Goal: Answer question/provide support: Share knowledge or assist other users

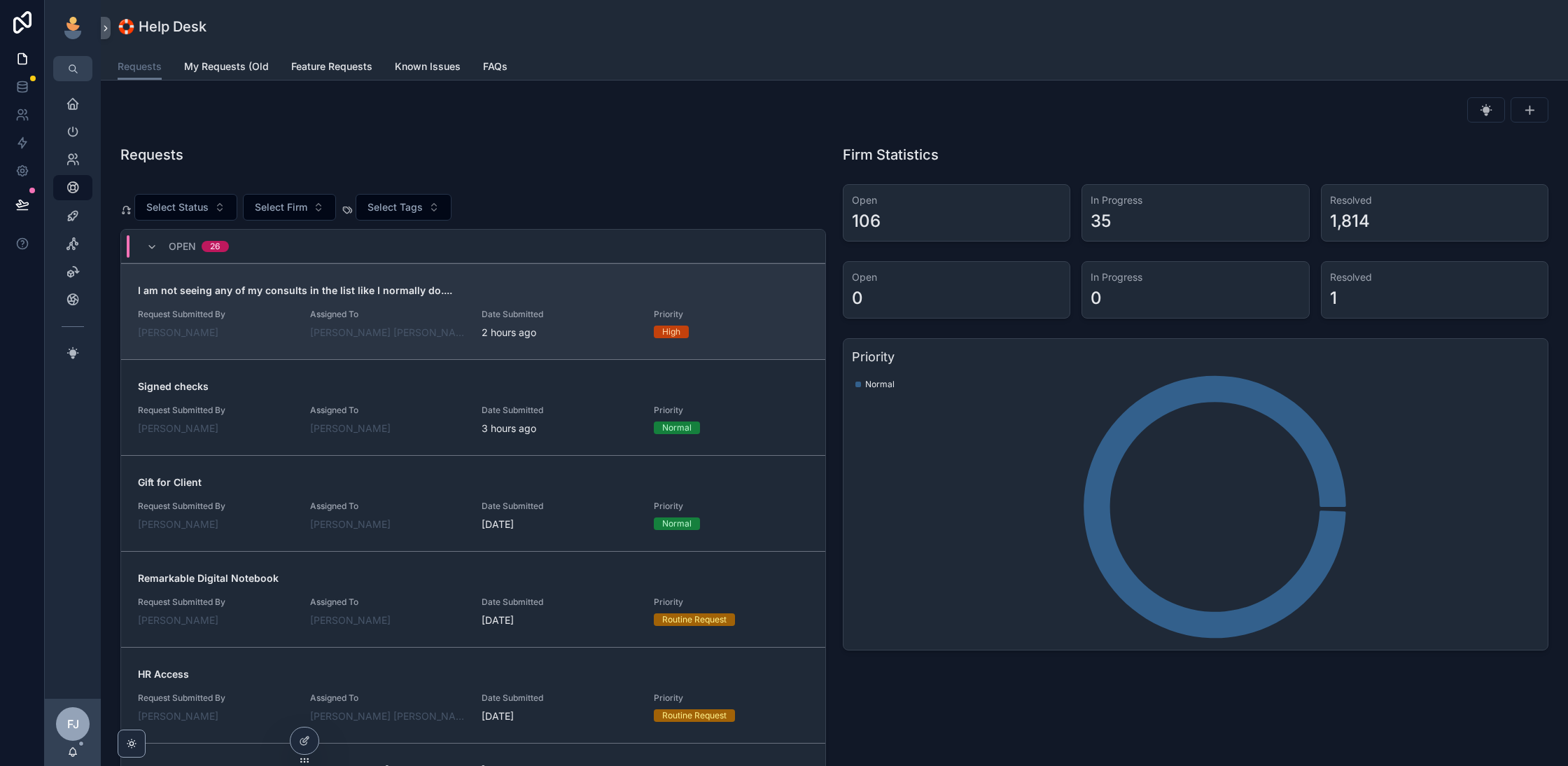
click at [427, 316] on span "Assigned To" at bounding box center [388, 314] width 155 height 11
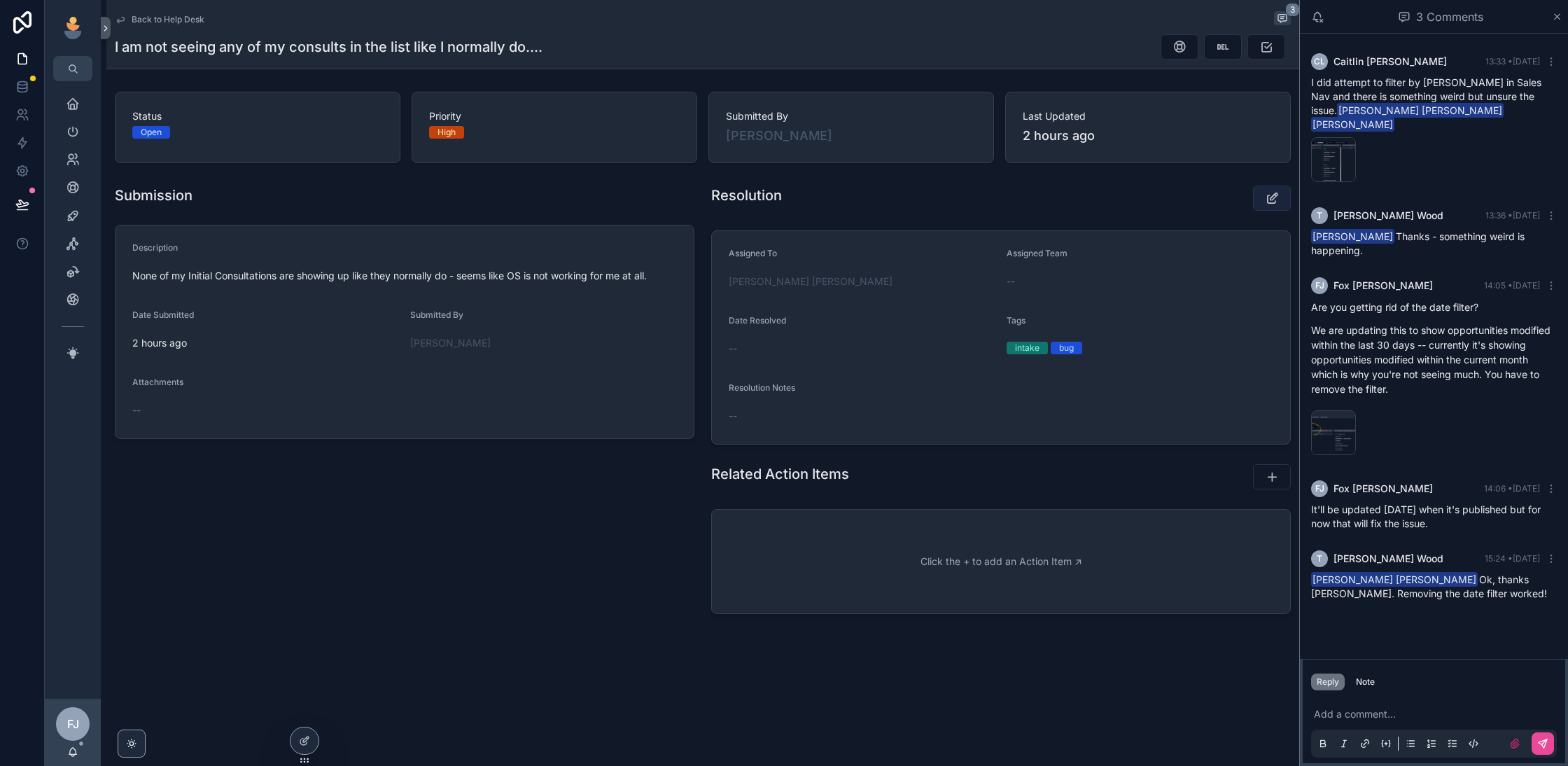
click at [1272, 199] on icon "scrollable content" at bounding box center [1272, 199] width 15 height 14
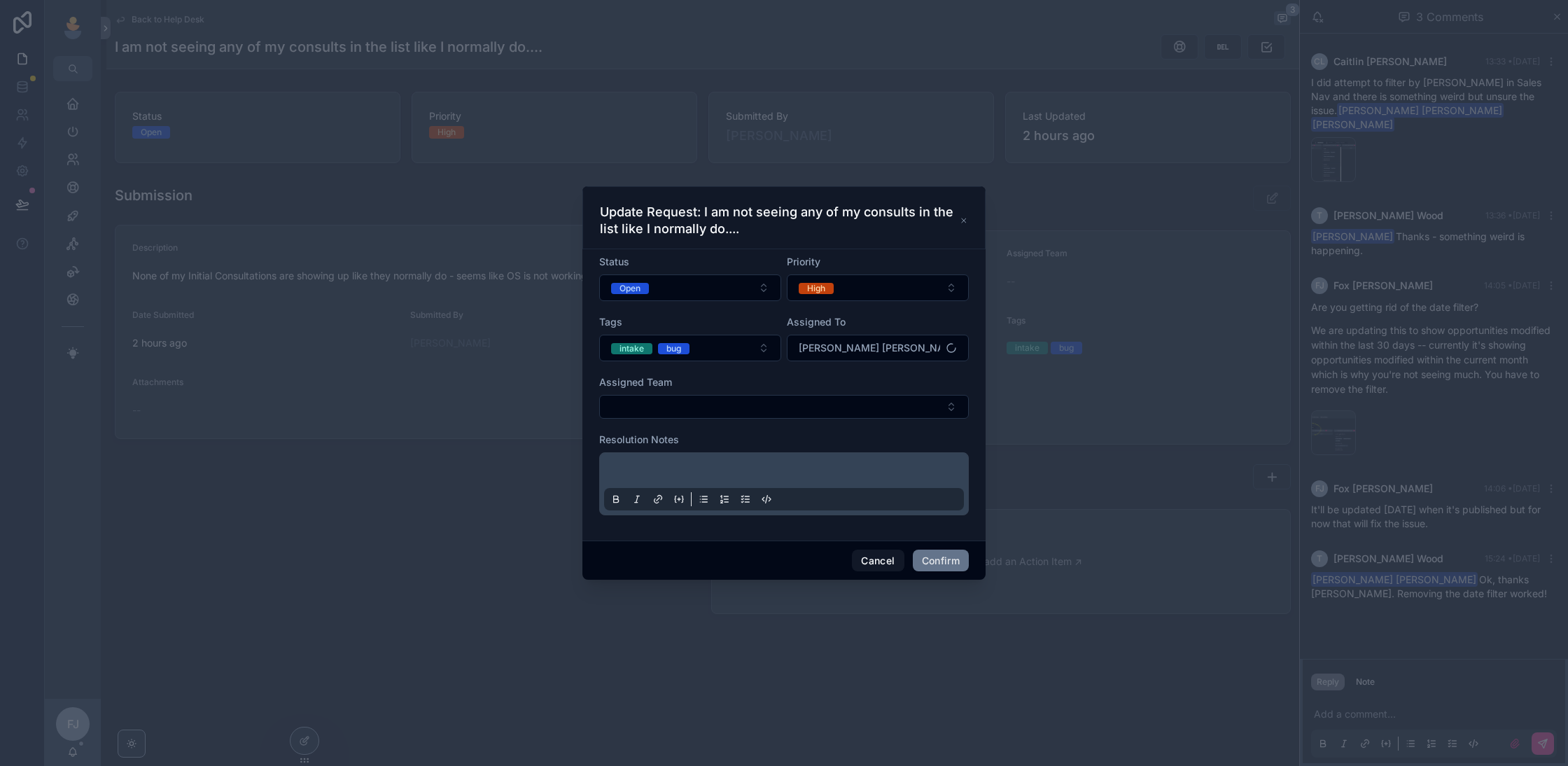
click at [678, 302] on form "Status Open Priority High Tags intake bug Assigned To Fox Johnston Assigned Tea…" at bounding box center [783, 392] width 369 height 275
click at [691, 285] on button "Open" at bounding box center [690, 288] width 182 height 27
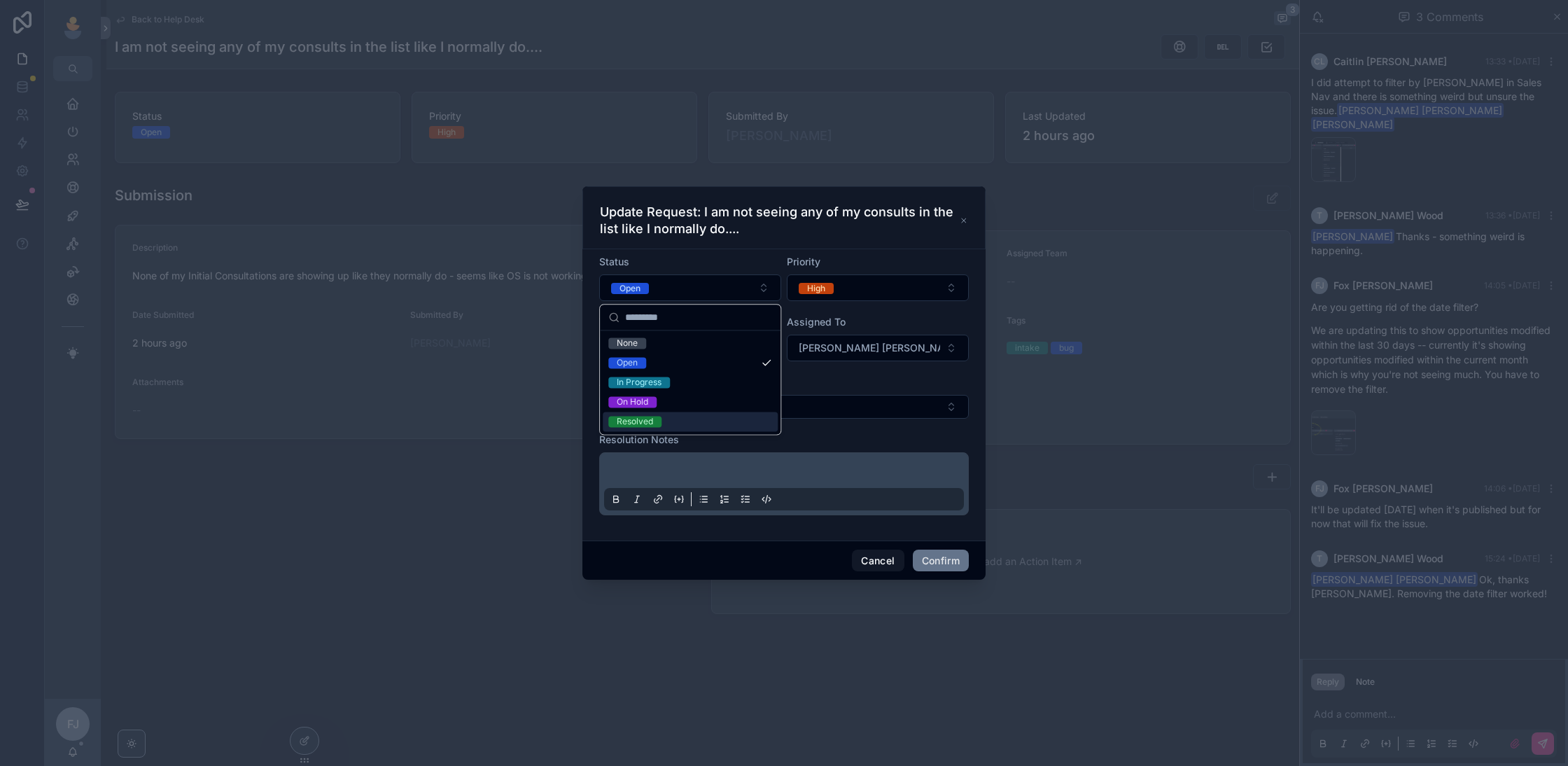
click at [661, 421] on span "Resolved" at bounding box center [634, 422] width 53 height 11
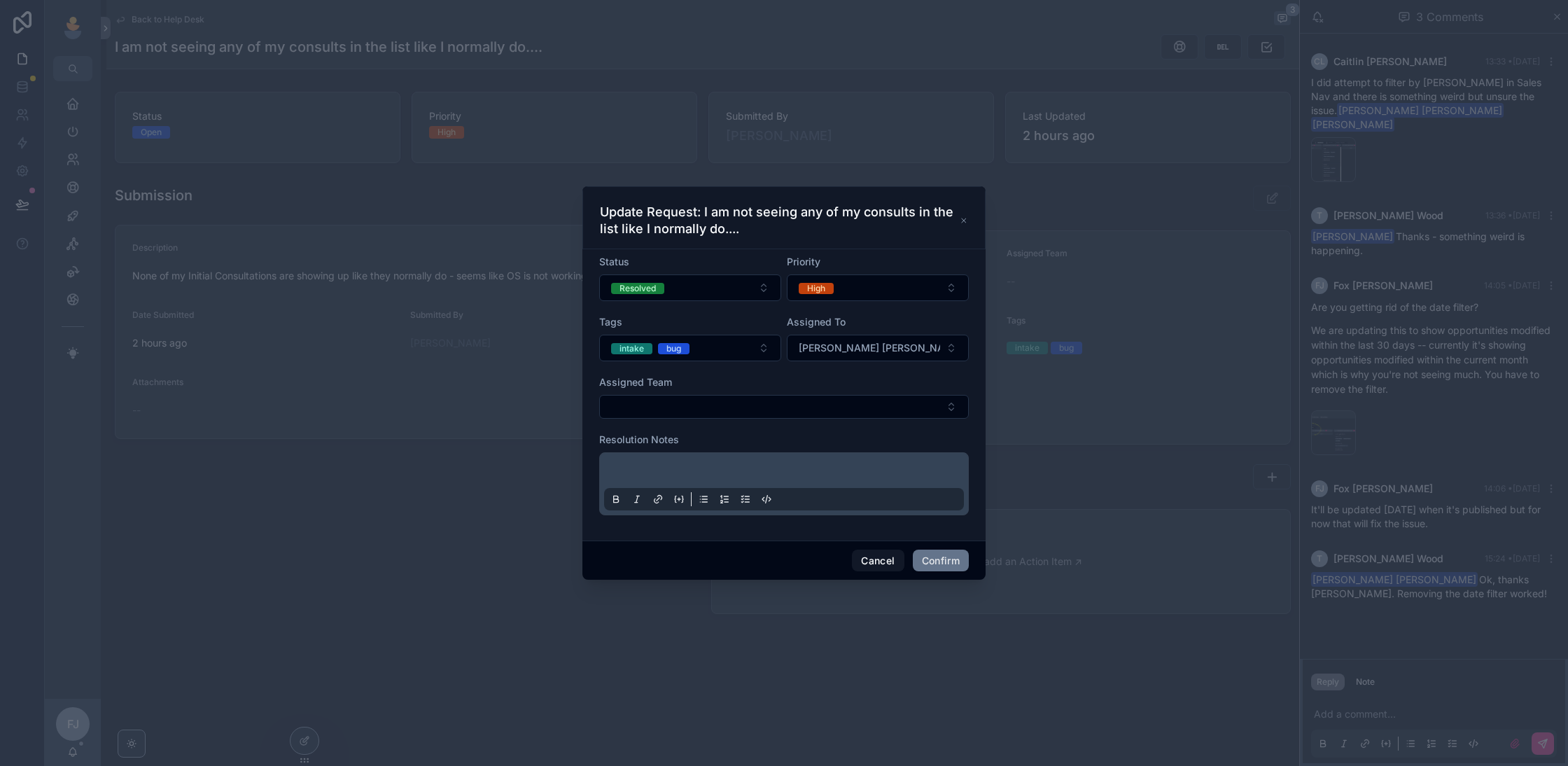
click at [660, 457] on div at bounding box center [783, 483] width 360 height 53
click at [657, 466] on p at bounding box center [786, 473] width 360 height 14
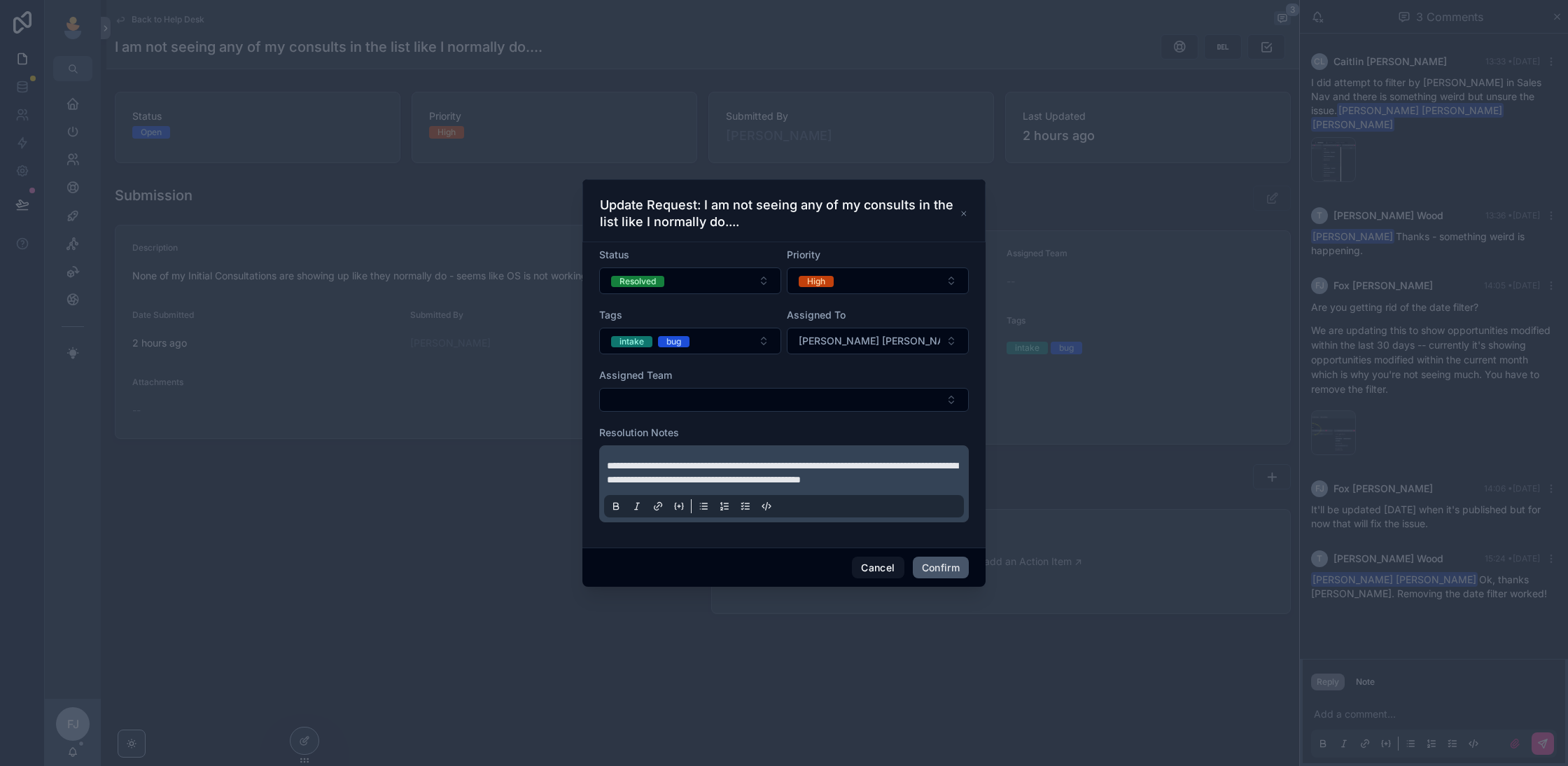
click at [942, 569] on button "Confirm" at bounding box center [941, 568] width 56 height 23
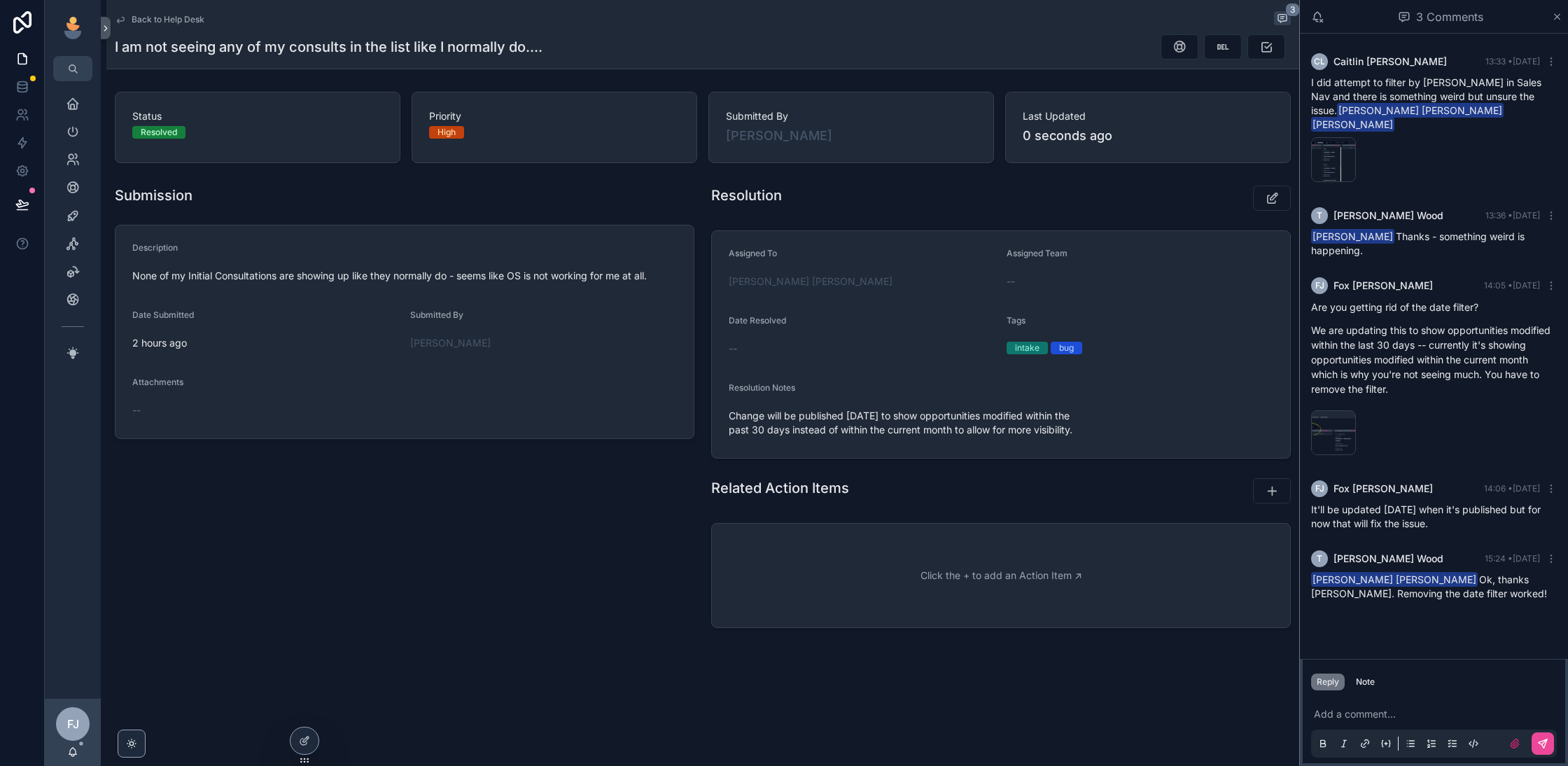
click at [186, 29] on div "Back to Help Desk 3 I am not seeing any of my consults in the list like I norma…" at bounding box center [703, 34] width 1176 height 69
click at [188, 19] on span "Back to Help Desk" at bounding box center [167, 20] width 73 height 11
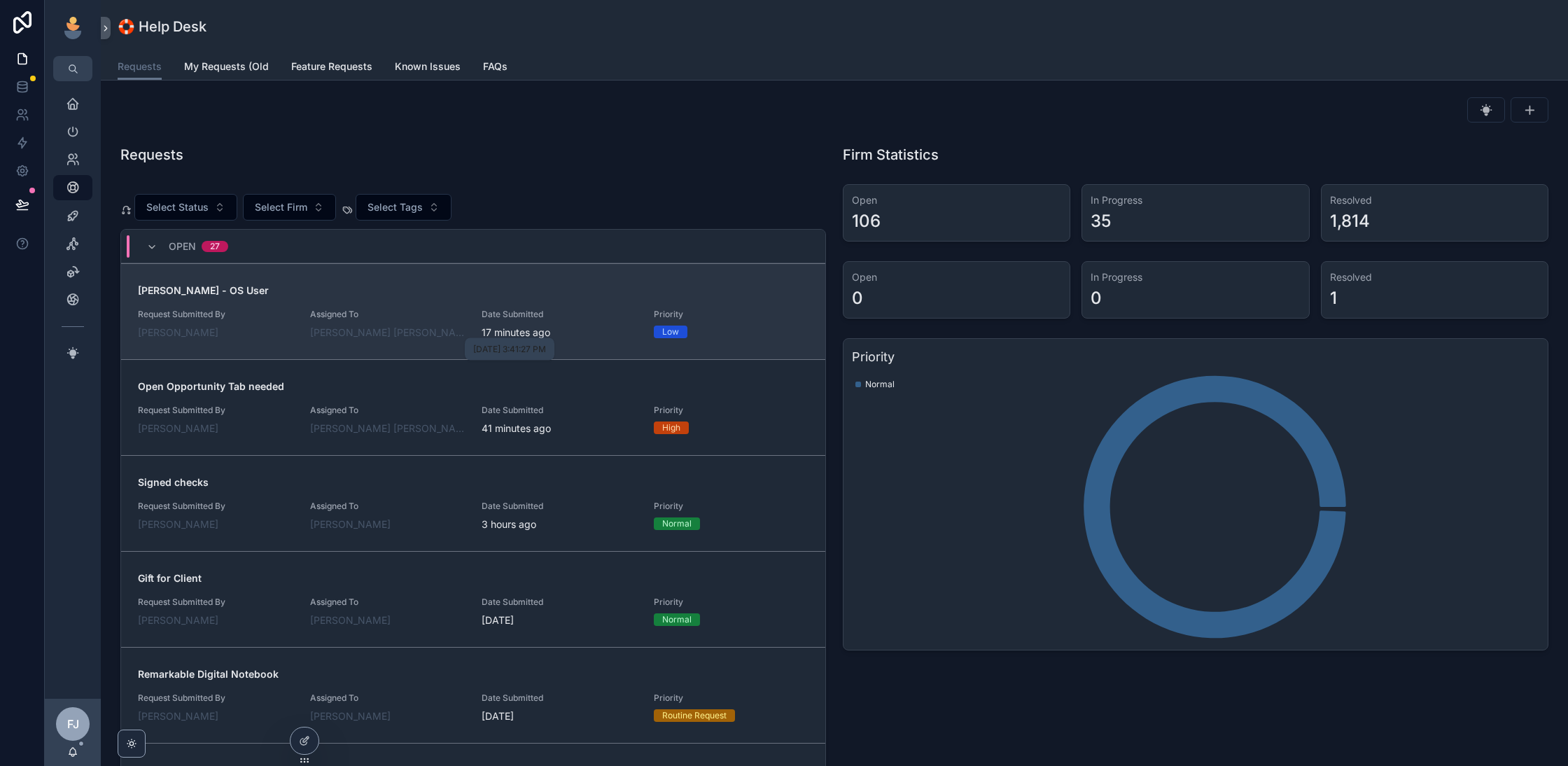
scroll to position [25, 0]
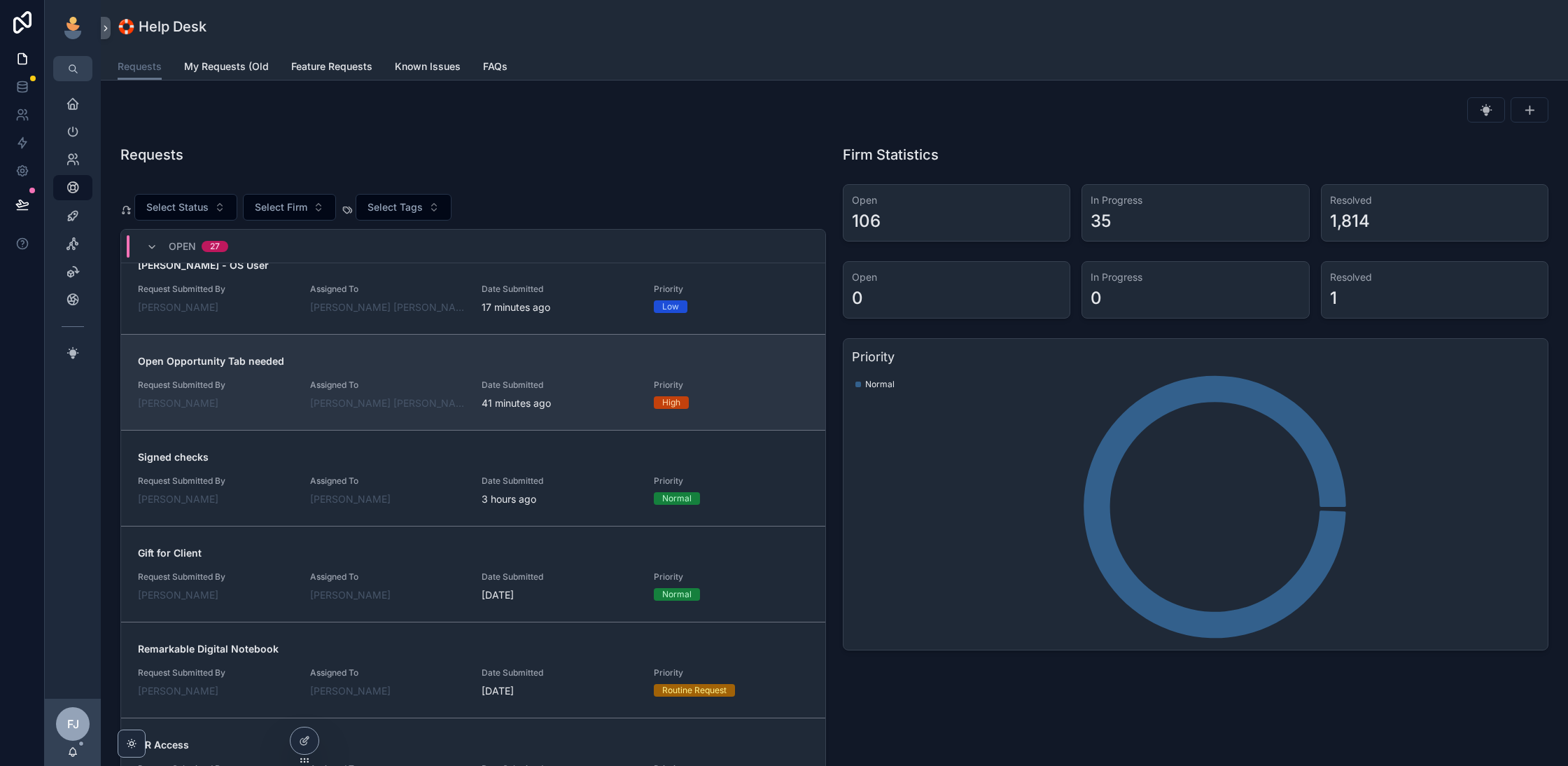
click at [403, 359] on span "Open Opportunity Tab needed" at bounding box center [473, 362] width 671 height 14
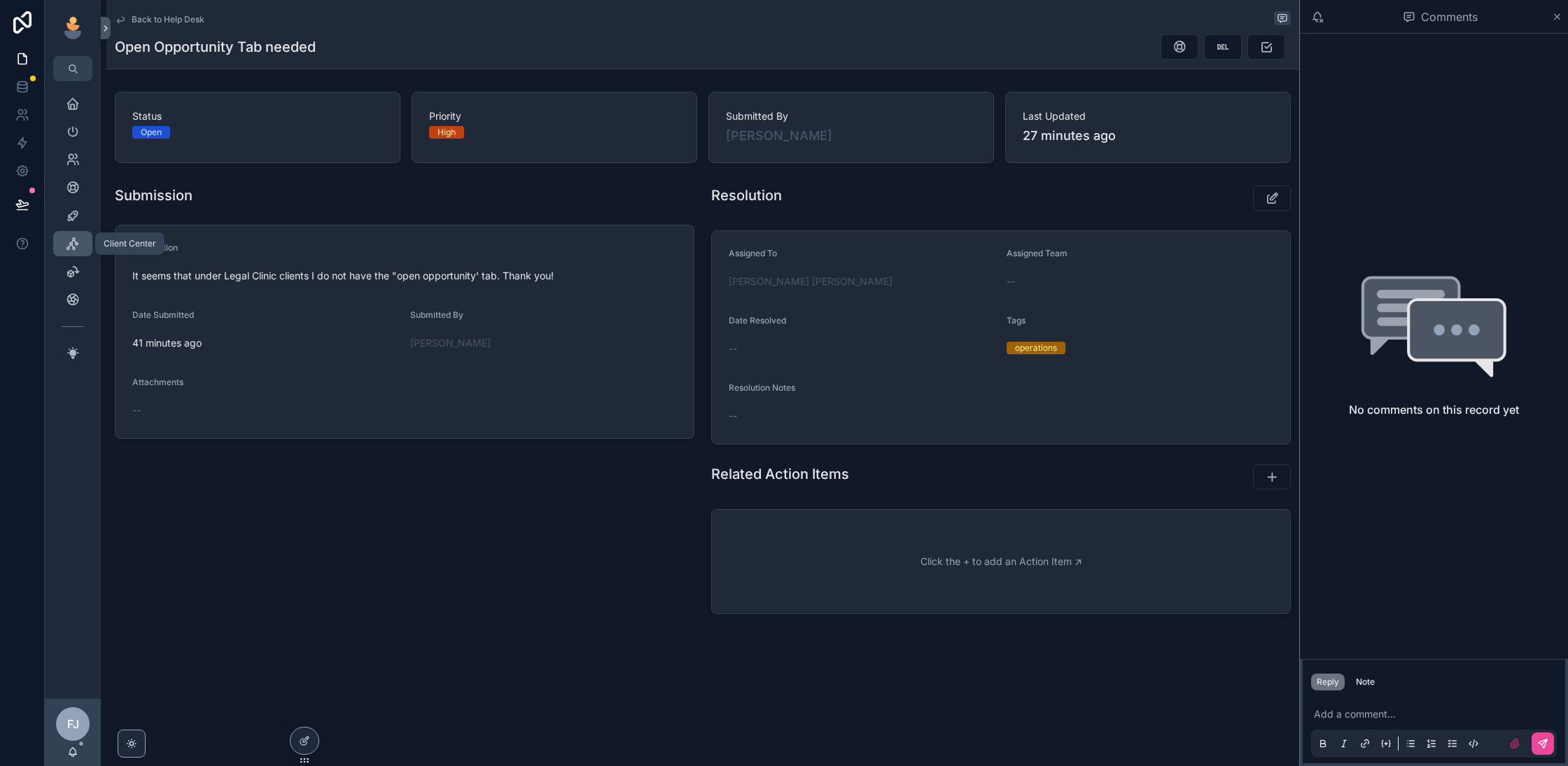
click at [79, 232] on div "Client Center" at bounding box center [73, 244] width 23 height 23
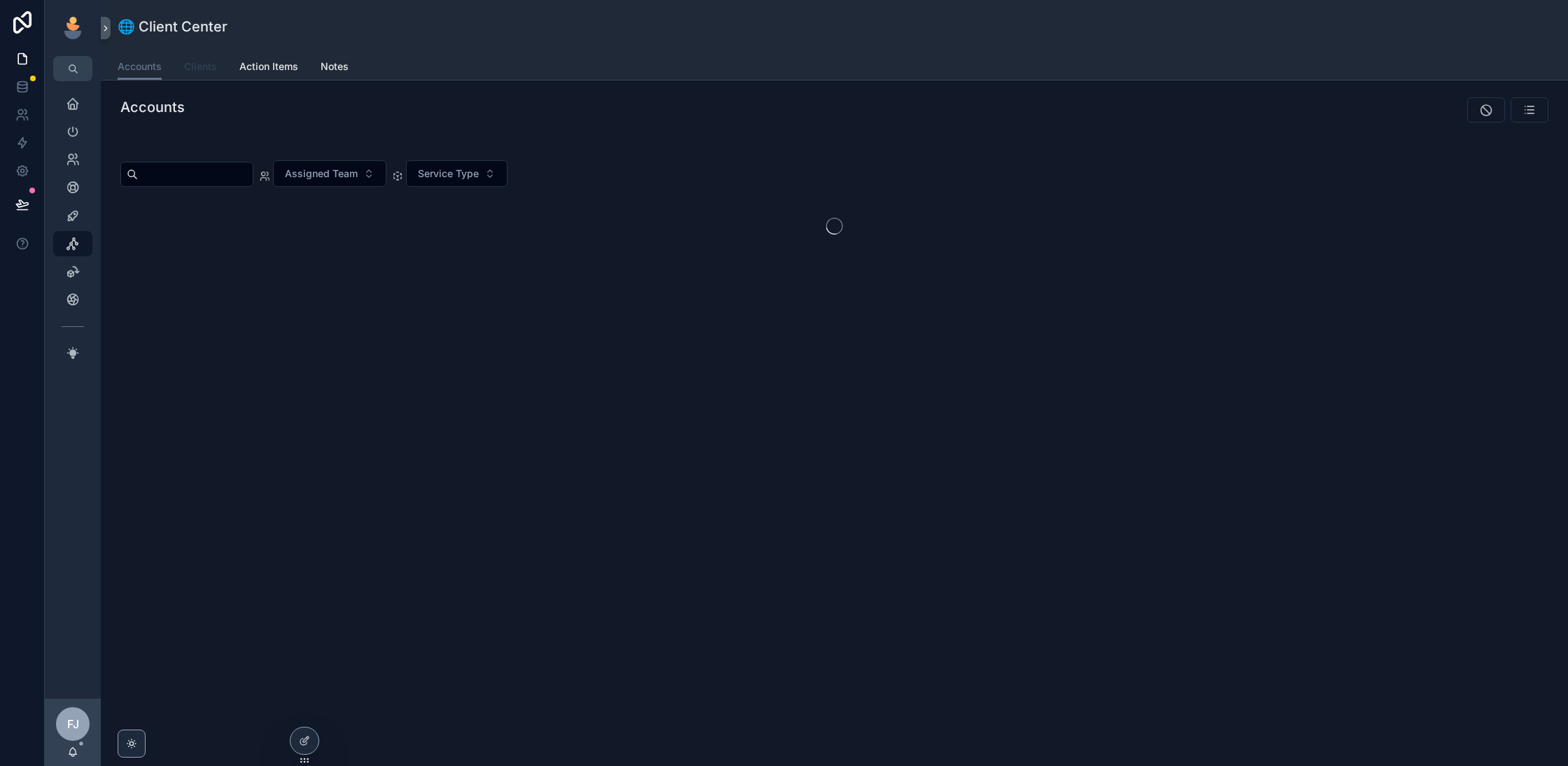
click at [219, 66] on div "Accounts Clients Action Items Notes" at bounding box center [835, 66] width 1434 height 27
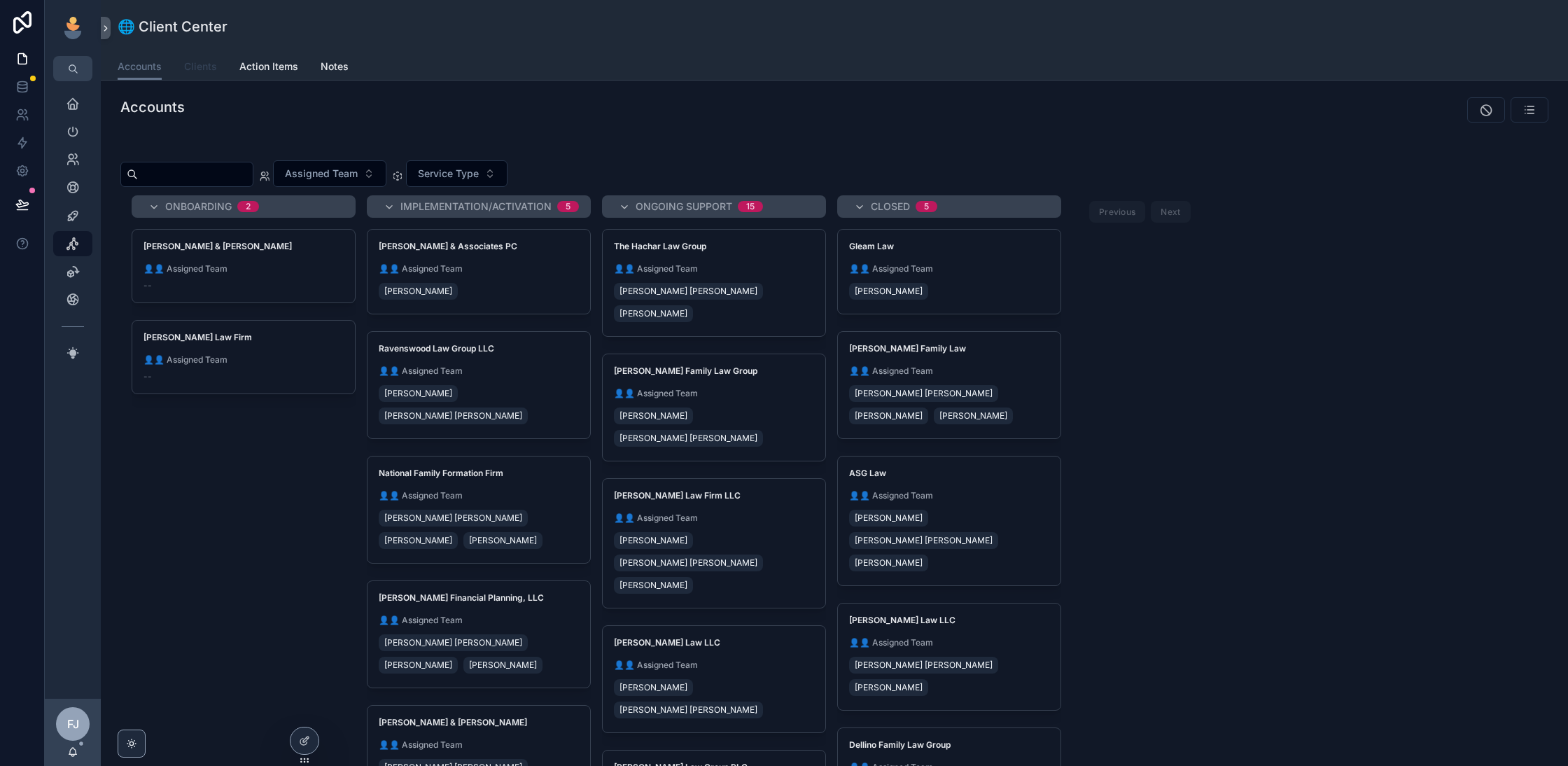
click at [211, 65] on span "Clients" at bounding box center [201, 66] width 33 height 14
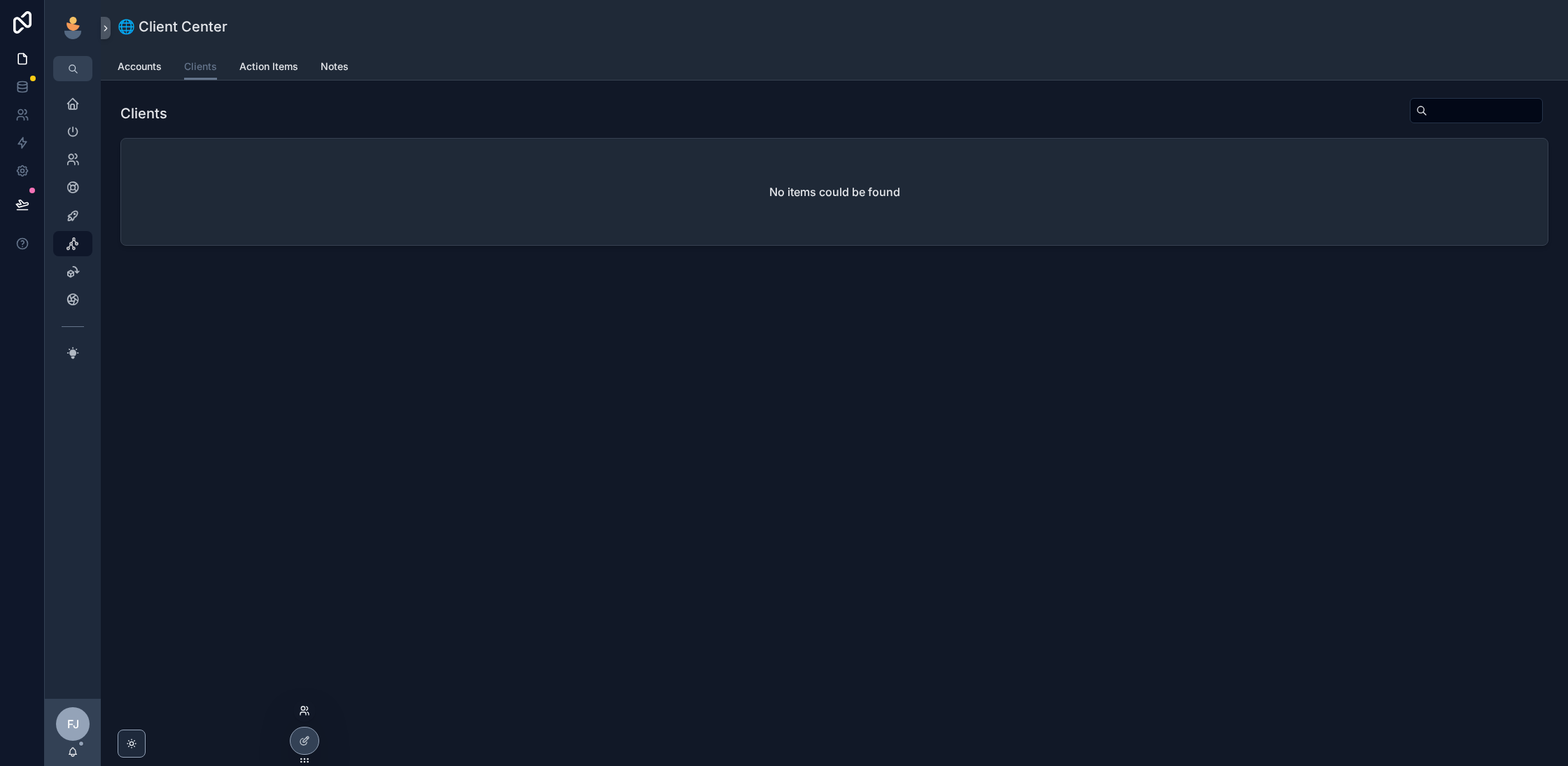
click at [305, 708] on icon at bounding box center [304, 711] width 11 height 11
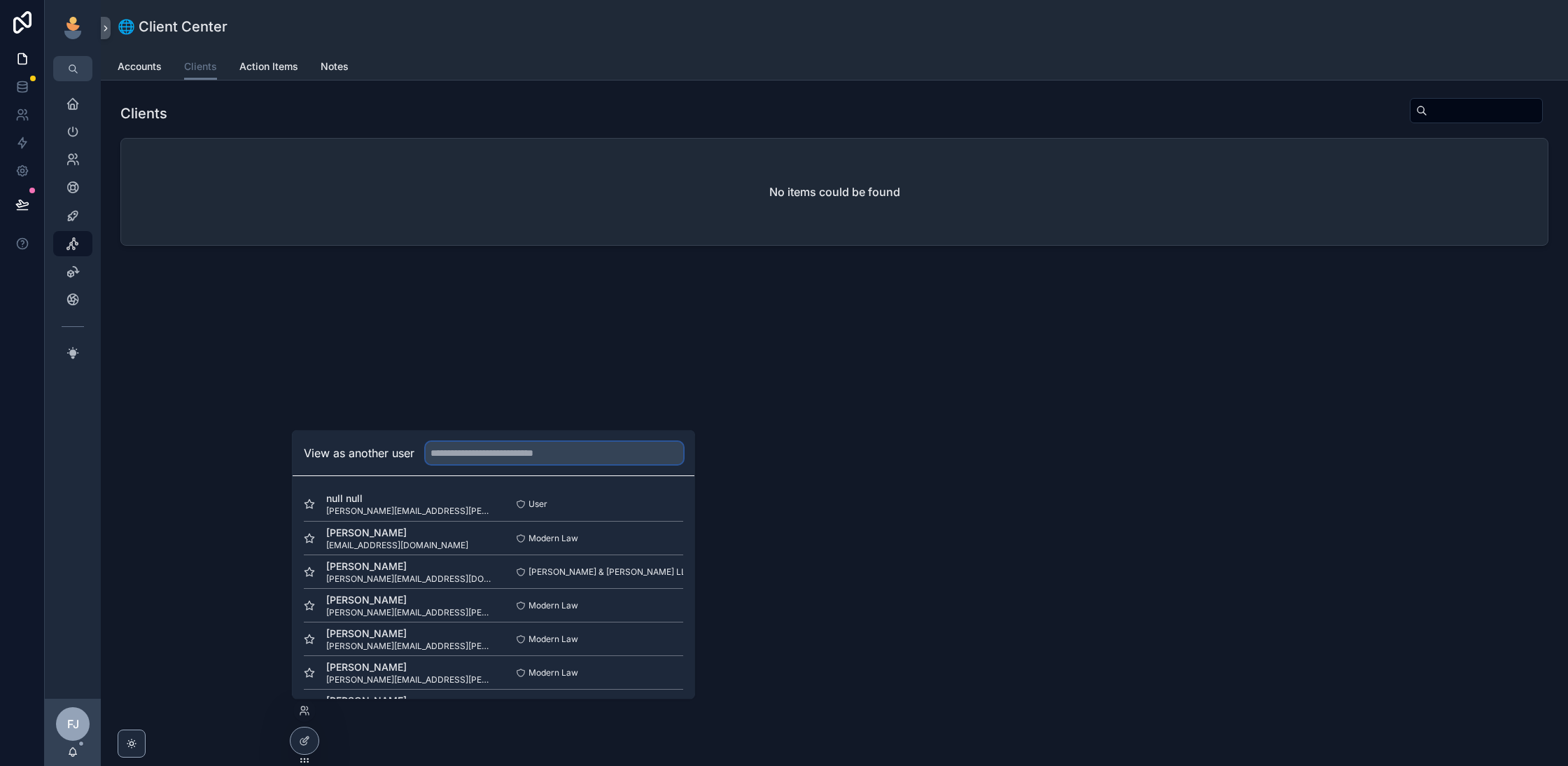
click at [510, 459] on input "text" at bounding box center [554, 453] width 258 height 23
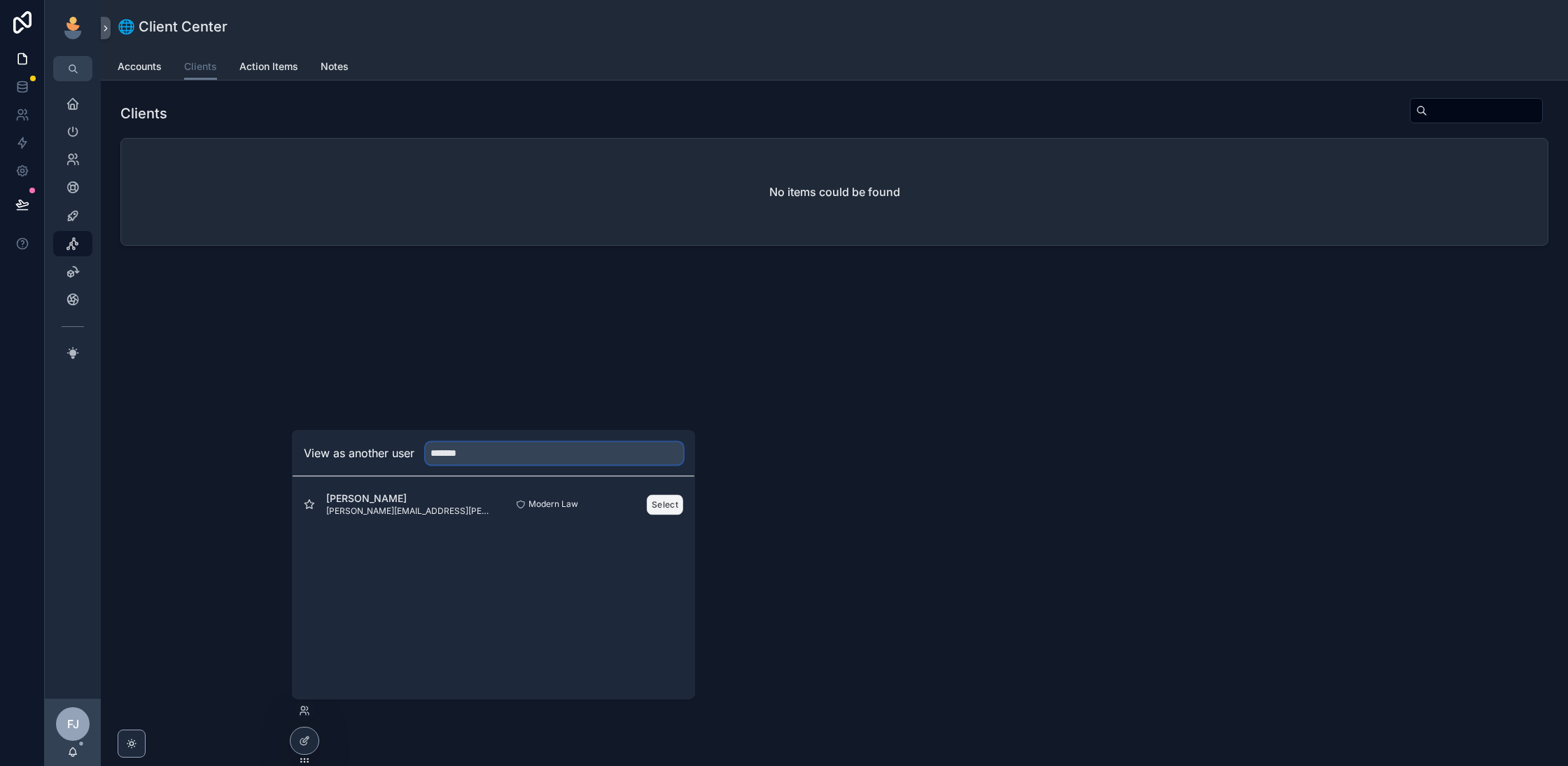
type input "*******"
click at [660, 504] on button "Select" at bounding box center [665, 505] width 37 height 20
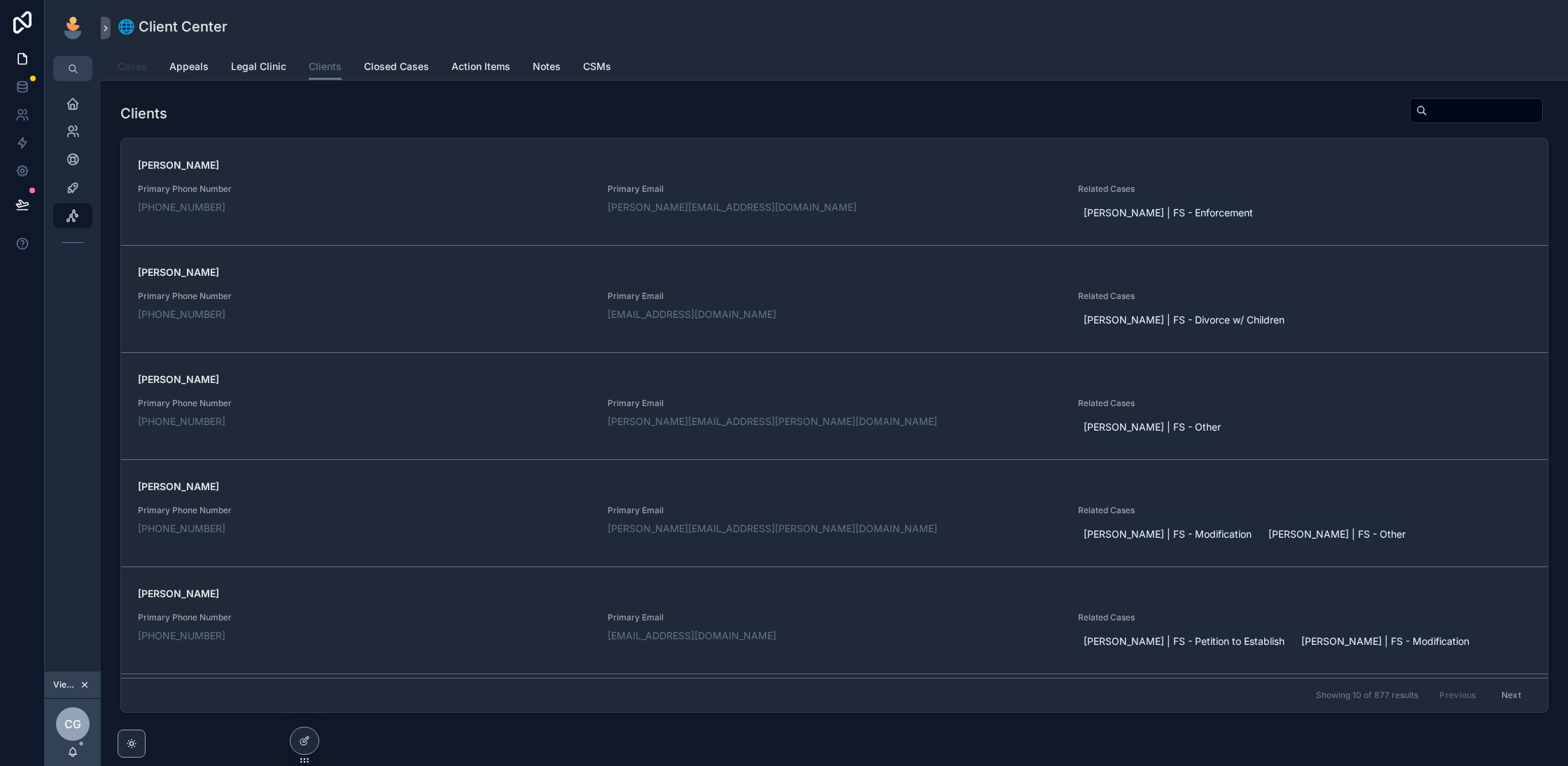
click at [133, 66] on span "Cases" at bounding box center [133, 66] width 30 height 14
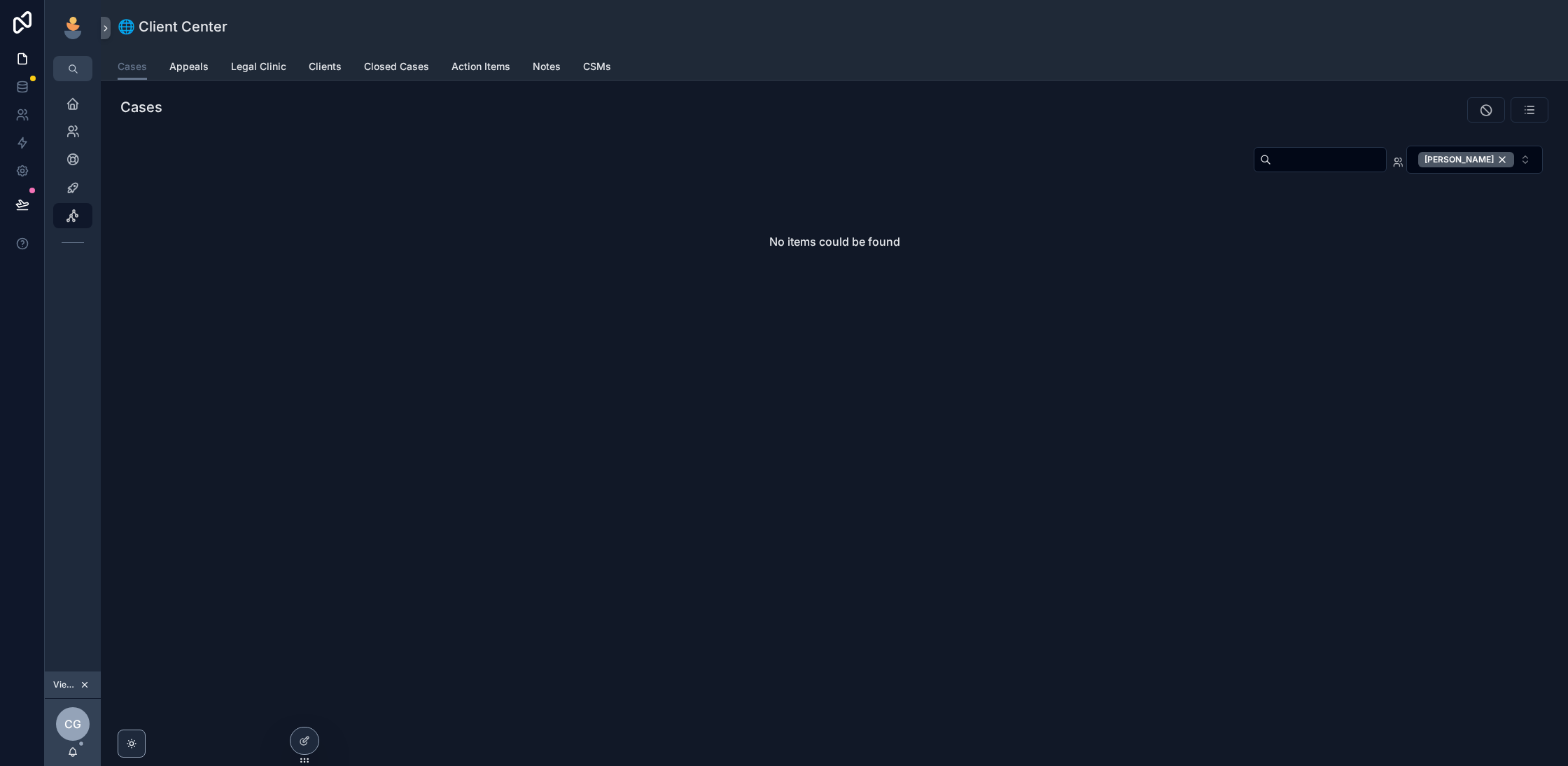
click at [273, 52] on div "🌐 Client Center" at bounding box center [835, 26] width 1434 height 53
click at [261, 69] on span "Legal Clinic" at bounding box center [259, 66] width 55 height 14
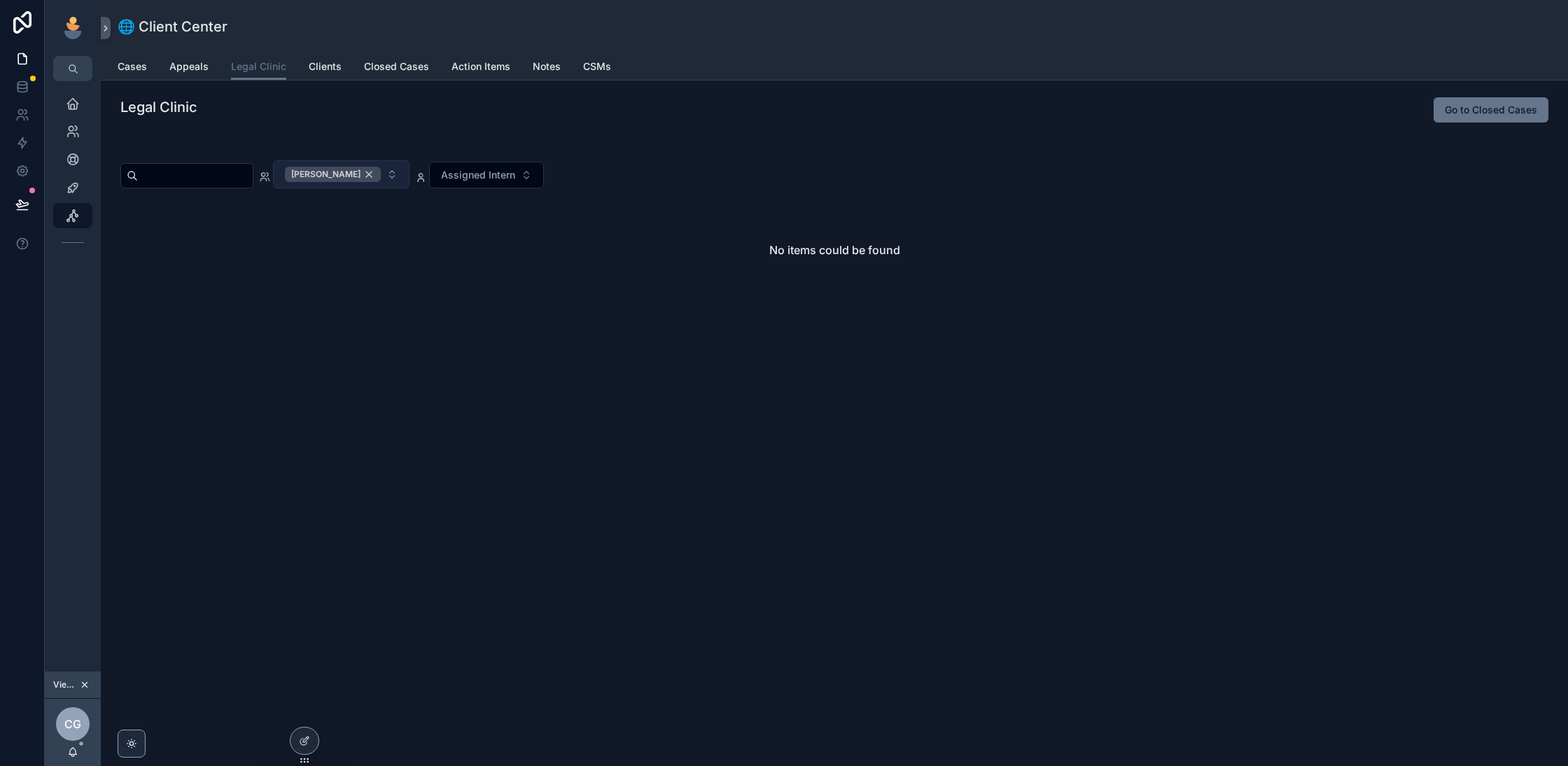
click at [380, 172] on div "[PERSON_NAME]" at bounding box center [333, 175] width 96 height 16
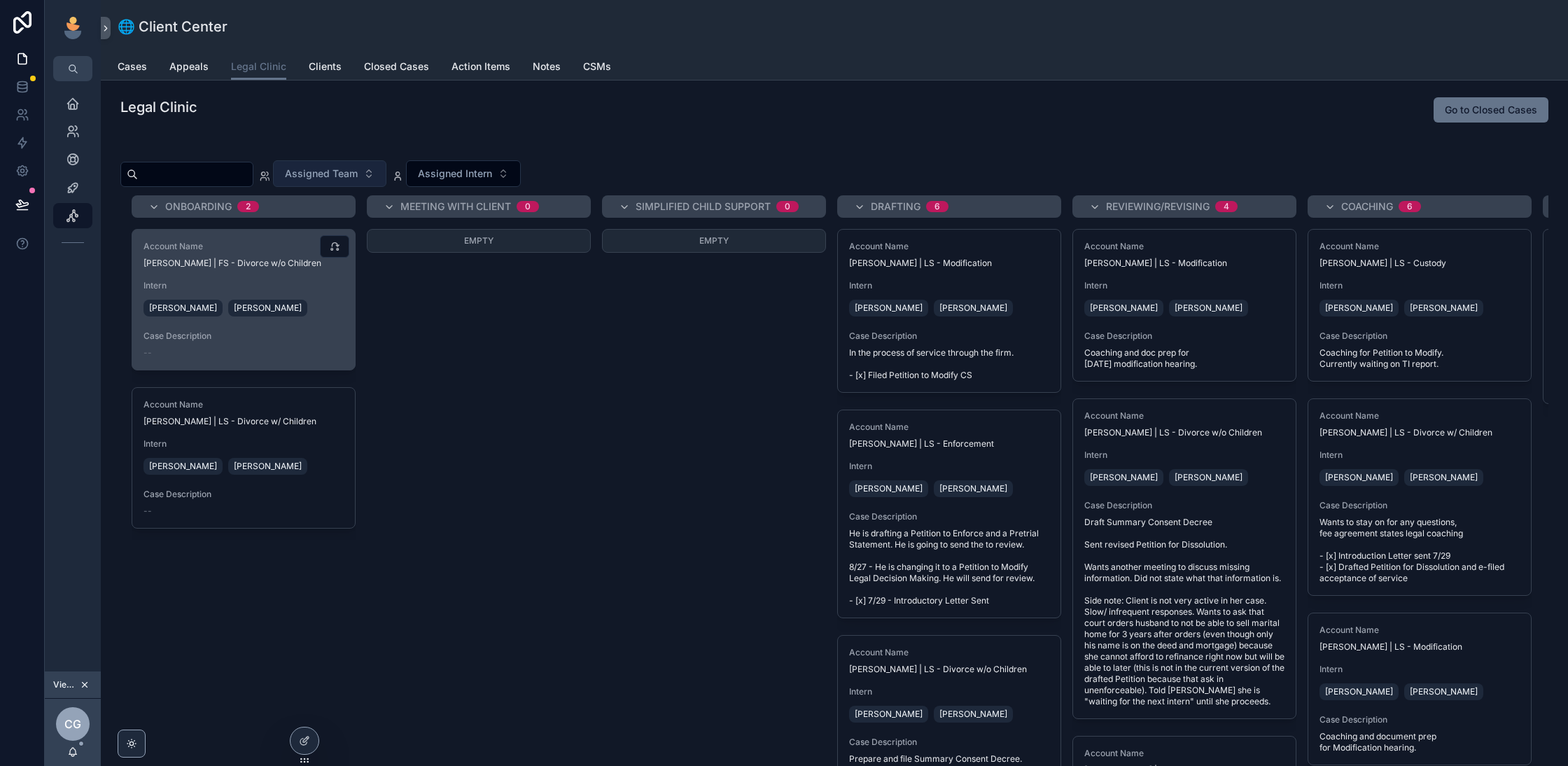
click at [243, 245] on span "Account Name" at bounding box center [243, 247] width 200 height 11
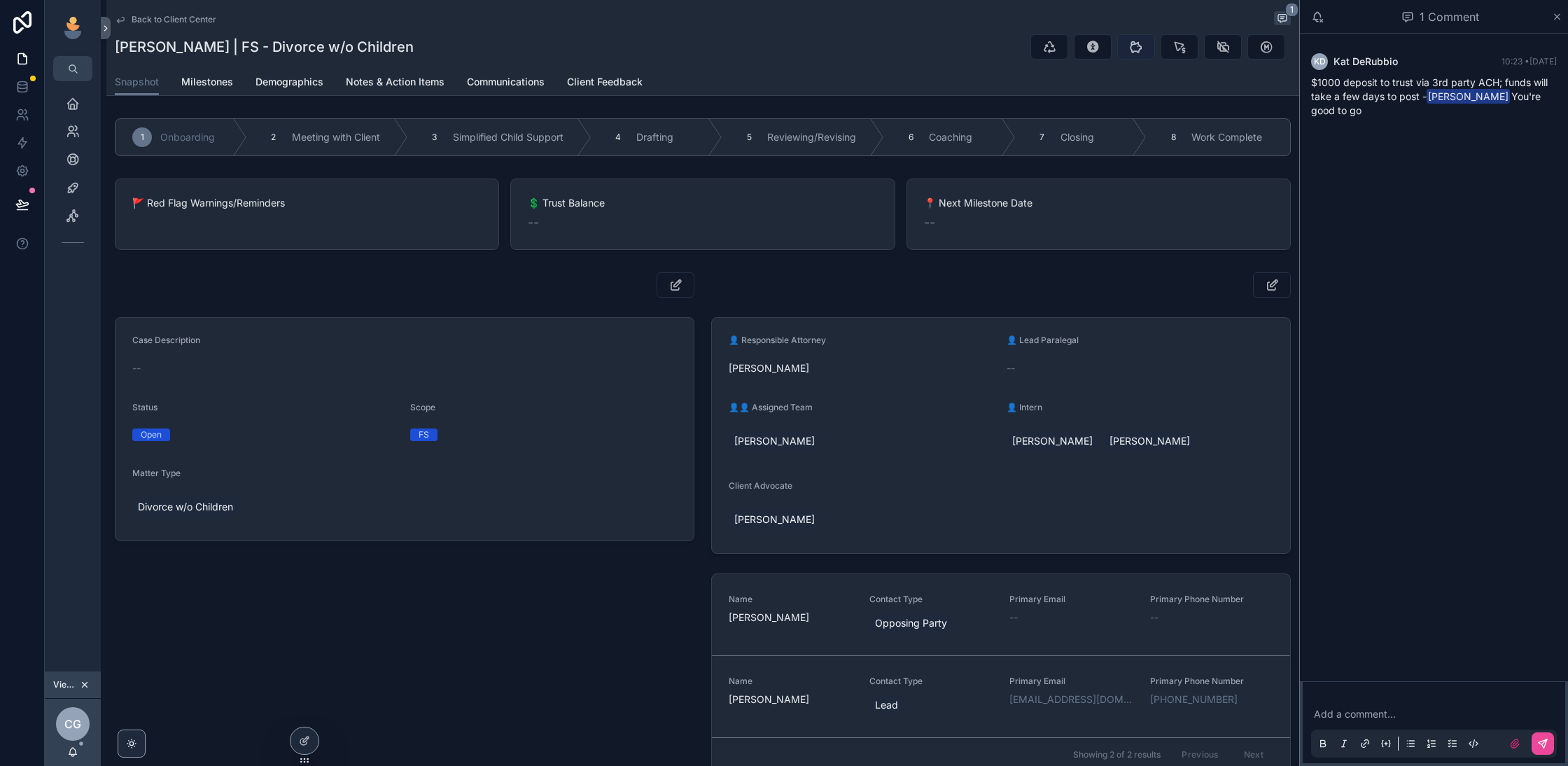
click at [1143, 43] on icon "scrollable content" at bounding box center [1136, 47] width 14 height 14
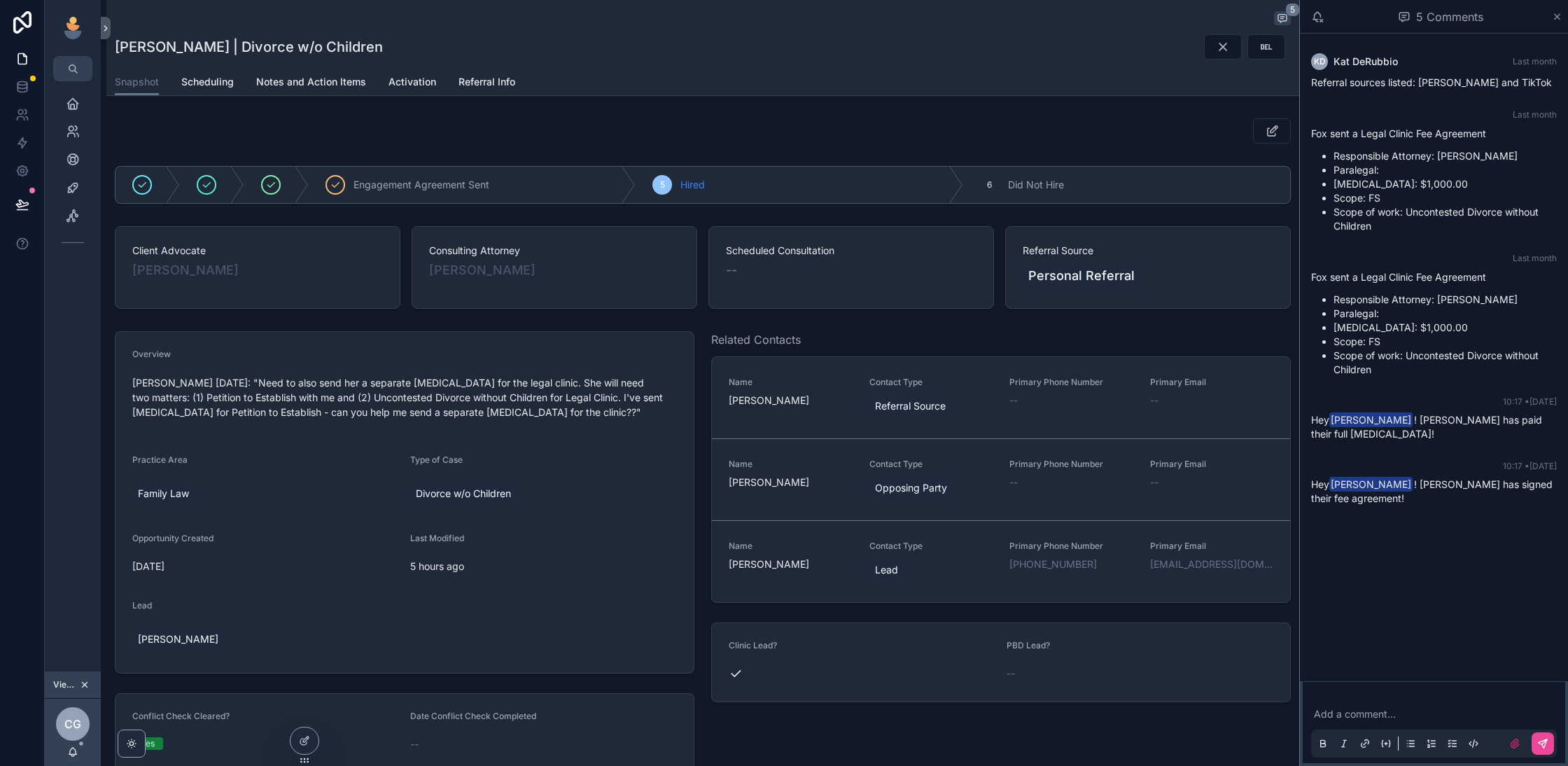
click at [88, 681] on icon "scrollable content" at bounding box center [85, 685] width 10 height 10
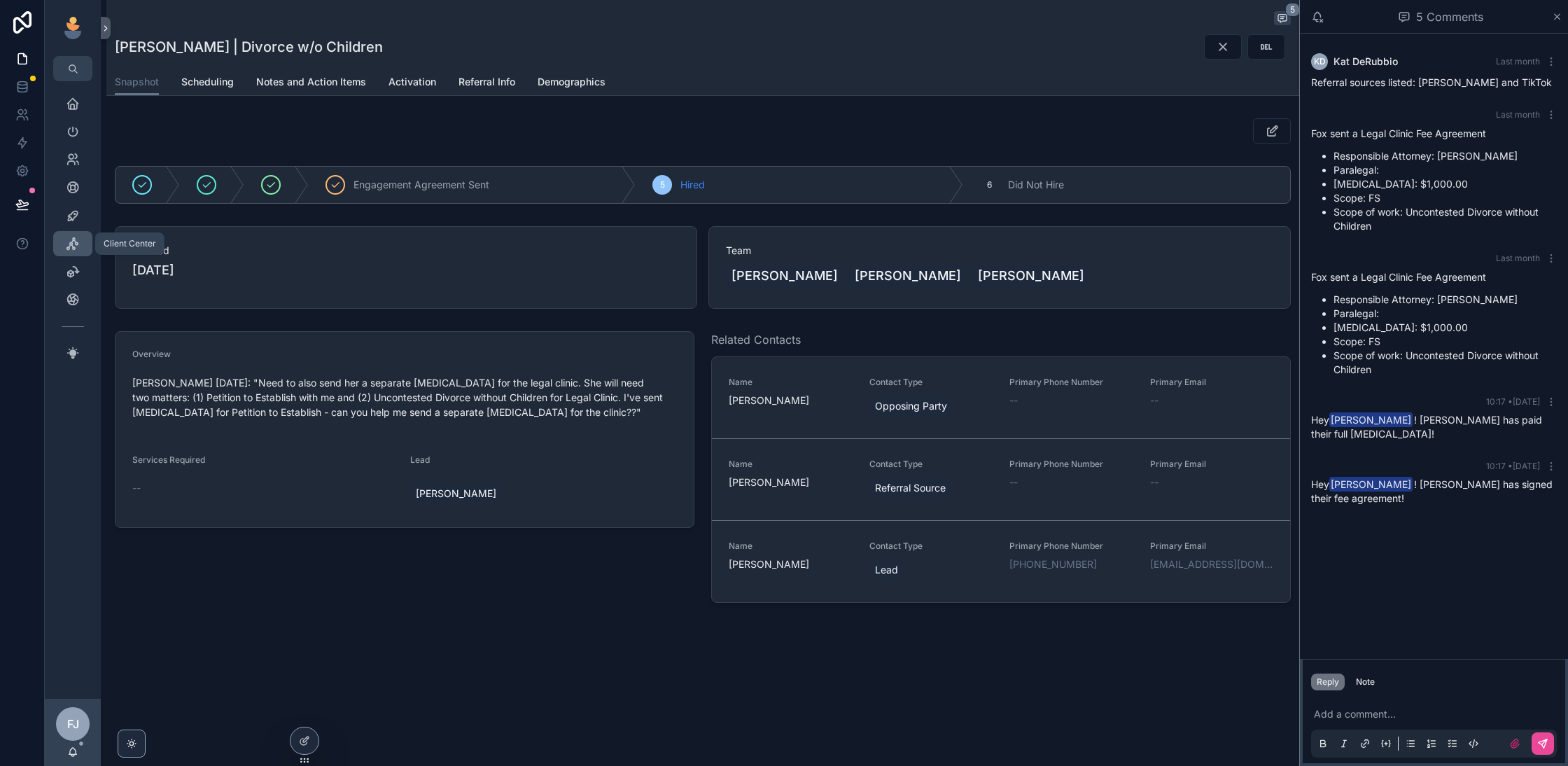
click at [73, 233] on div "Client Center" at bounding box center [73, 244] width 23 height 23
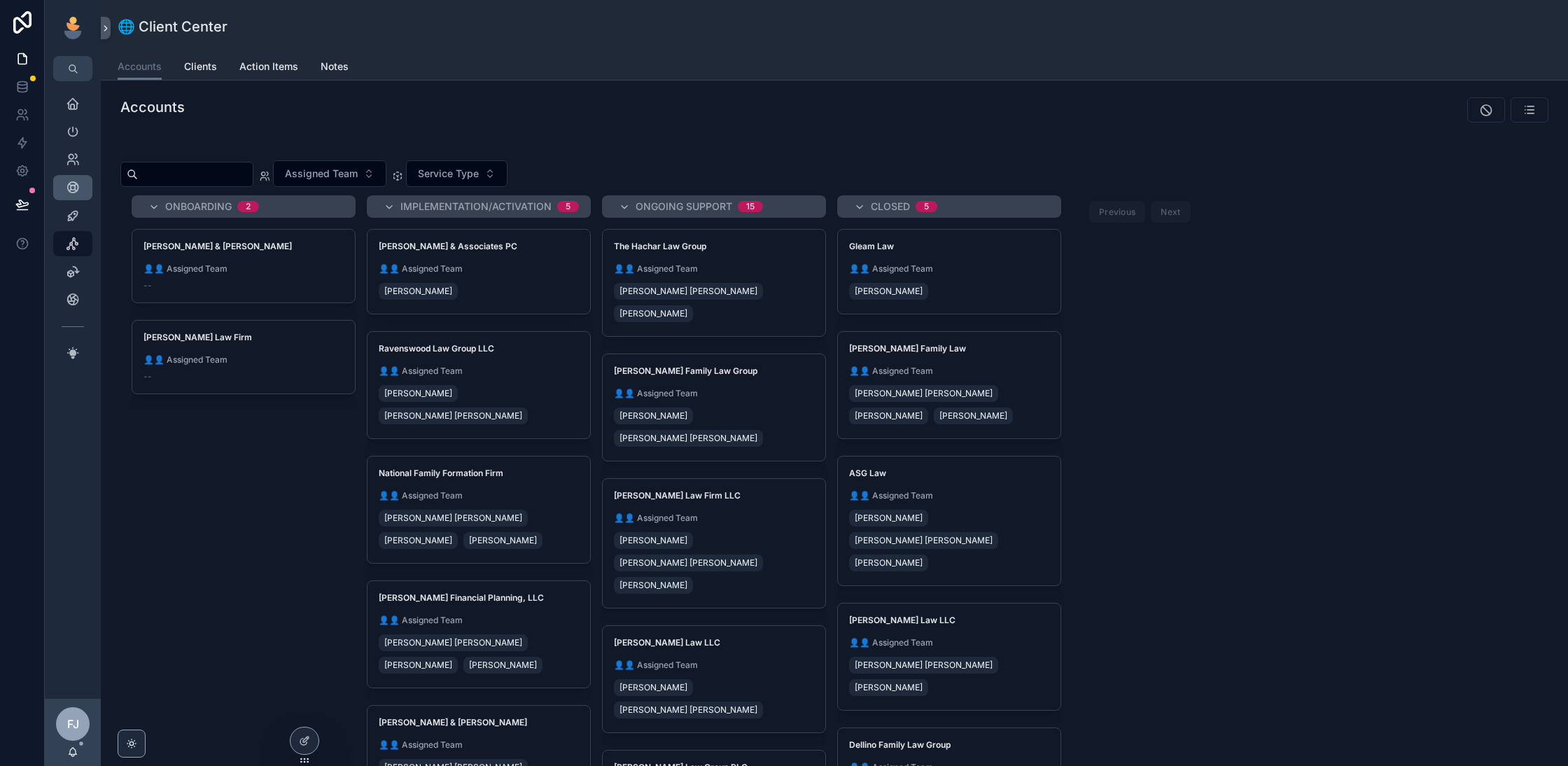
click at [74, 186] on icon "scrollable content" at bounding box center [73, 188] width 14 height 14
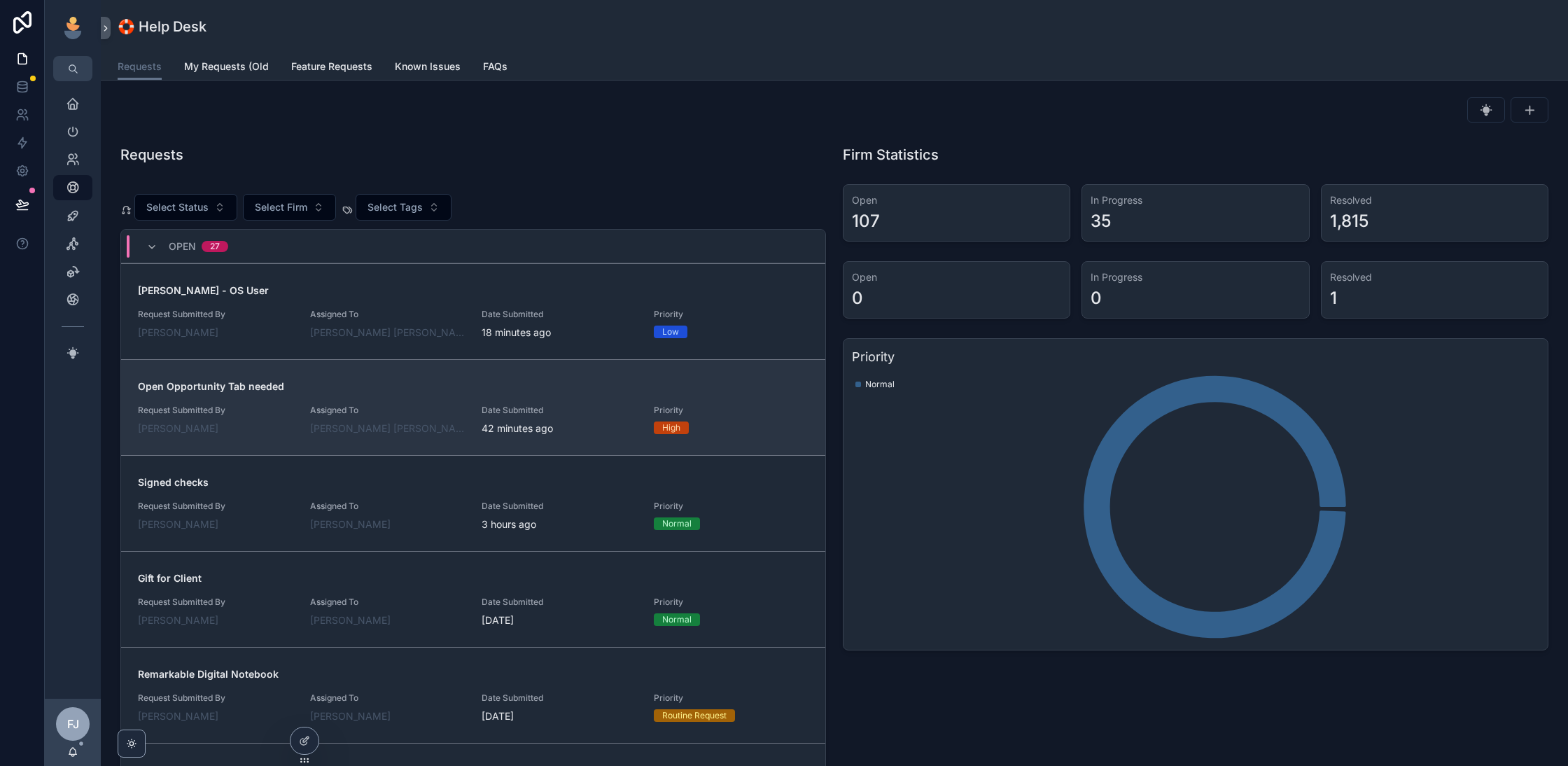
click at [594, 423] on div "42 minutes ago" at bounding box center [559, 429] width 155 height 14
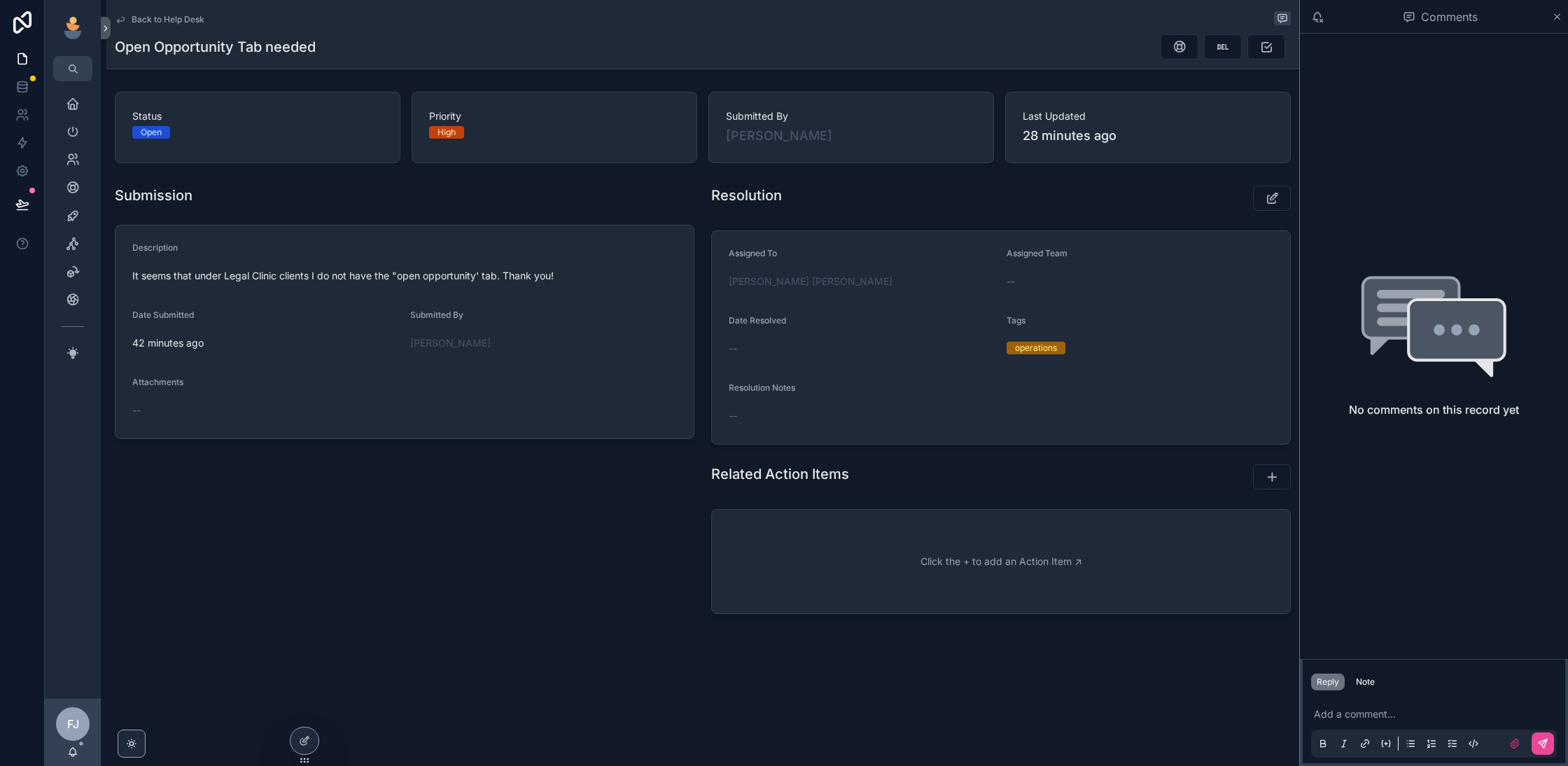
click at [1374, 702] on div "Add a comment..." at bounding box center [1435, 728] width 246 height 59
click at [1364, 709] on p "scrollable content" at bounding box center [1437, 714] width 246 height 14
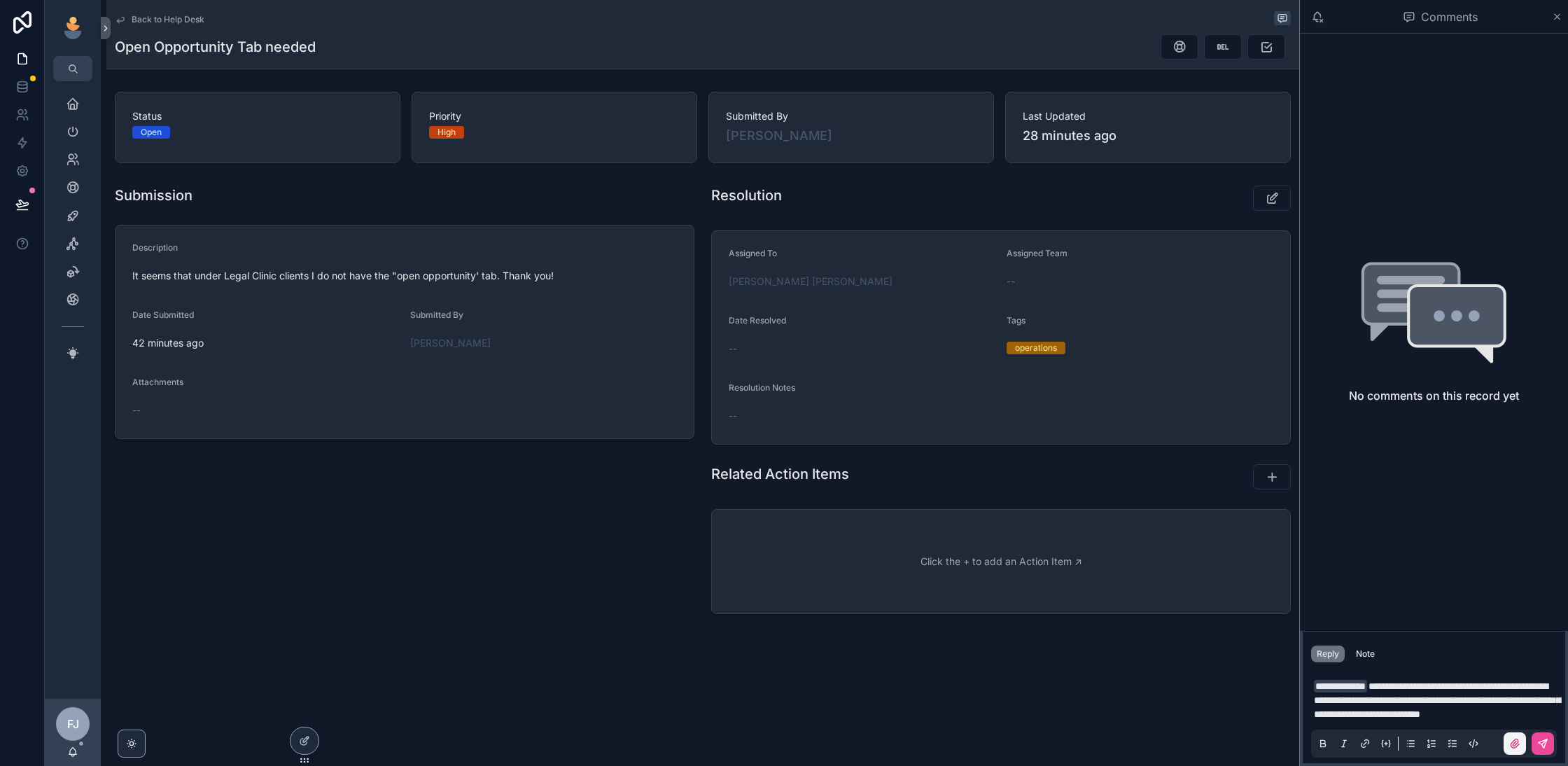
click at [1512, 743] on icon "scrollable content" at bounding box center [1515, 744] width 8 height 8
click at [0, 0] on input "scrollable content" at bounding box center [0, 0] width 0 height 0
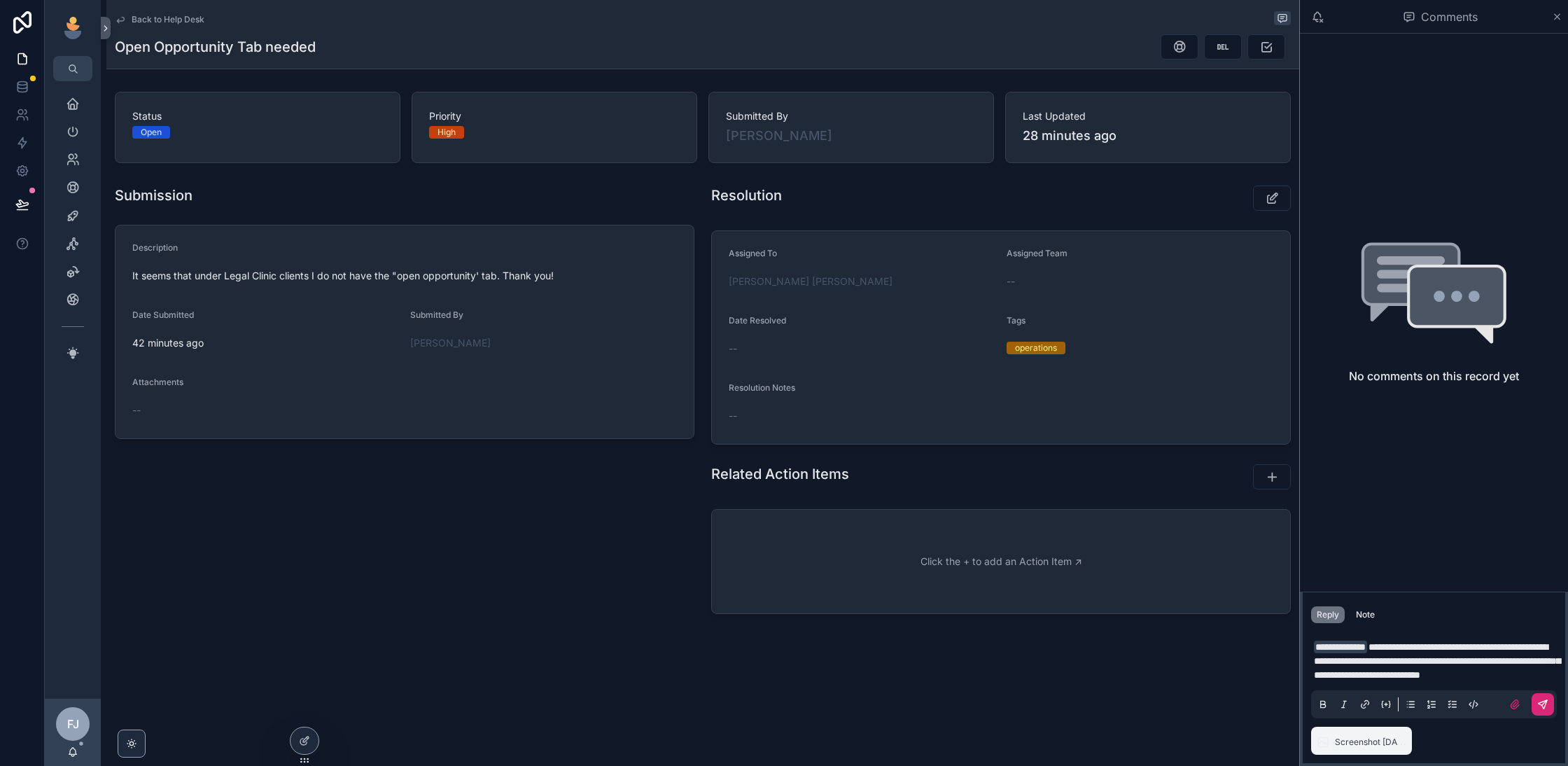
click at [1539, 709] on icon "scrollable content" at bounding box center [1543, 705] width 11 height 11
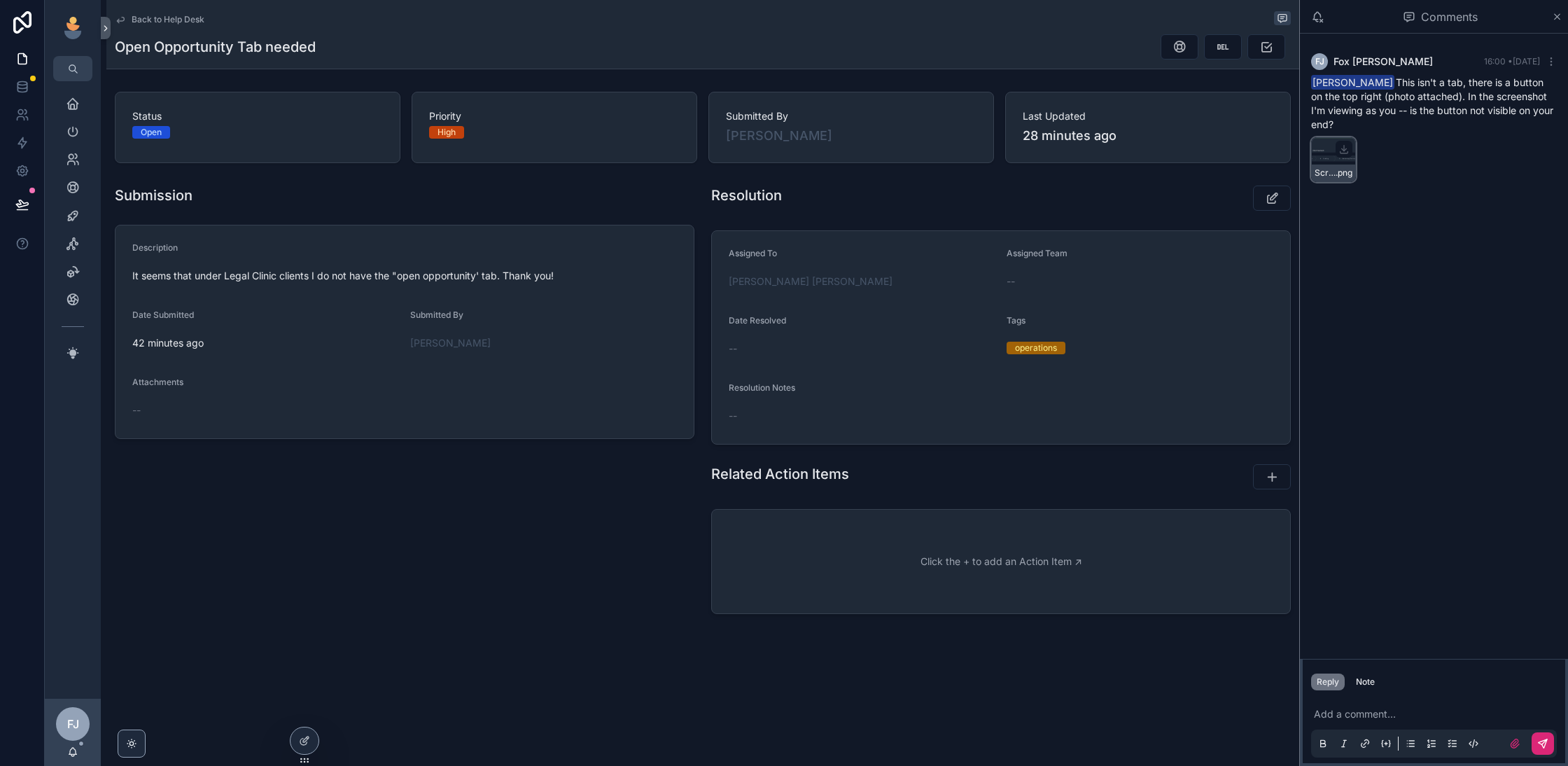
click at [1332, 165] on div "Screenshot-2025-09-02-at-3.59.21-PM .png" at bounding box center [1334, 173] width 43 height 17
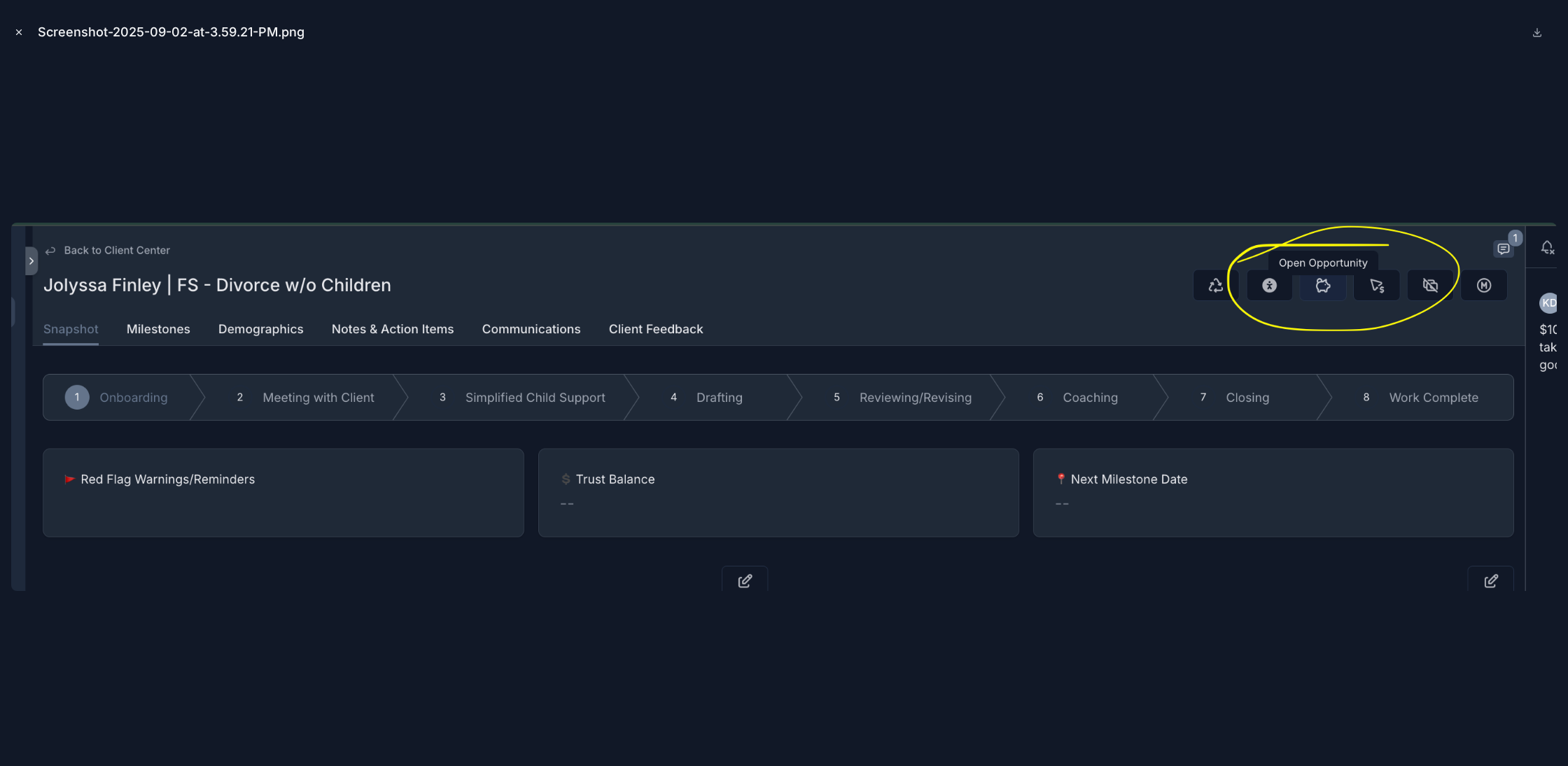
click at [18, 28] on icon "Close modal" at bounding box center [19, 33] width 10 height 10
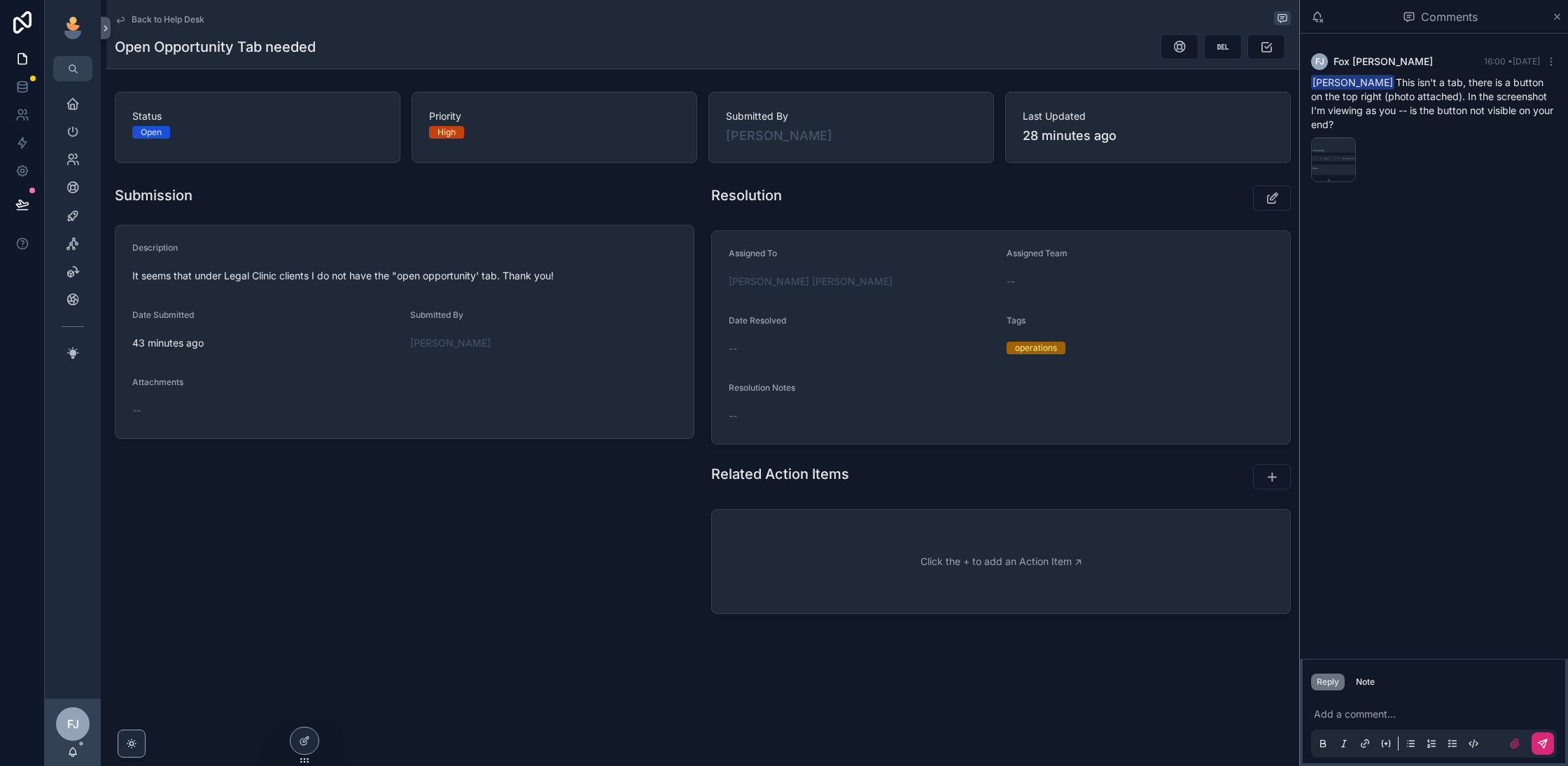
click at [186, 11] on div "Back to Help Desk Open Opportunity Tab needed" at bounding box center [703, 34] width 1176 height 69
click at [172, 28] on div "Back to Help Desk" at bounding box center [703, 20] width 1176 height 17
click at [179, 25] on div "Back to Help Desk" at bounding box center [703, 20] width 1176 height 17
click at [182, 23] on span "Back to Help Desk" at bounding box center [167, 20] width 73 height 11
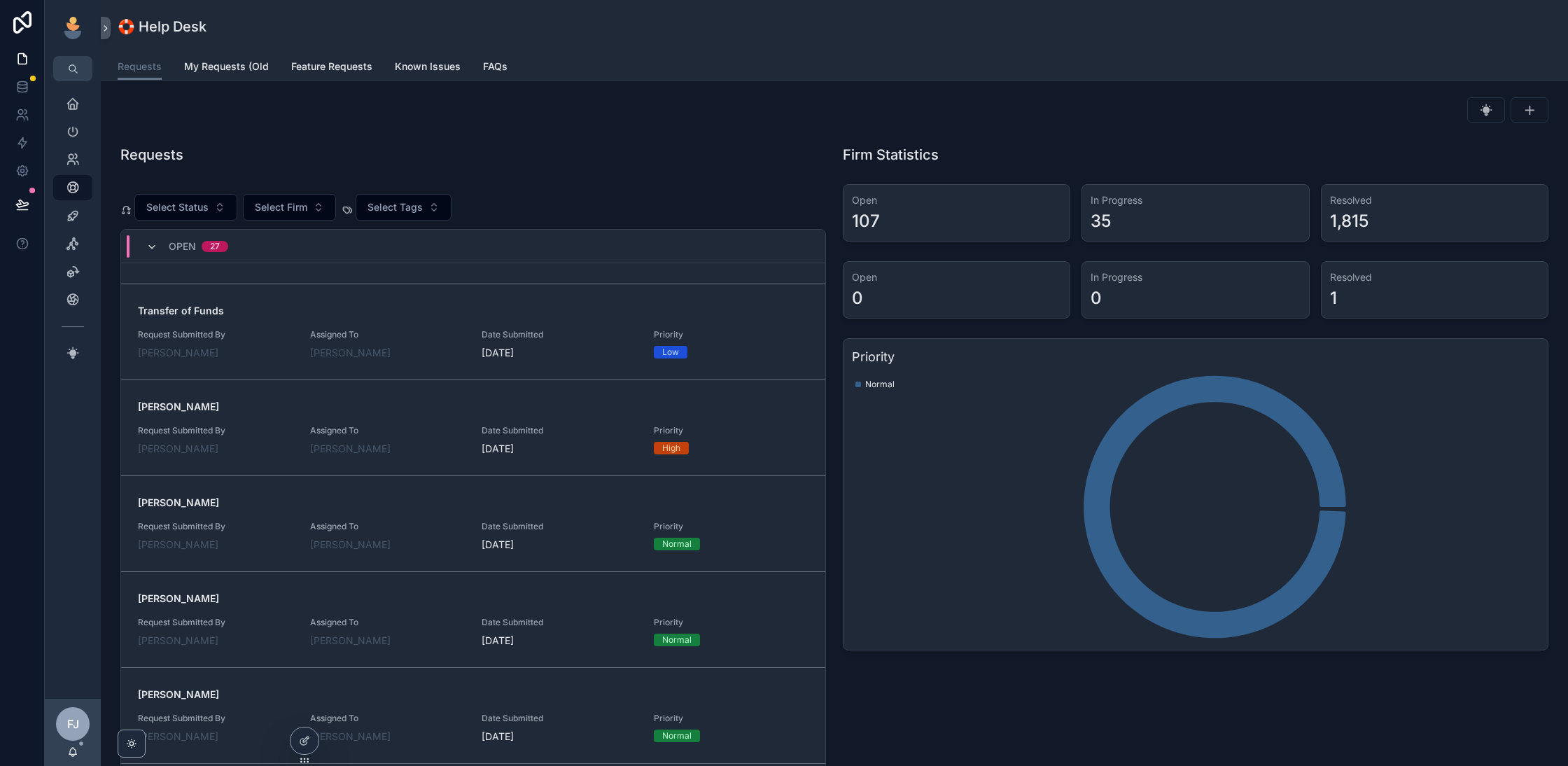
click at [149, 242] on icon "scrollable content" at bounding box center [152, 247] width 11 height 11
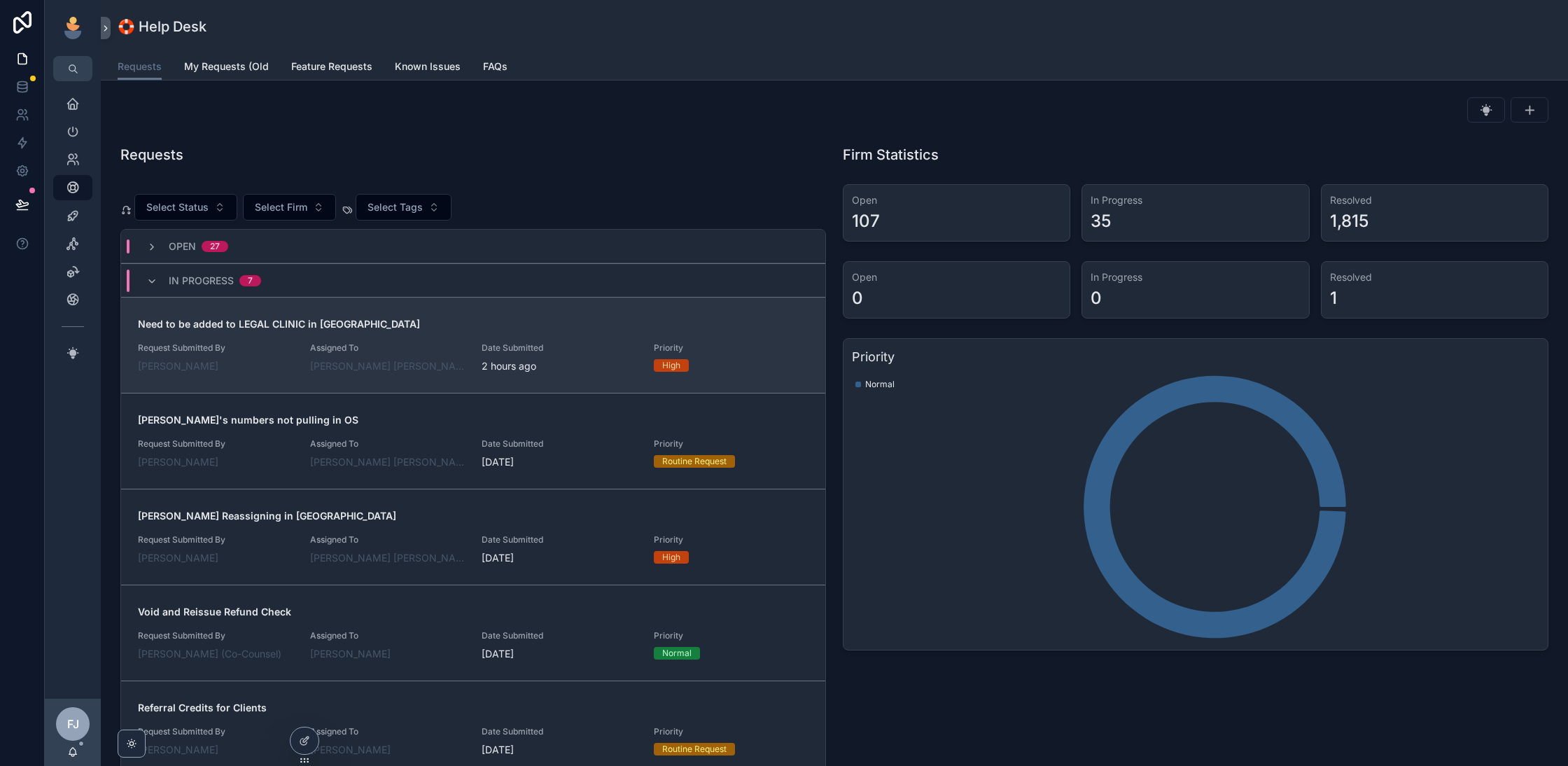
click at [434, 359] on div "[PERSON_NAME] [PERSON_NAME]" at bounding box center [388, 366] width 155 height 14
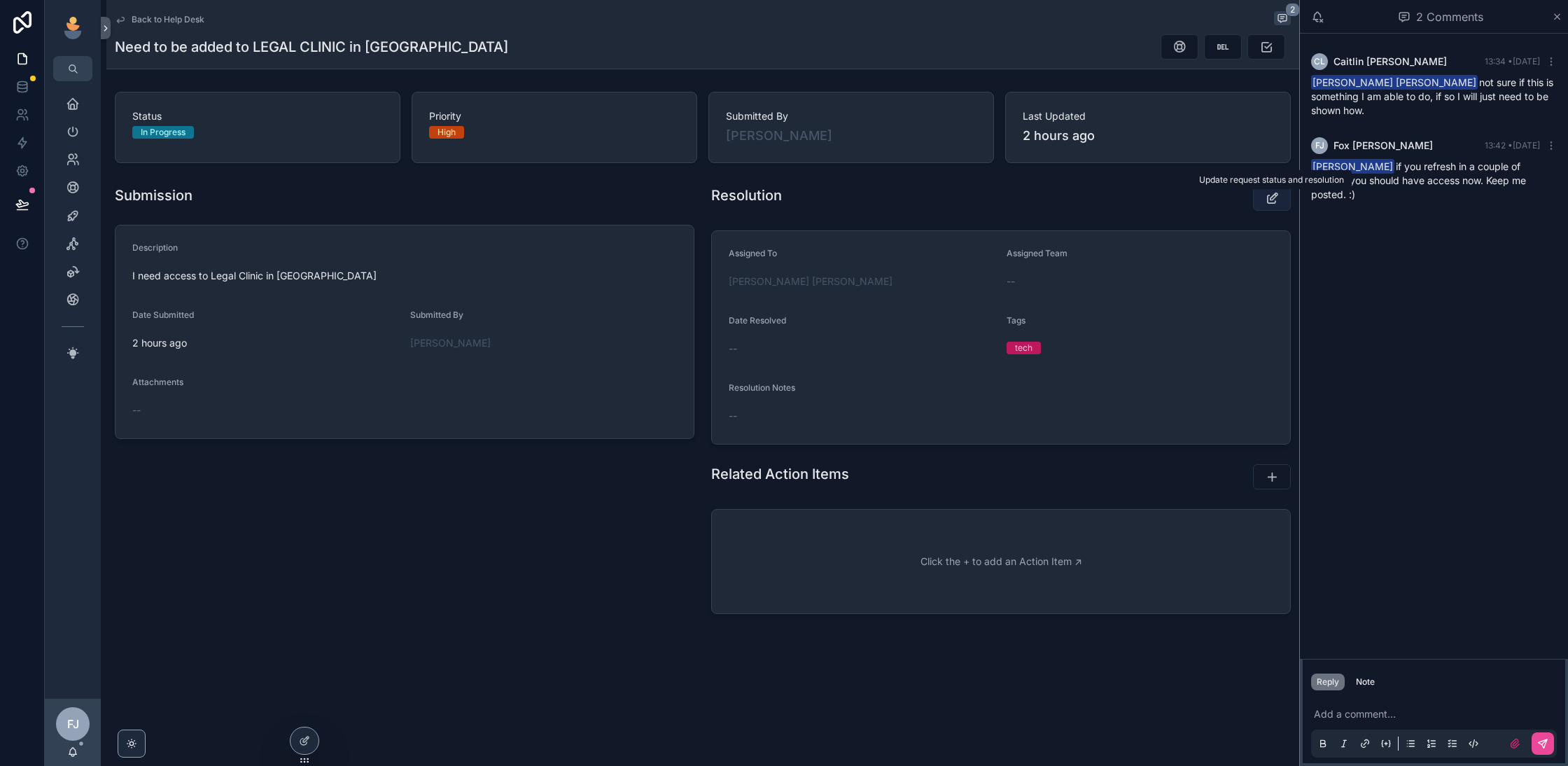
click at [1275, 206] on button "scrollable content" at bounding box center [1272, 199] width 38 height 25
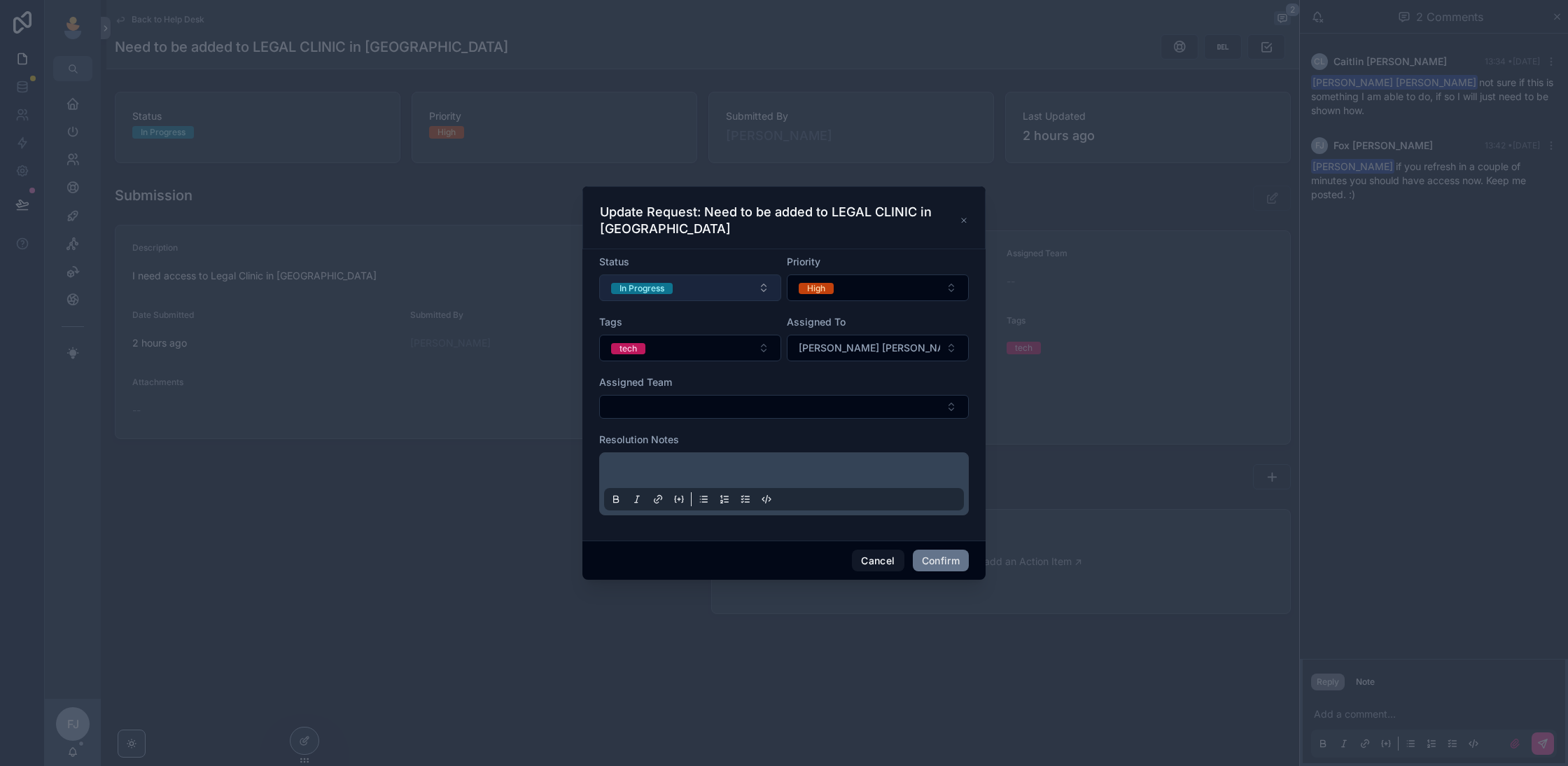
click at [744, 285] on button "In Progress" at bounding box center [690, 288] width 182 height 27
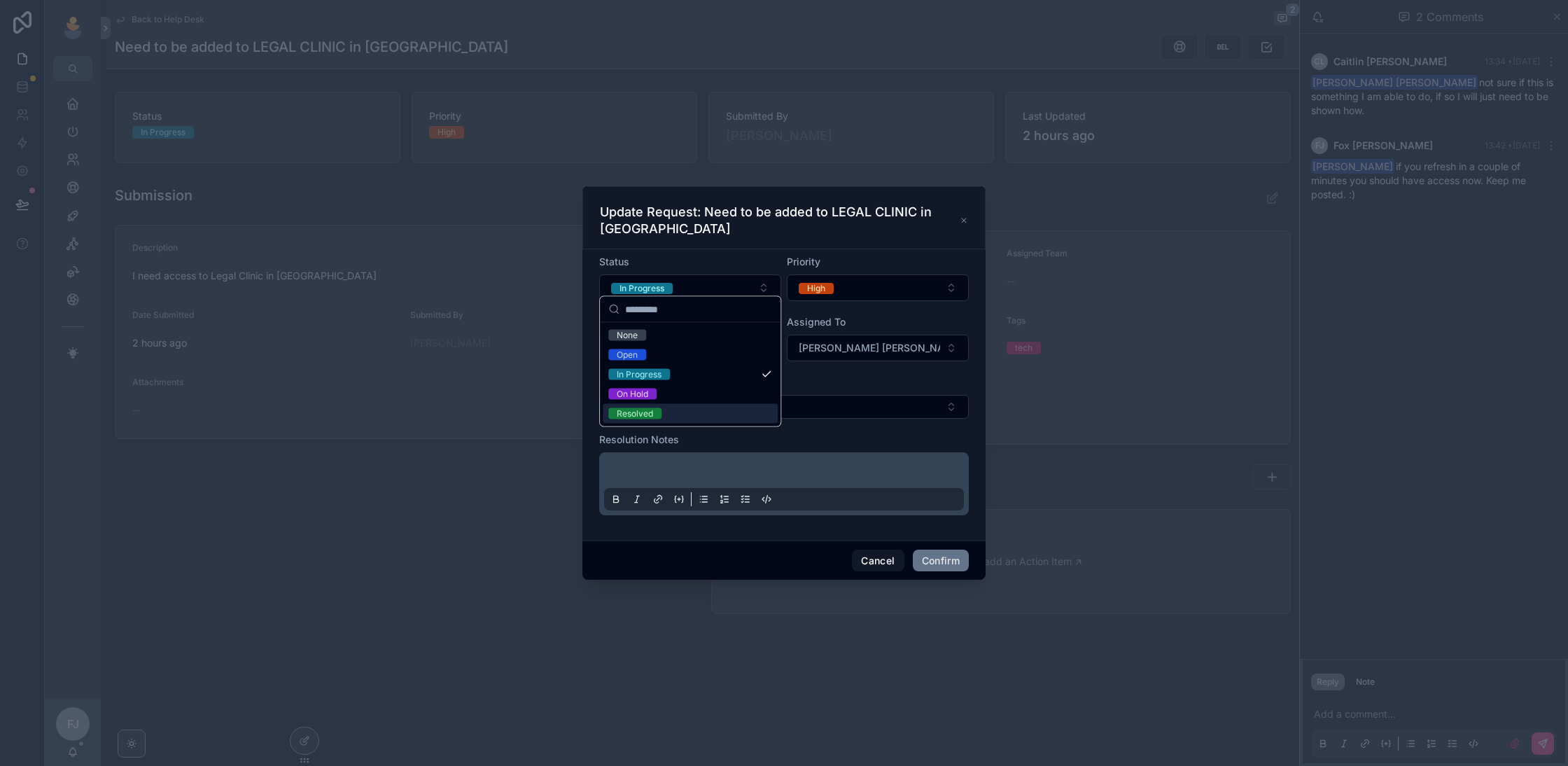
click at [725, 422] on div "Resolved" at bounding box center [690, 414] width 175 height 20
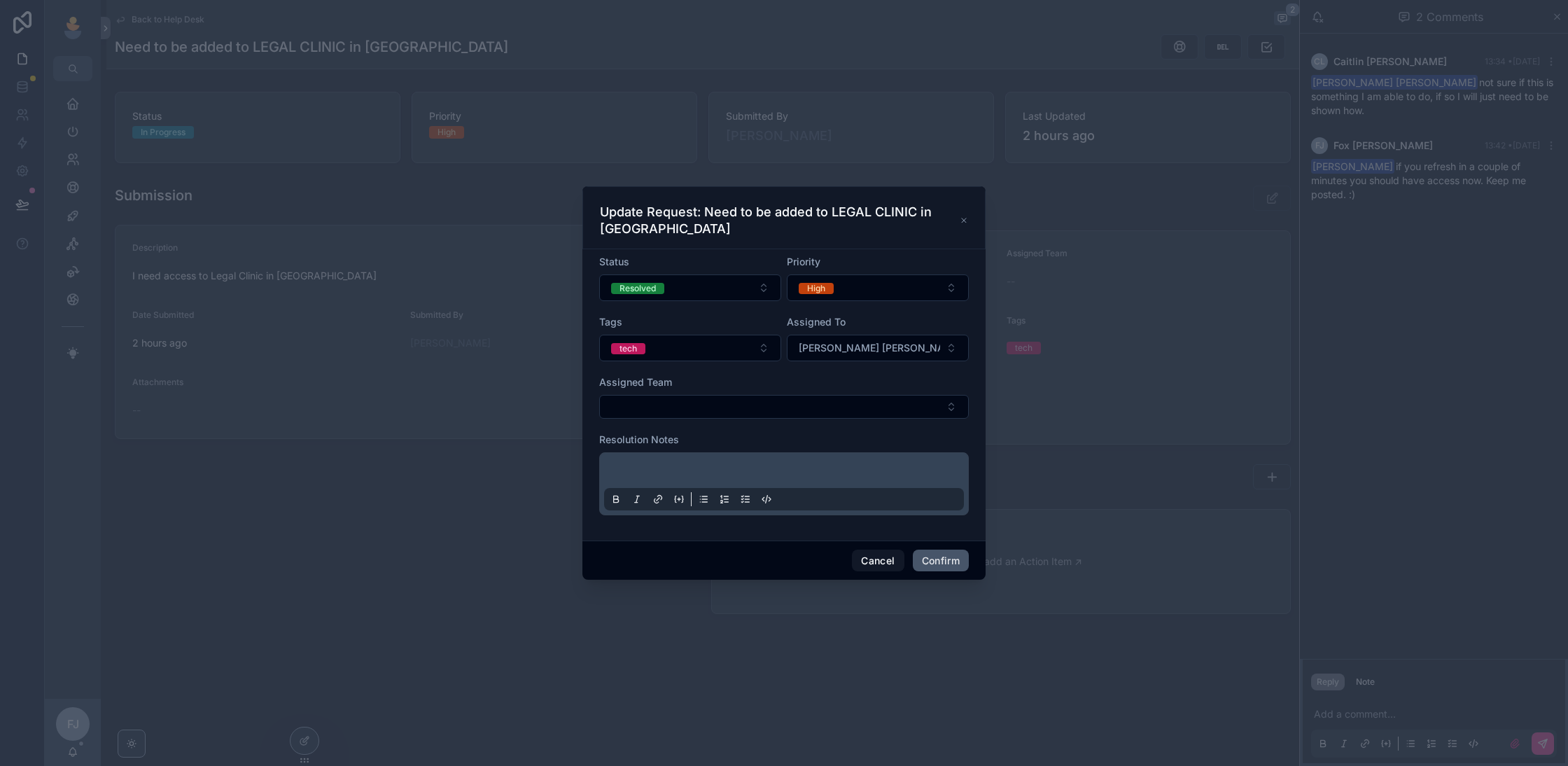
click at [953, 551] on button "Confirm" at bounding box center [941, 561] width 56 height 23
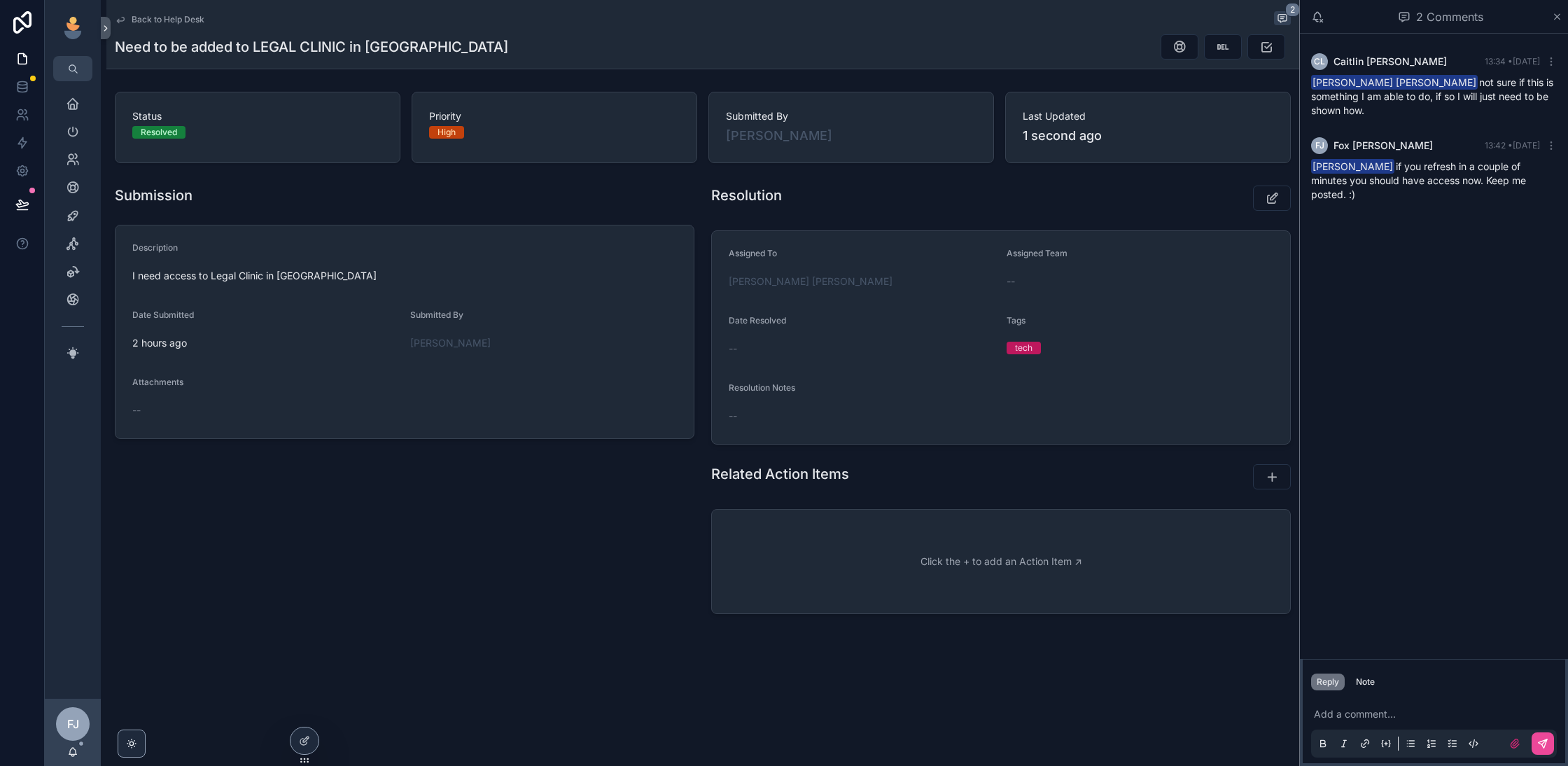
click at [181, 15] on span "Back to Help Desk" at bounding box center [167, 20] width 73 height 11
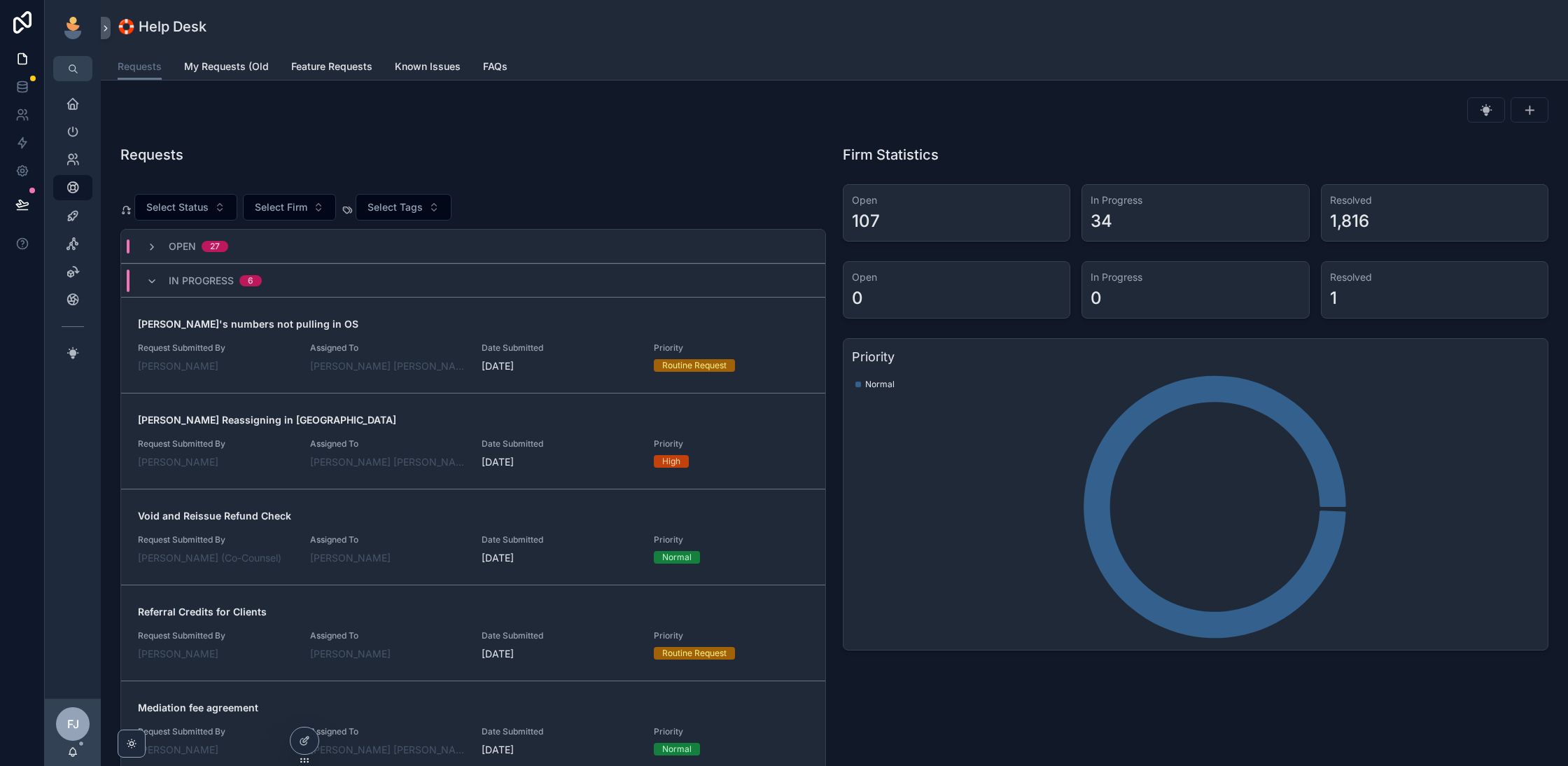
scroll to position [61, 0]
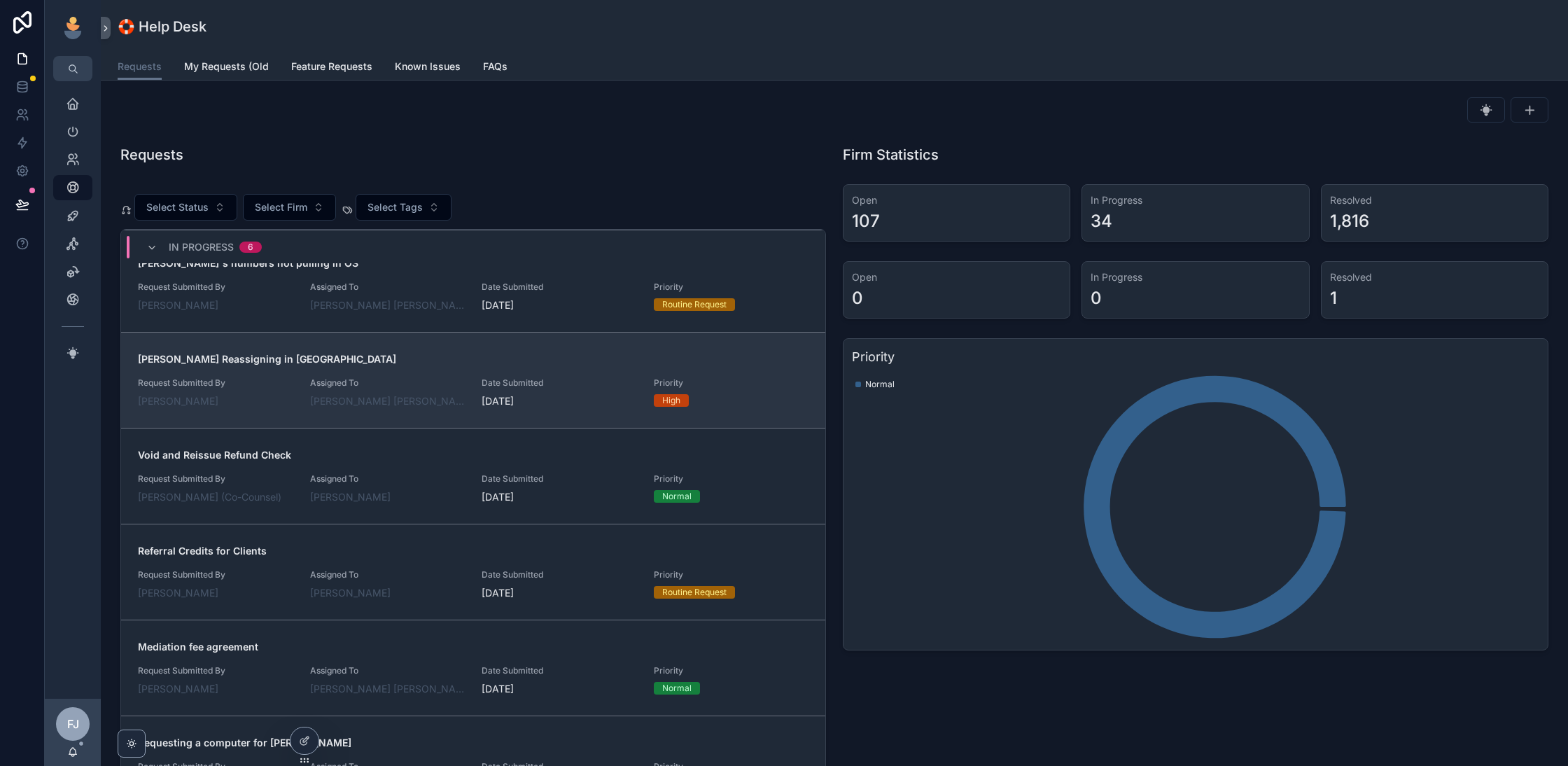
click at [427, 384] on span "Assigned To" at bounding box center [388, 383] width 155 height 11
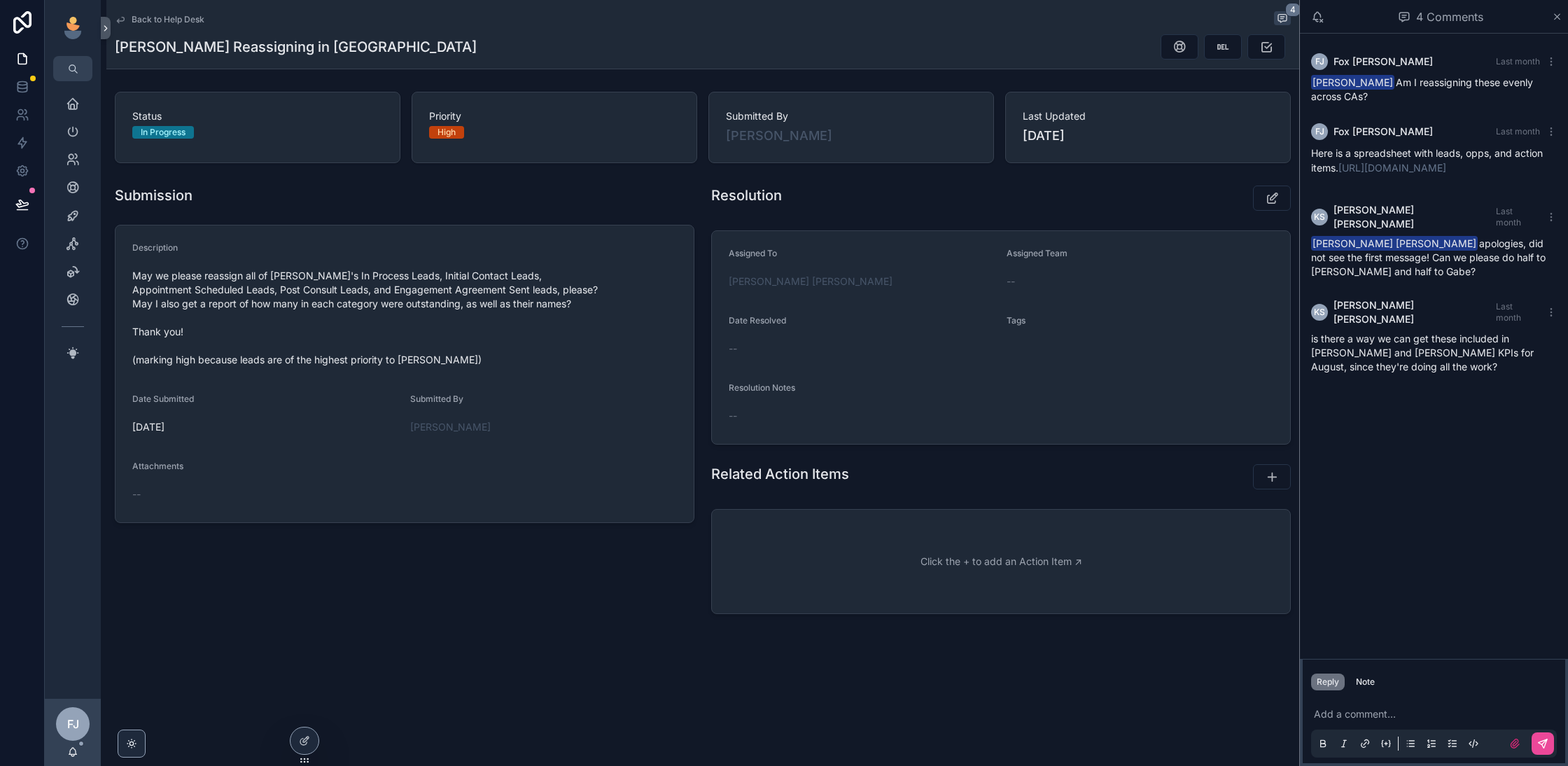
click at [1445, 175] on p "Here is a spreadsheet with leads, opps, and action items. [URL][DOMAIN_NAME]" at bounding box center [1435, 160] width 246 height 30
click at [1436, 174] on link "[URL][DOMAIN_NAME]" at bounding box center [1392, 167] width 108 height 12
click at [1262, 196] on button "scrollable content" at bounding box center [1272, 199] width 38 height 25
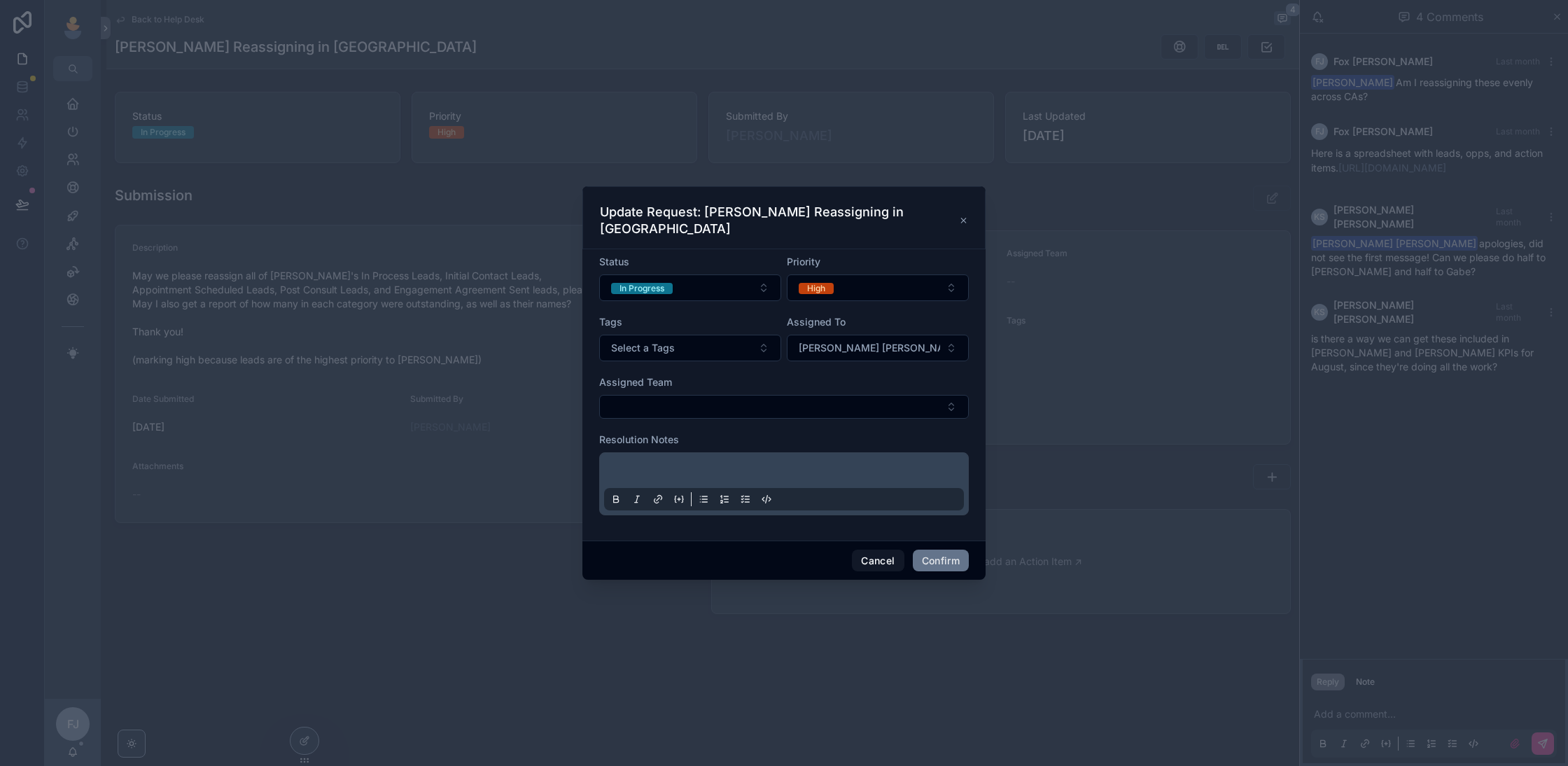
click at [744, 466] on p at bounding box center [786, 473] width 360 height 14
click at [895, 335] on button "[PERSON_NAME] [PERSON_NAME]" at bounding box center [878, 348] width 182 height 27
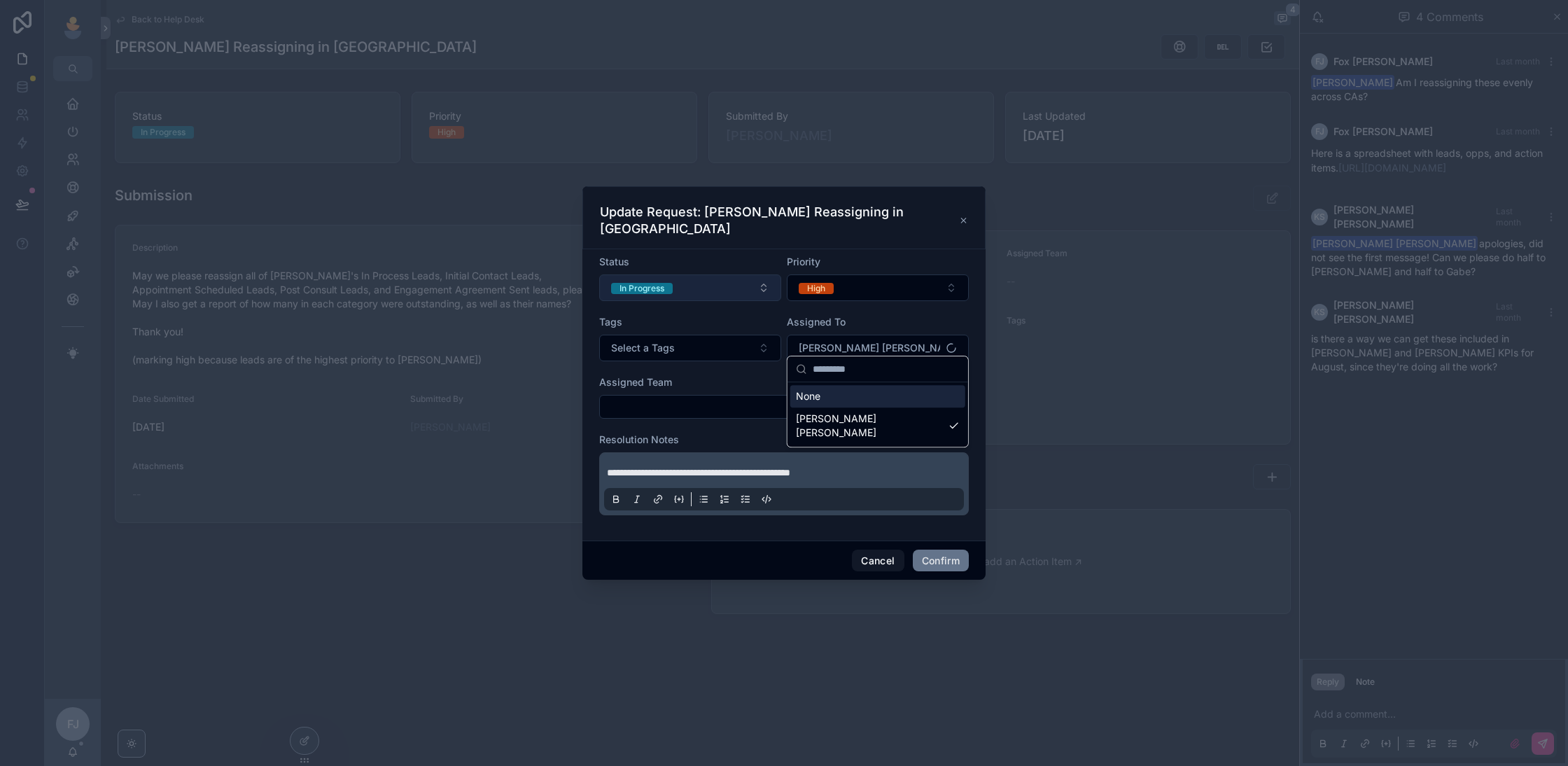
click at [735, 275] on button "In Progress" at bounding box center [690, 288] width 182 height 27
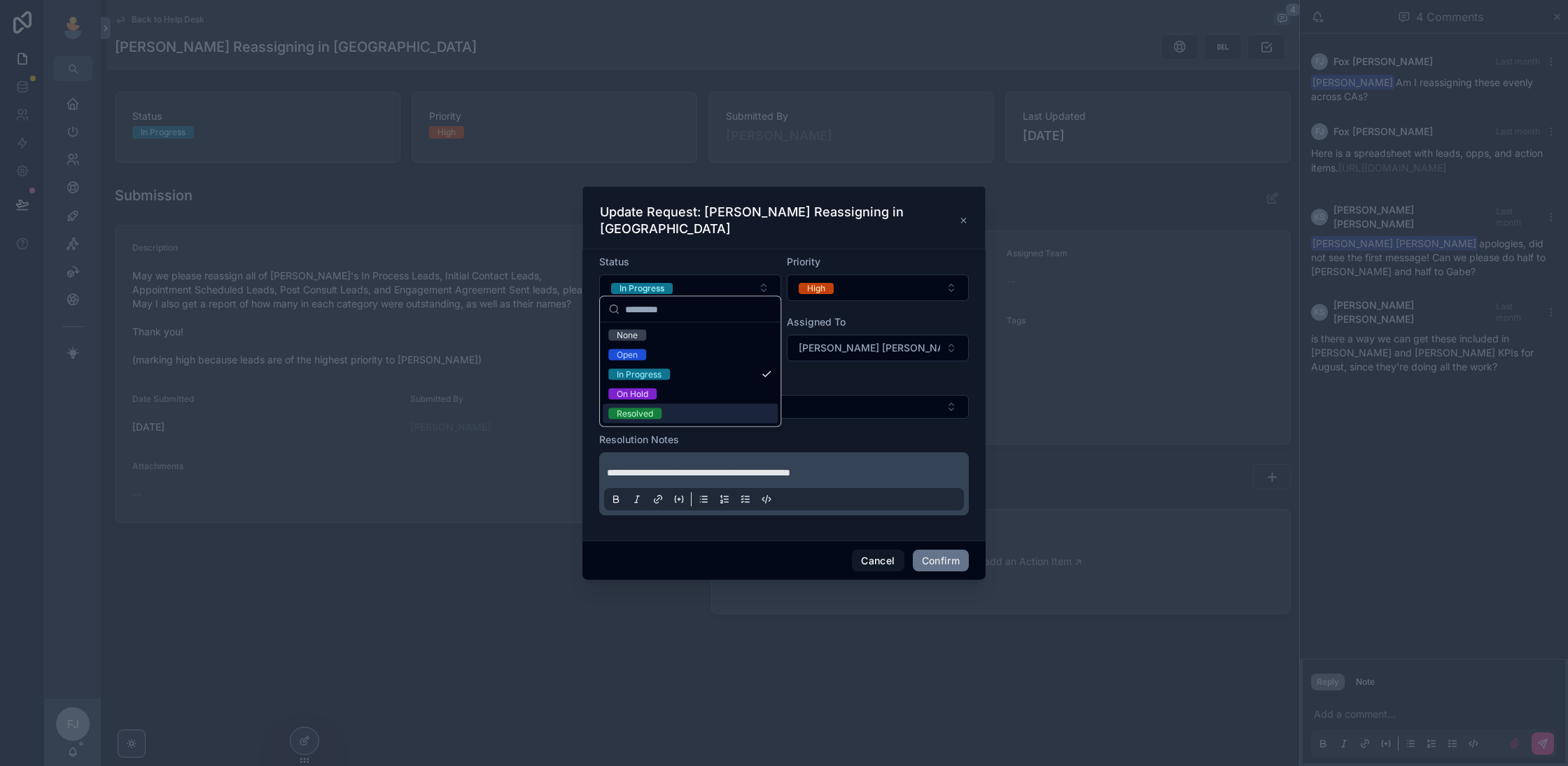
click at [678, 412] on div "Resolved" at bounding box center [690, 414] width 175 height 20
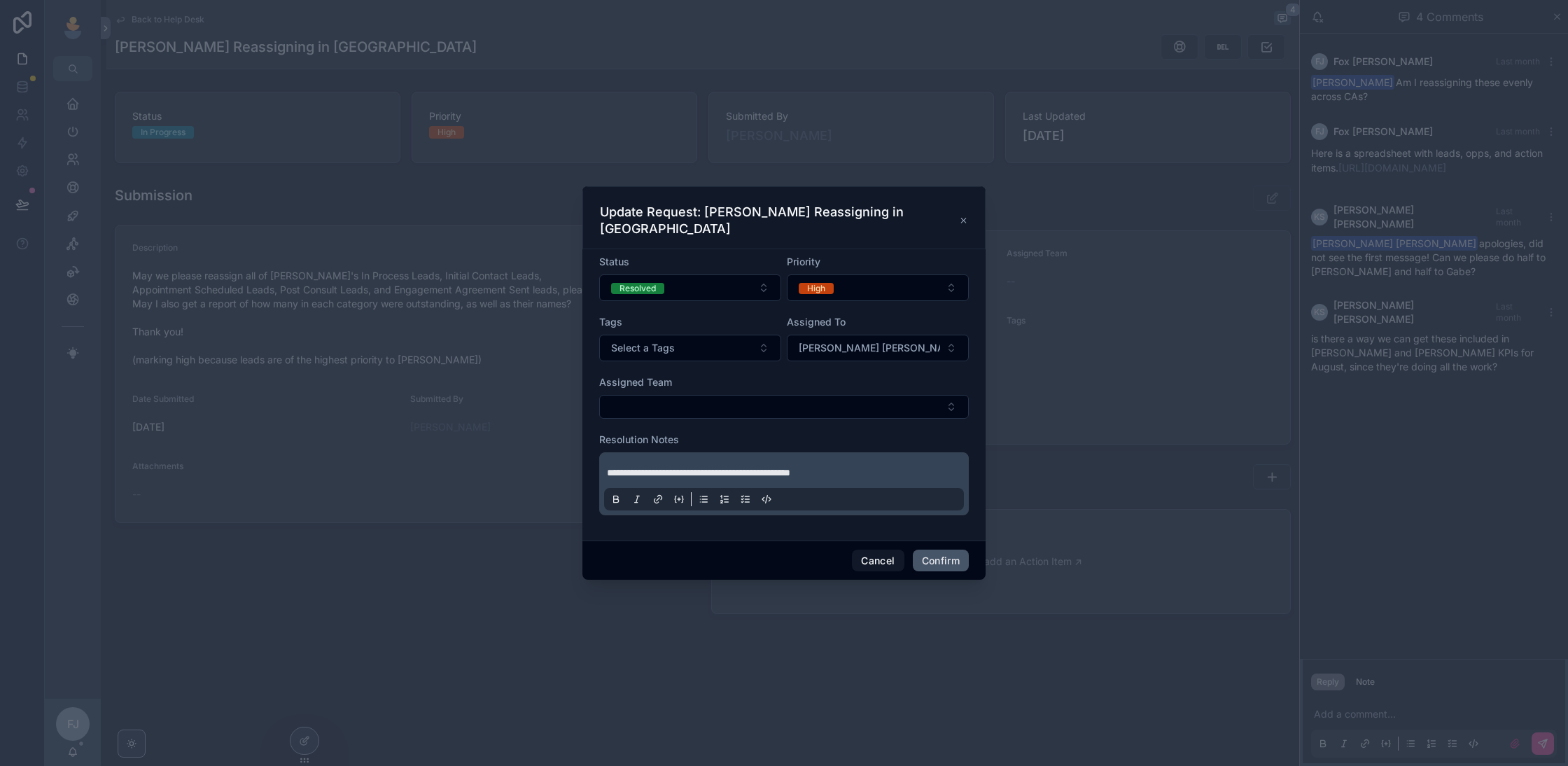
click at [923, 551] on button "Confirm" at bounding box center [941, 561] width 56 height 23
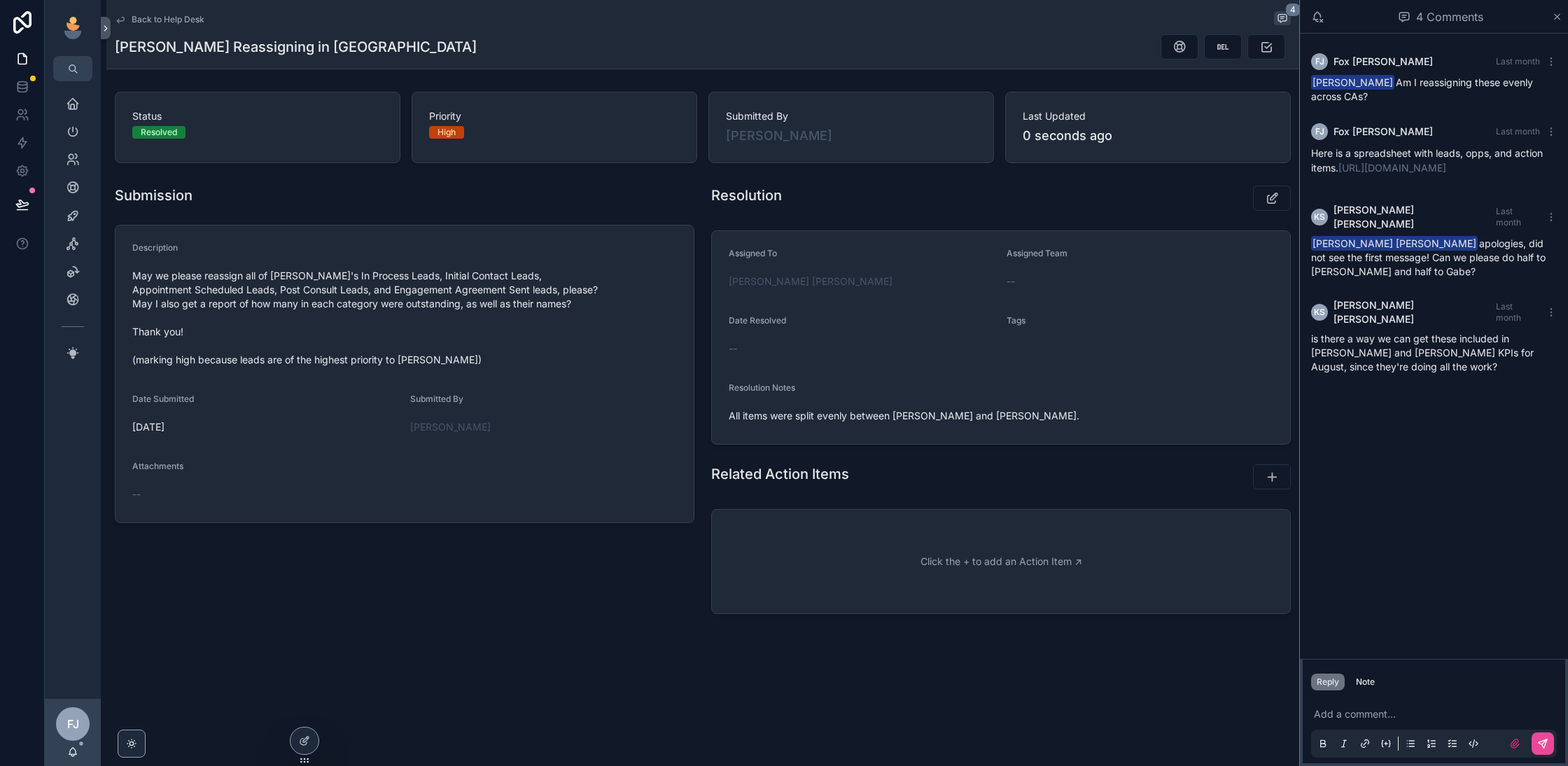
click at [153, 20] on span "Back to Help Desk" at bounding box center [167, 20] width 73 height 11
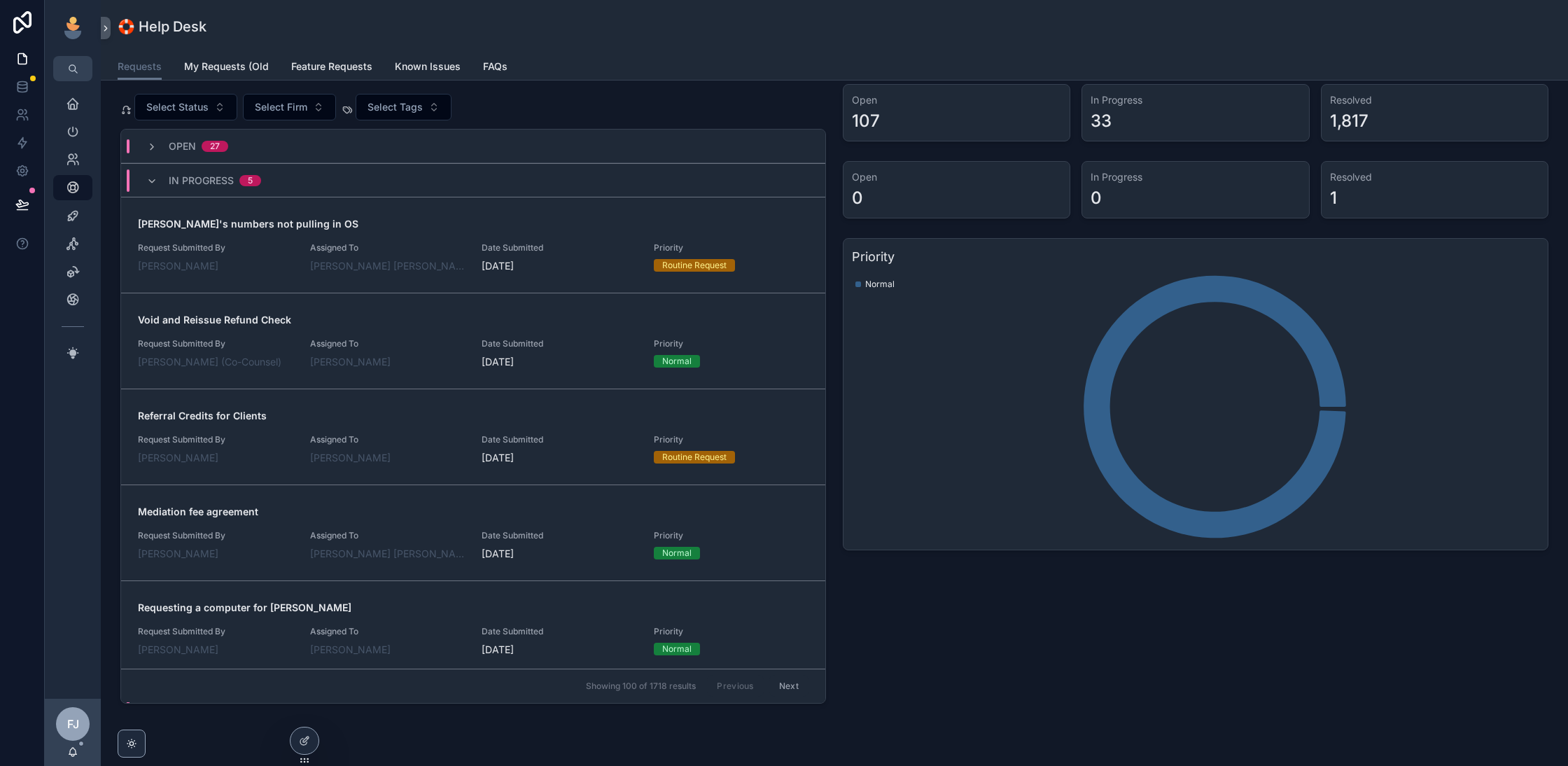
click at [180, 145] on span "Open" at bounding box center [182, 146] width 28 height 14
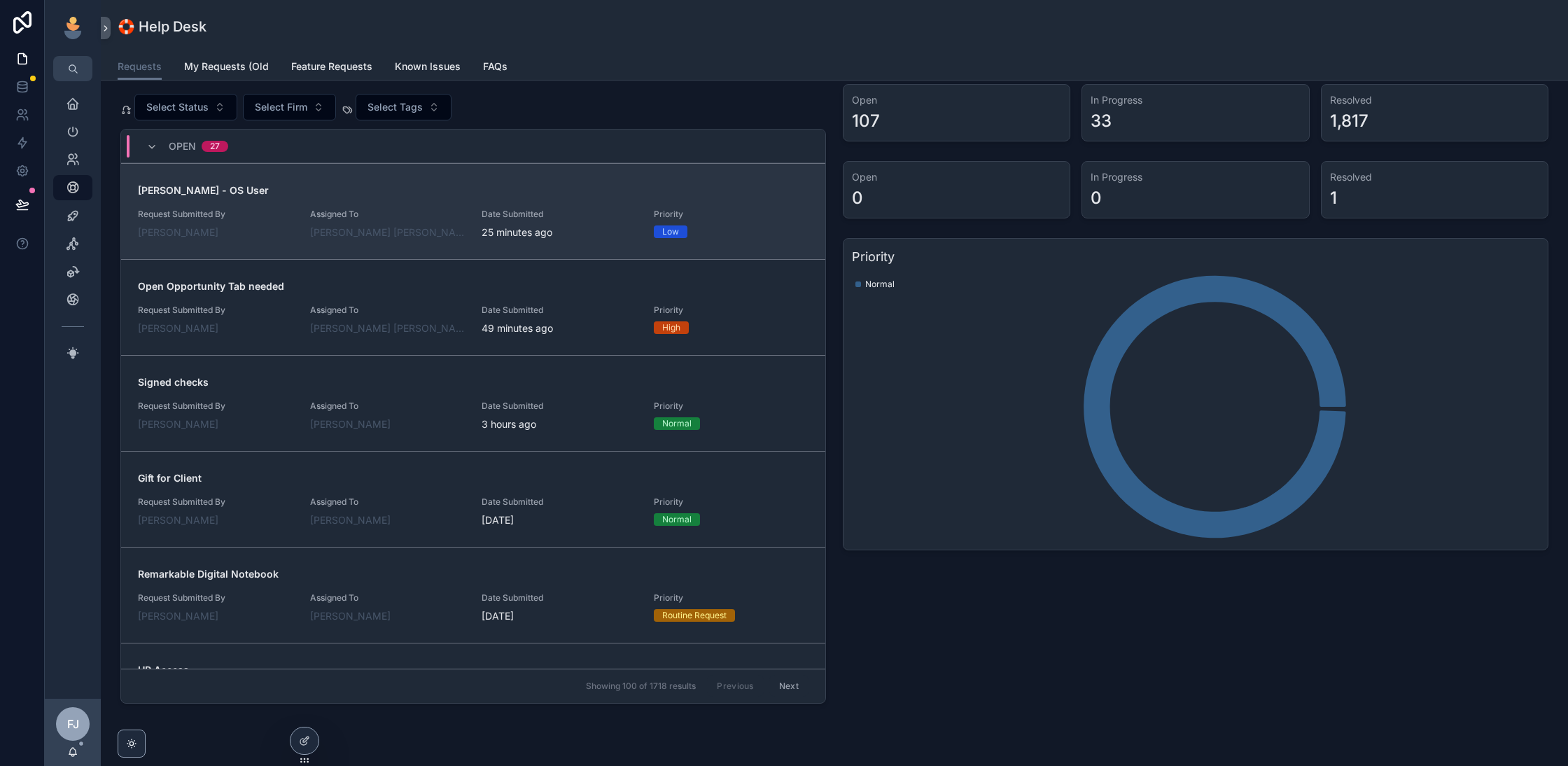
click at [540, 172] on link "[PERSON_NAME] - OS User Request Submitted By [PERSON_NAME] Assigned To [PERSON_…" at bounding box center [473, 211] width 704 height 96
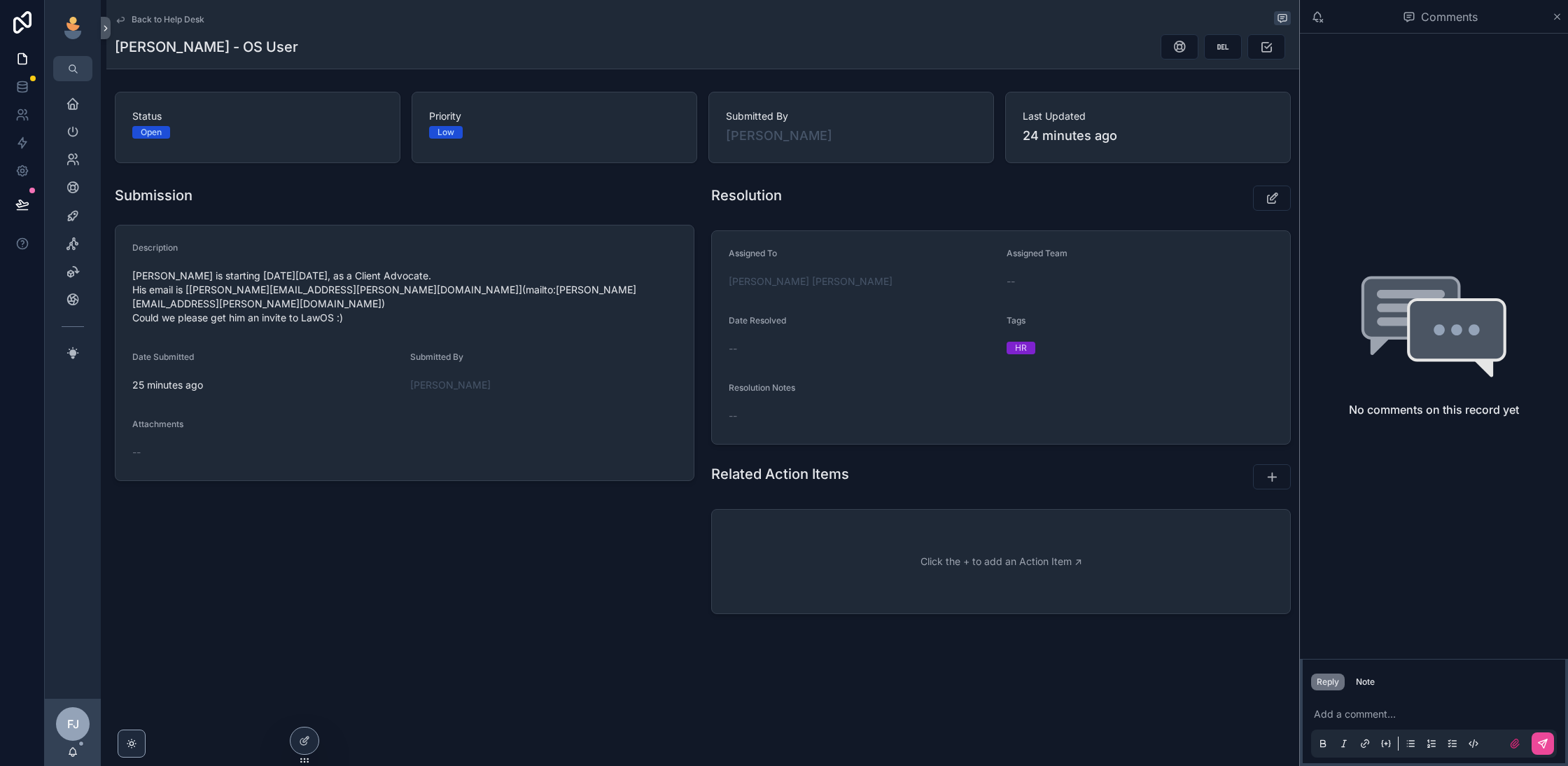
click at [1387, 708] on p "scrollable content" at bounding box center [1437, 714] width 246 height 14
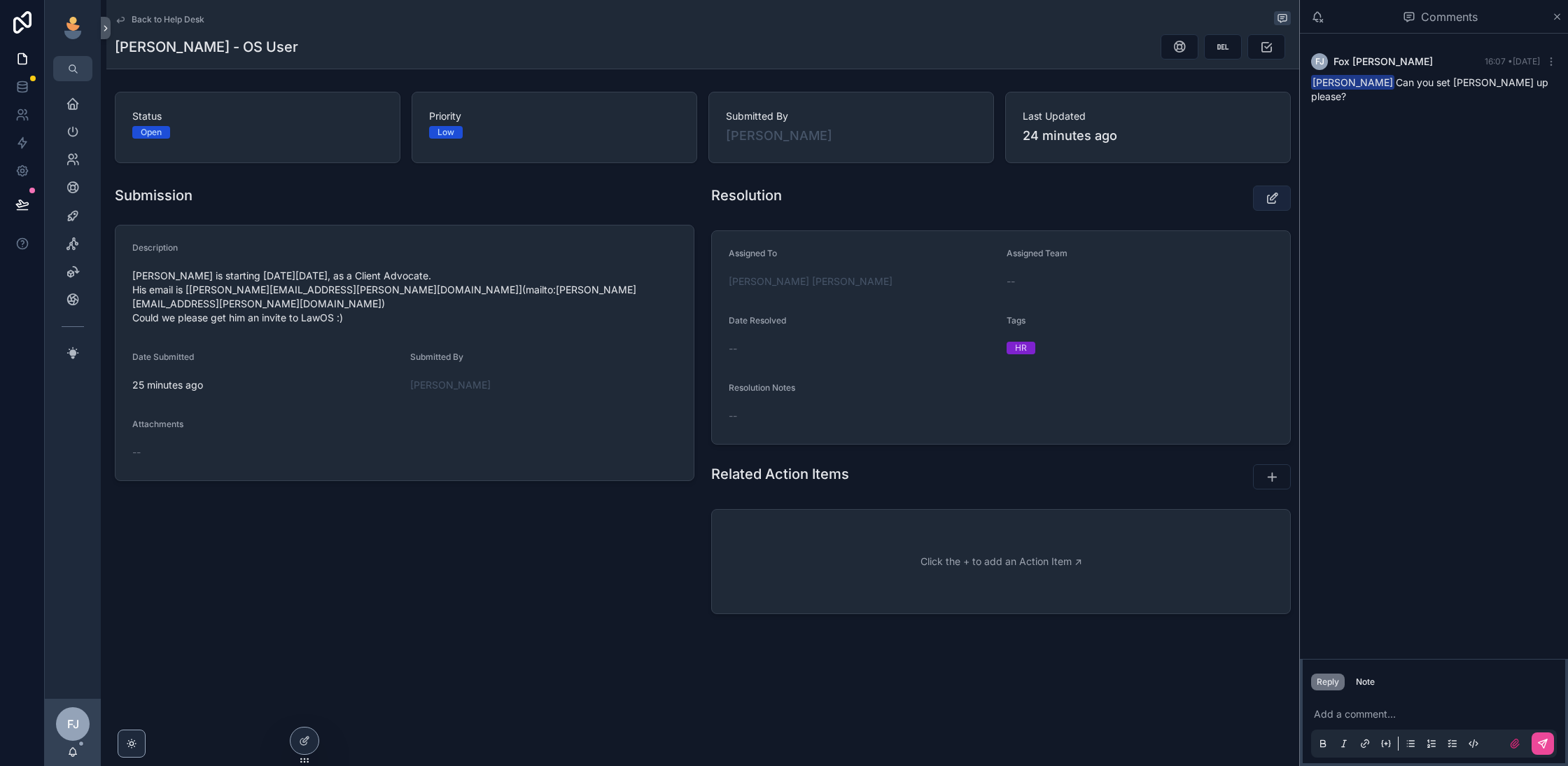
click at [1267, 199] on icon "scrollable content" at bounding box center [1272, 199] width 15 height 14
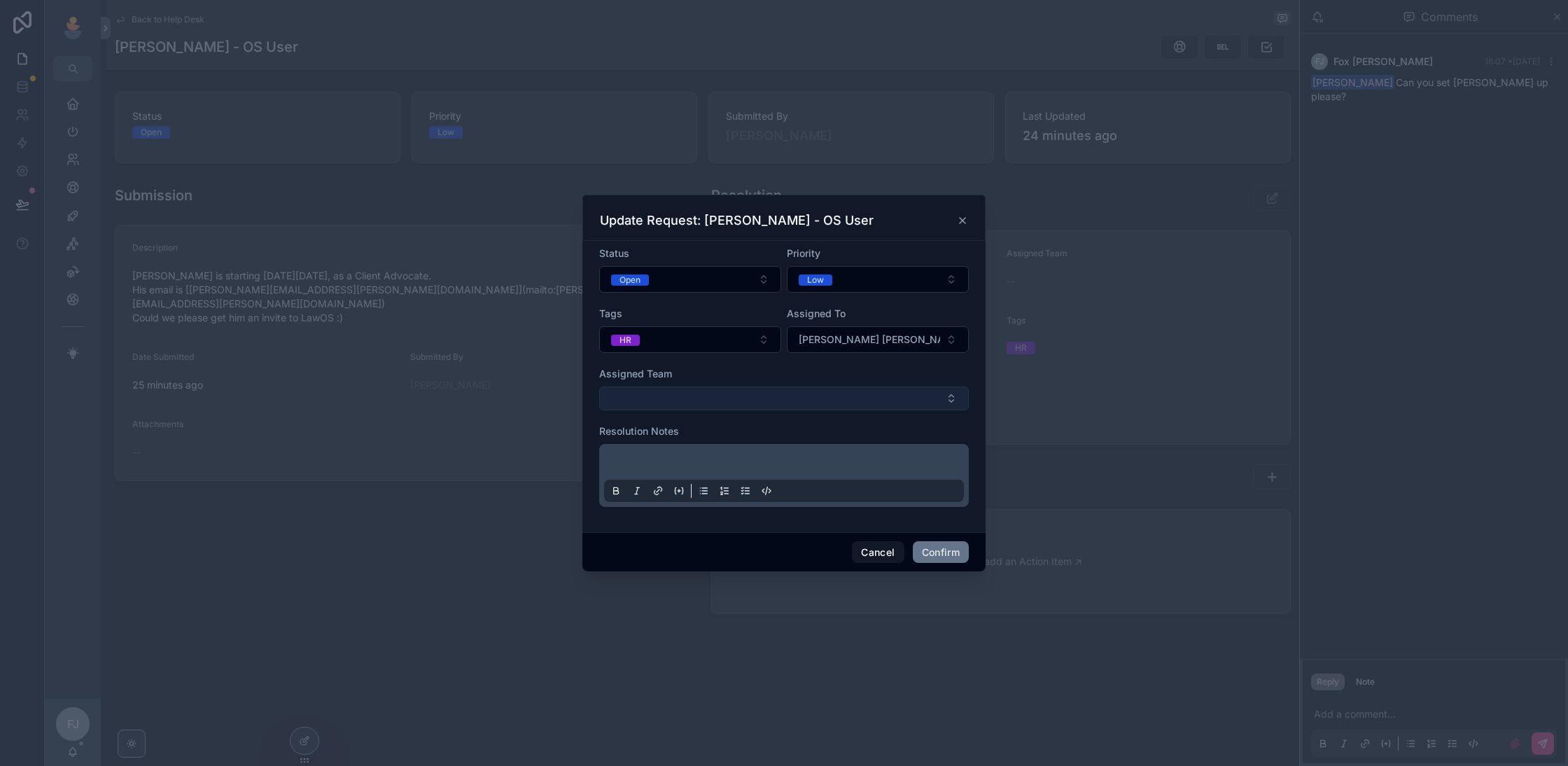
click at [840, 397] on button "Select Button" at bounding box center [783, 399] width 369 height 24
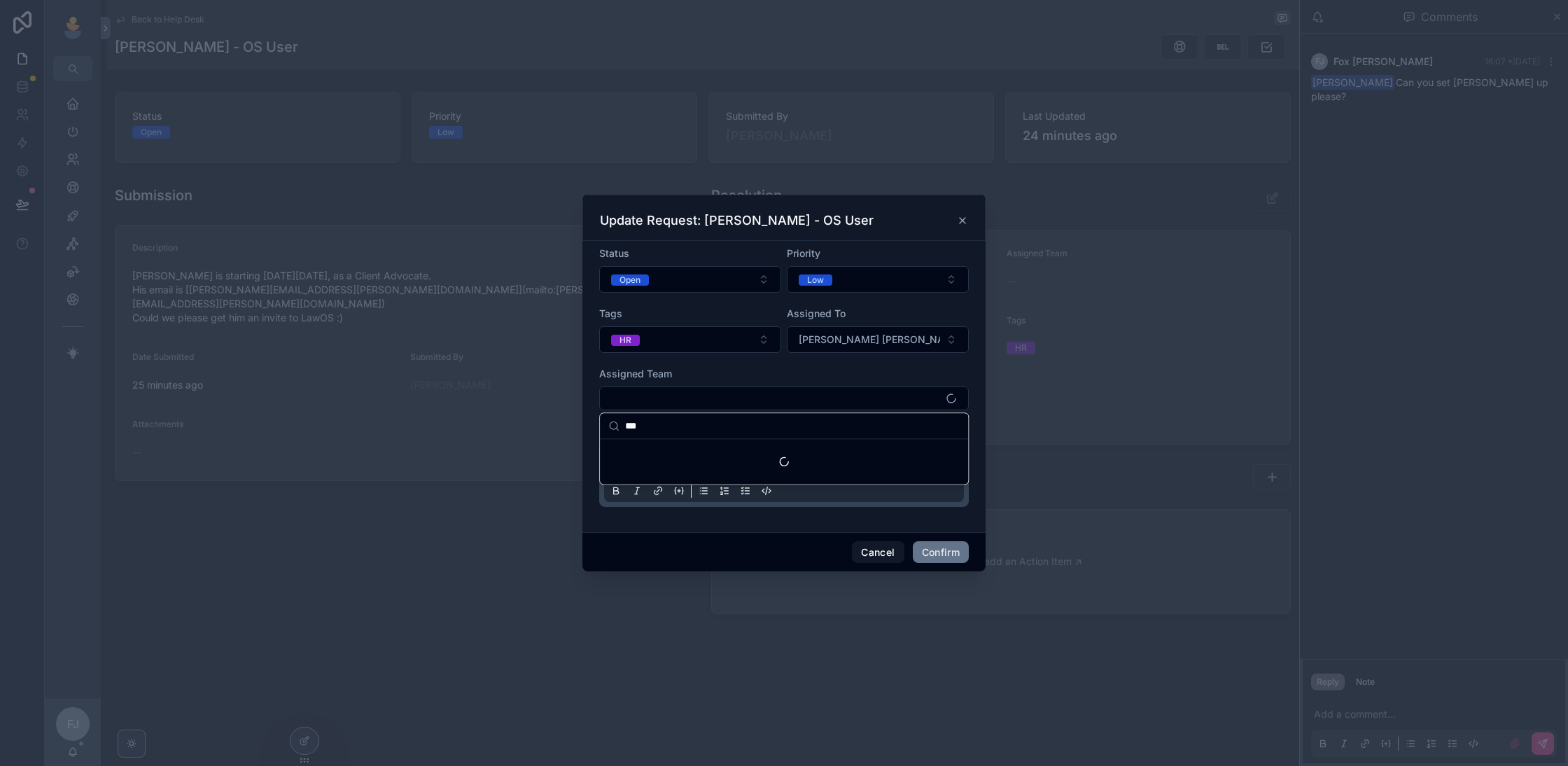
type input "***"
click at [745, 449] on div "Suggestions" at bounding box center [783, 461] width 368 height 45
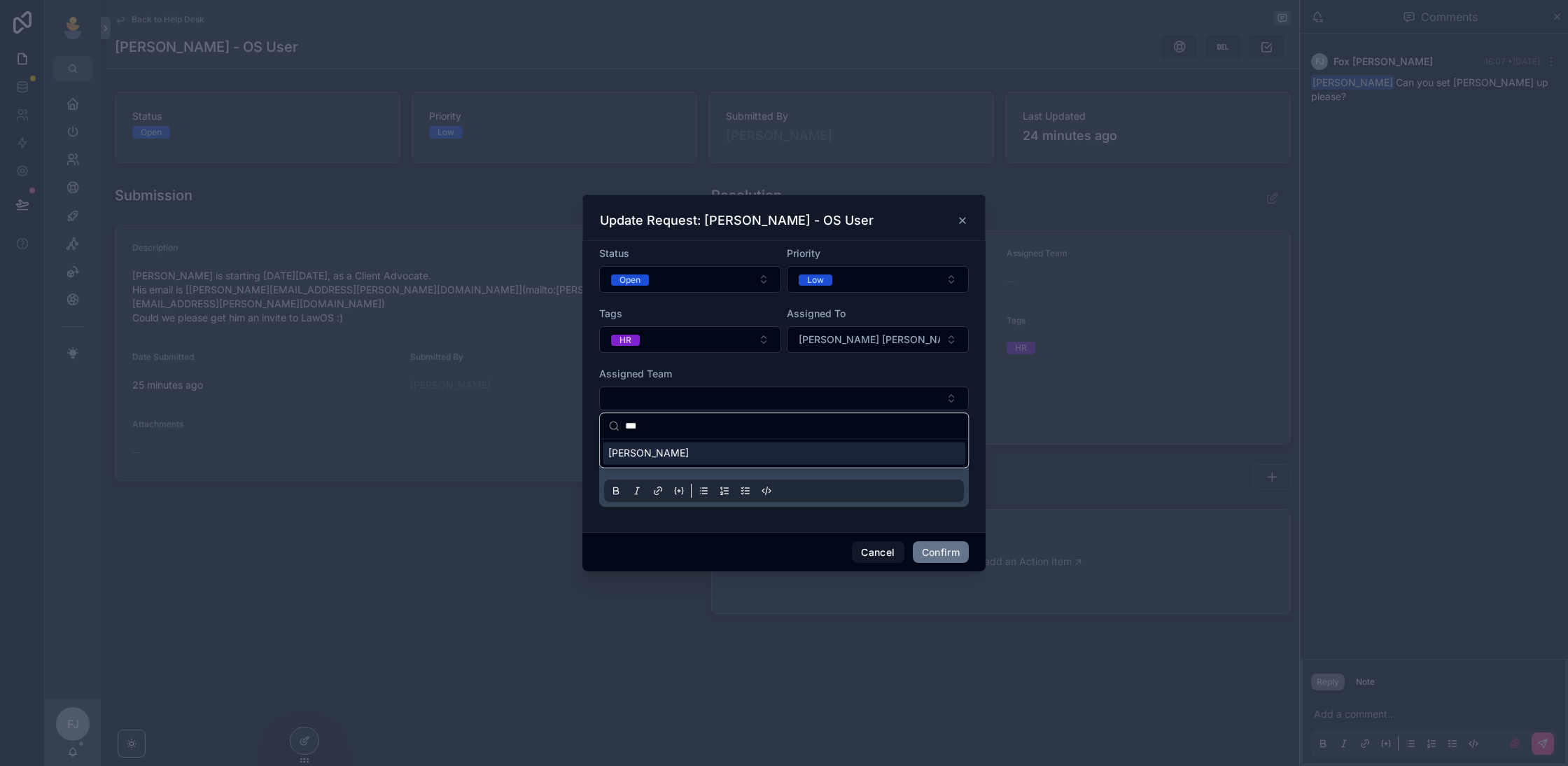
click at [745, 450] on div "[PERSON_NAME]" at bounding box center [783, 453] width 362 height 23
click at [758, 362] on form "Status Open Priority Low Tags HR Assigned To Fox [PERSON_NAME] Assigned Team [P…" at bounding box center [783, 384] width 369 height 279
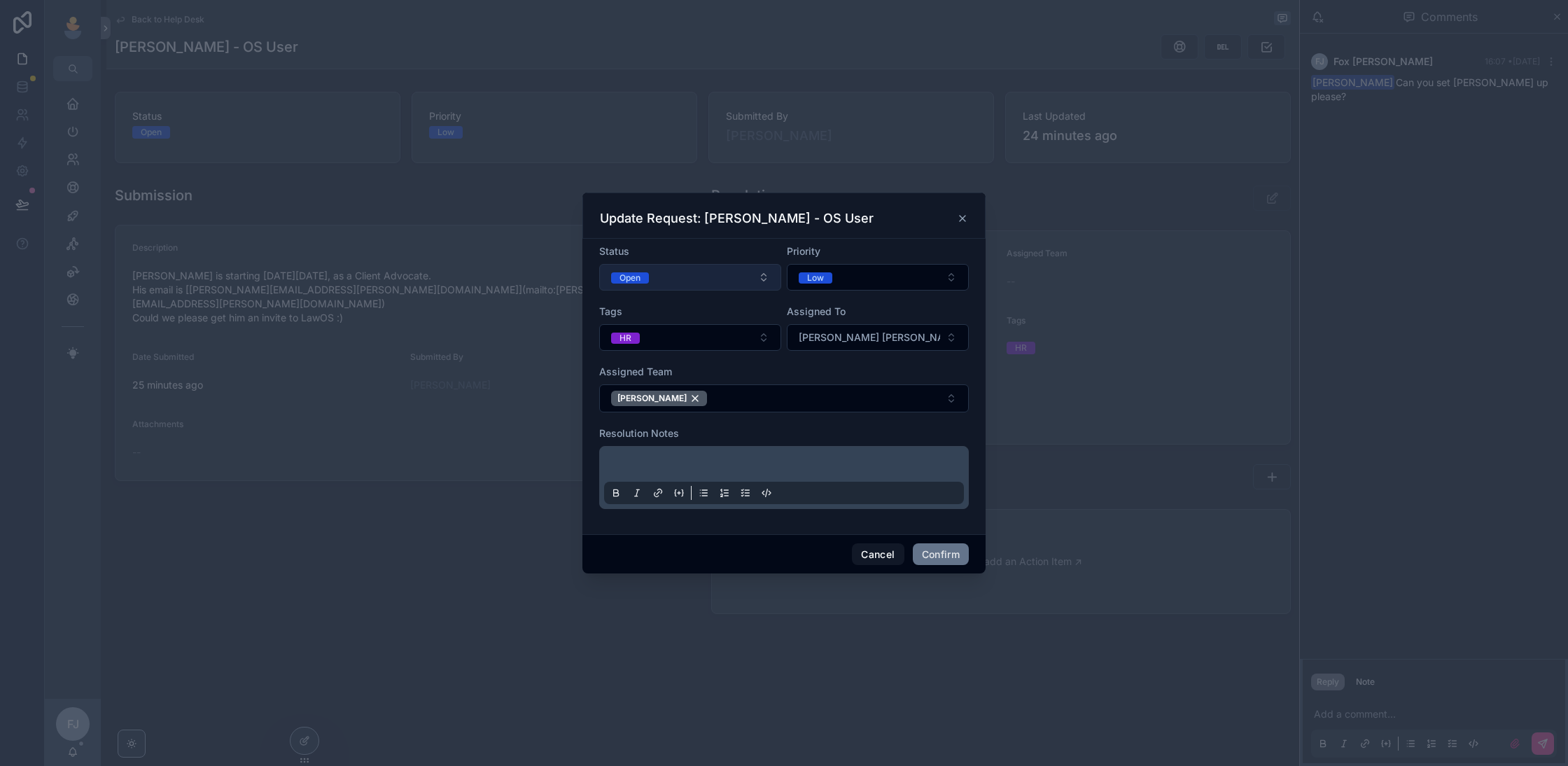
click at [741, 279] on button "Open" at bounding box center [690, 278] width 182 height 27
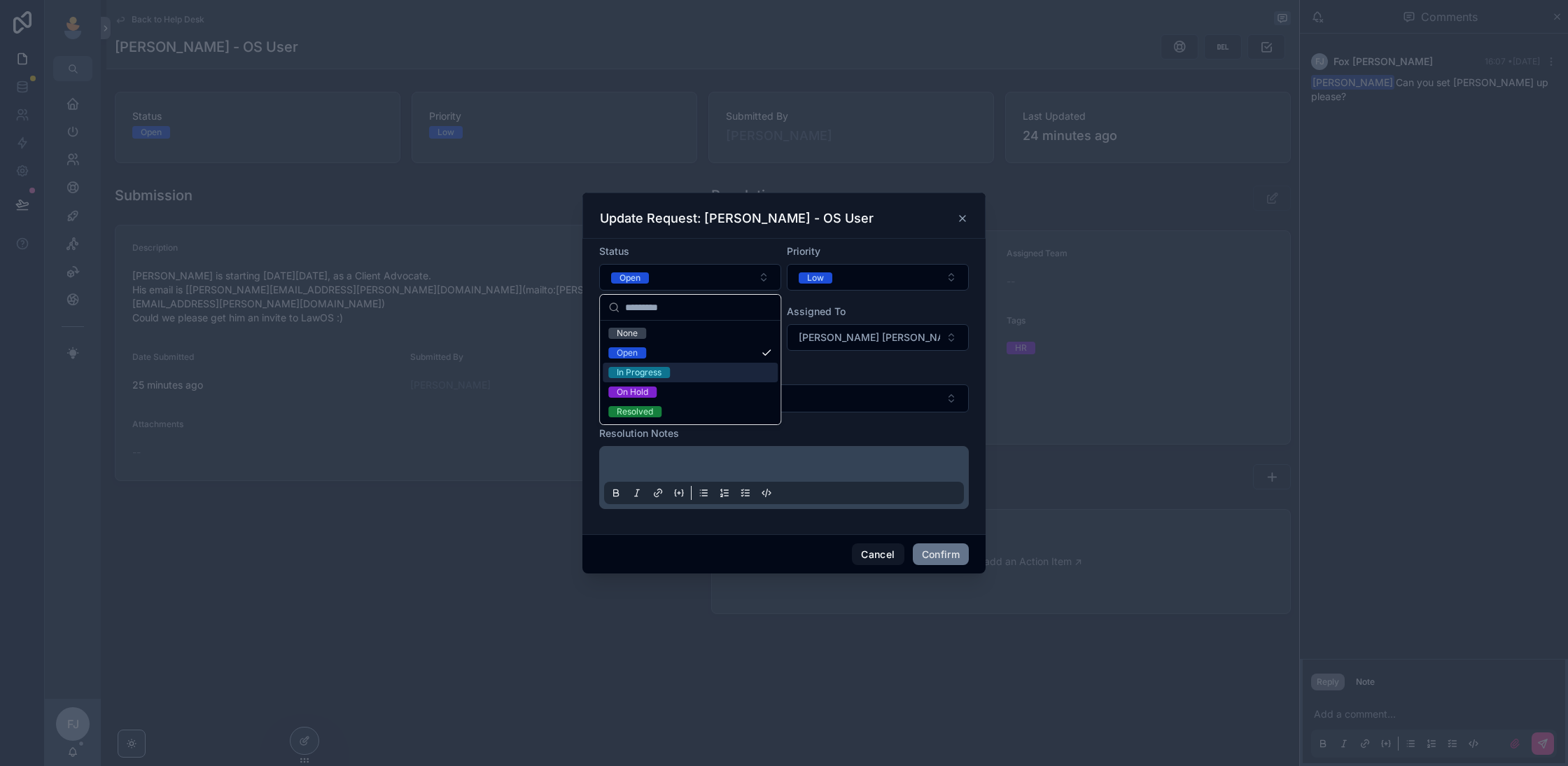
click at [707, 367] on div "In Progress" at bounding box center [690, 372] width 175 height 20
click at [933, 535] on div "Cancel Confirm" at bounding box center [784, 554] width 403 height 40
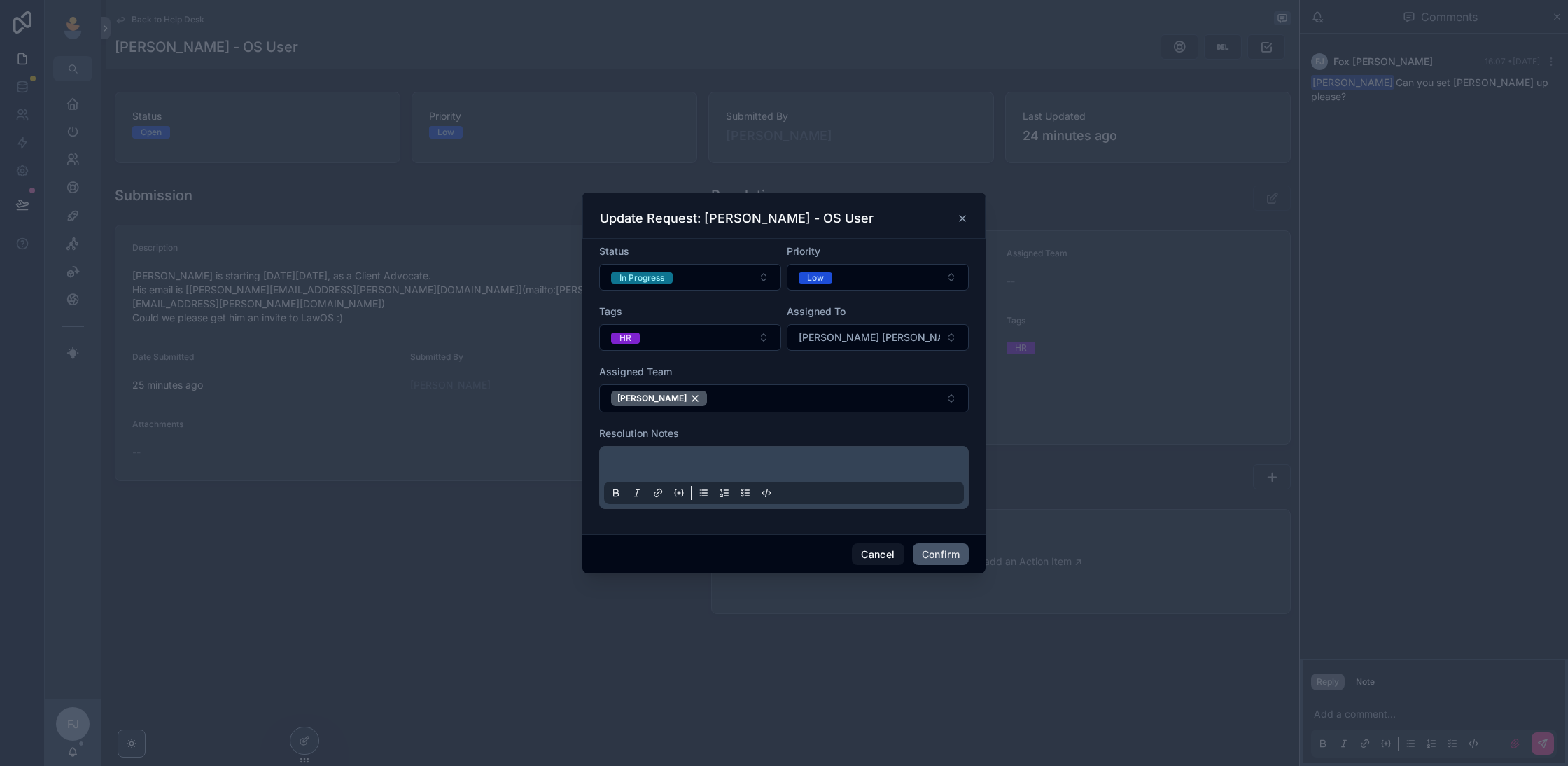
click at [933, 555] on button "Confirm" at bounding box center [941, 555] width 56 height 23
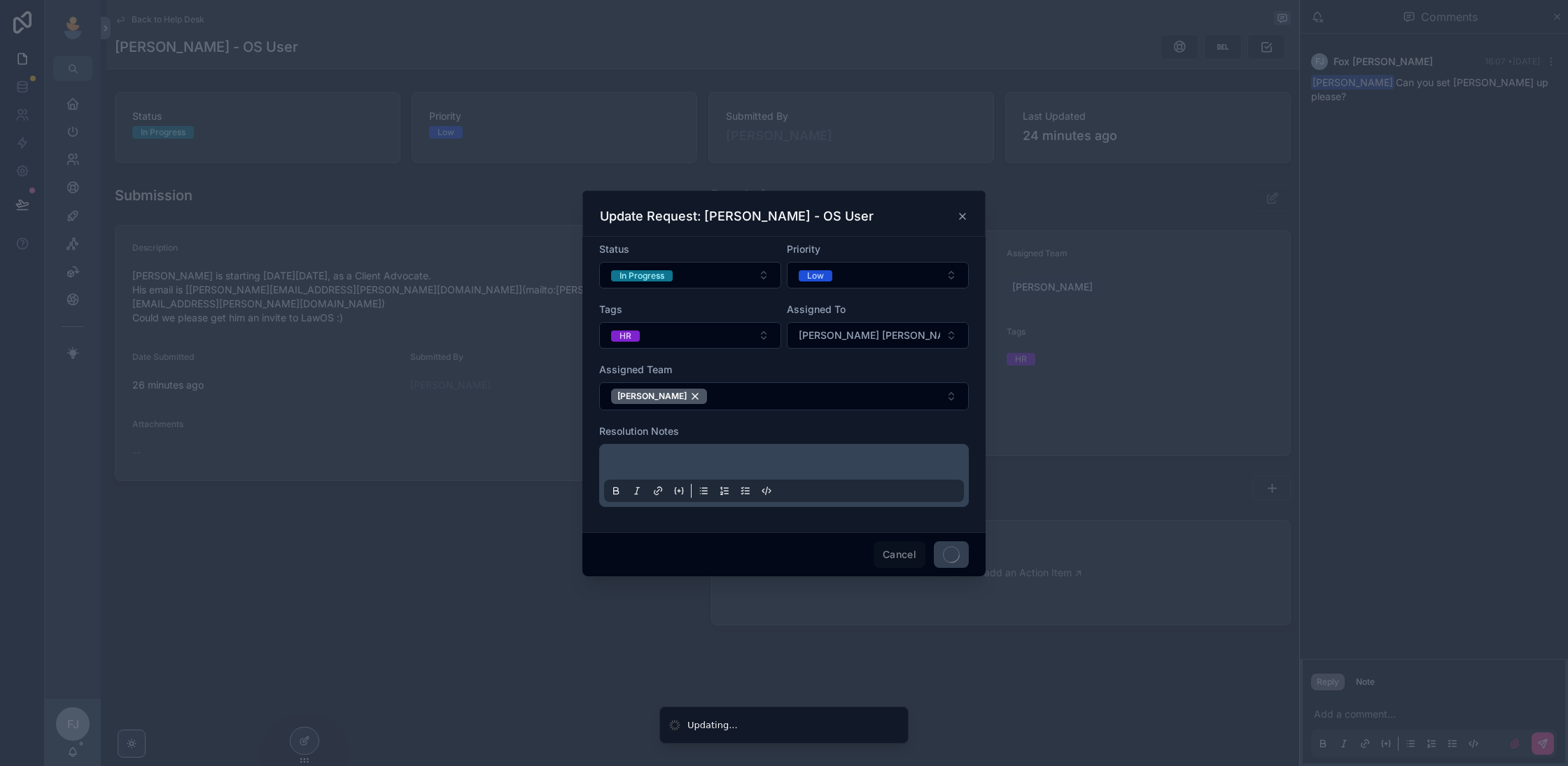
click at [178, 17] on div at bounding box center [784, 383] width 1568 height 766
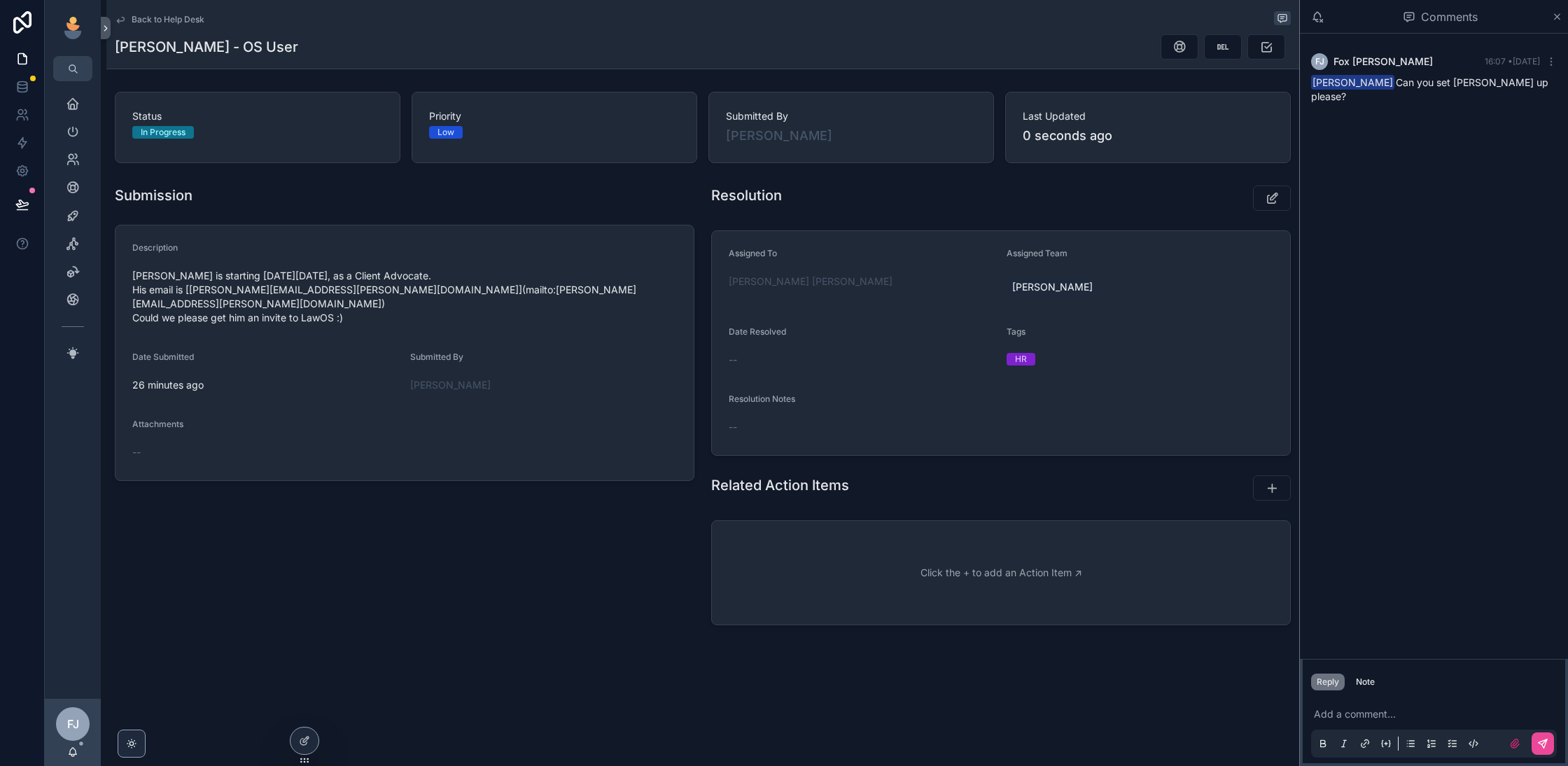
click at [178, 20] on span "Back to Help Desk" at bounding box center [167, 20] width 73 height 11
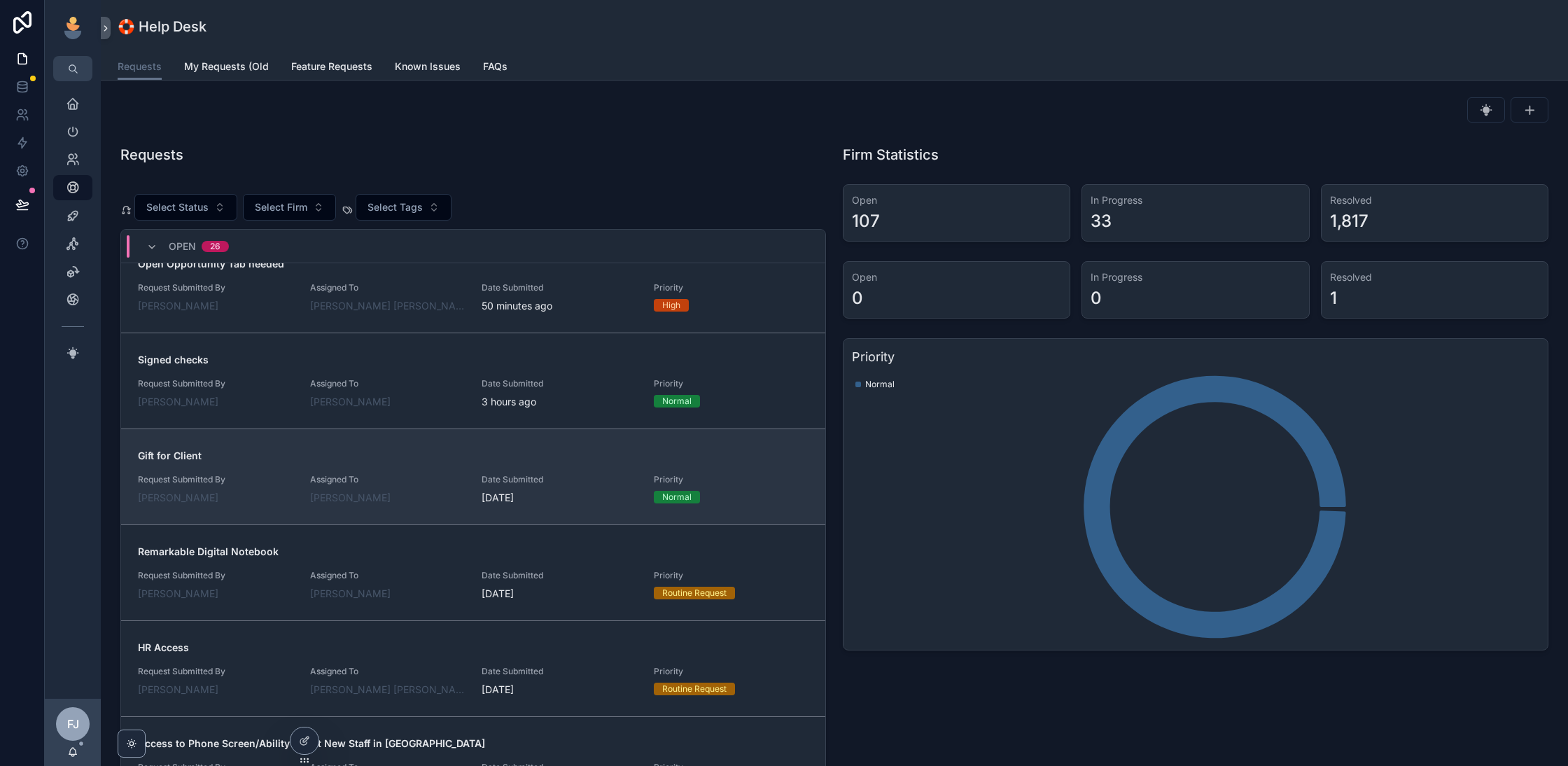
scroll to position [126, 0]
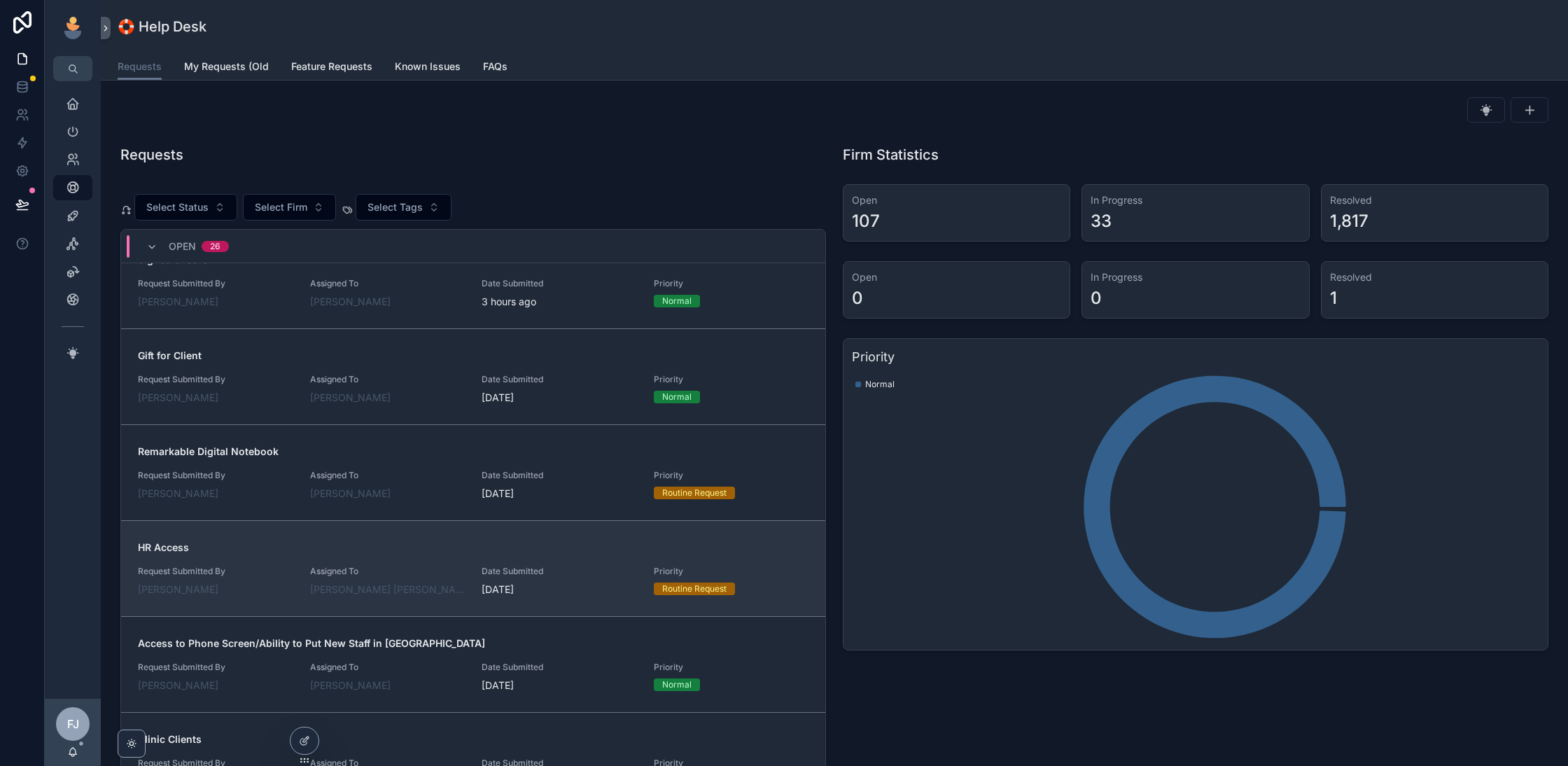
click at [423, 544] on span "HR Access" at bounding box center [473, 548] width 671 height 14
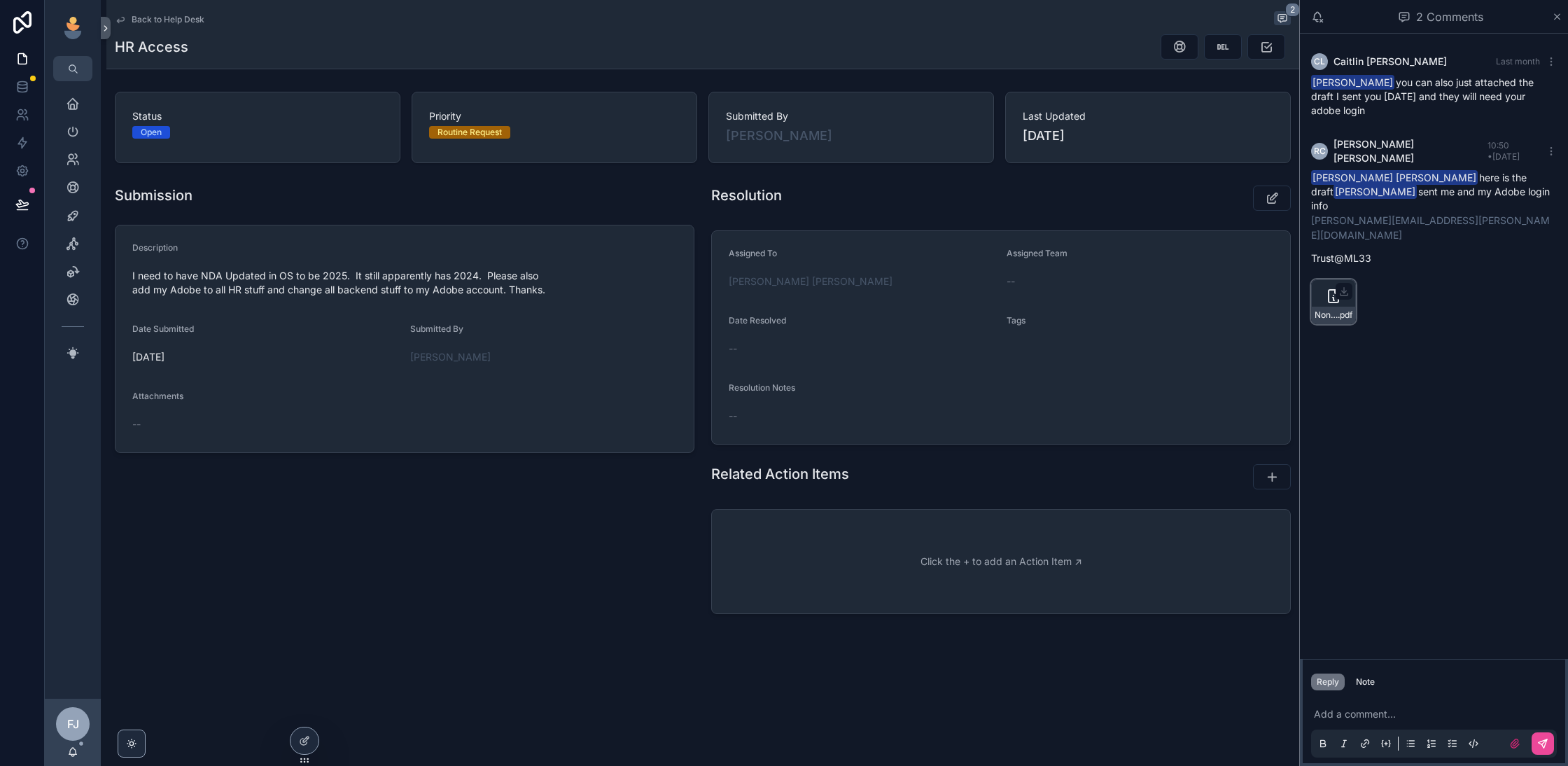
click at [1314, 307] on div "Non-Disclosure-Agreement-with-Modern-Law-&-I-Do-Over-(1) .pdf" at bounding box center [1334, 315] width 43 height 17
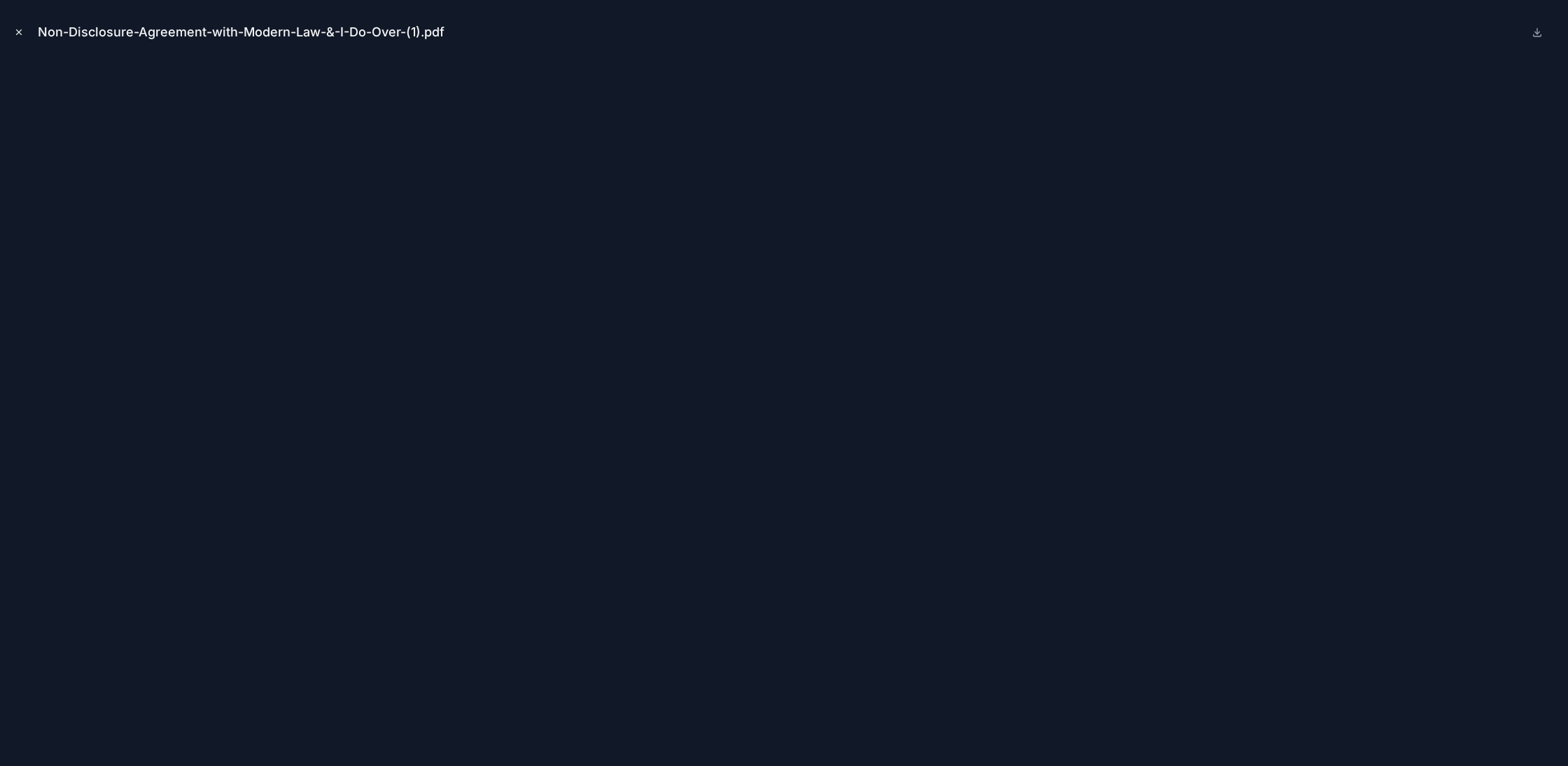
click at [17, 36] on icon "Close modal" at bounding box center [19, 33] width 10 height 10
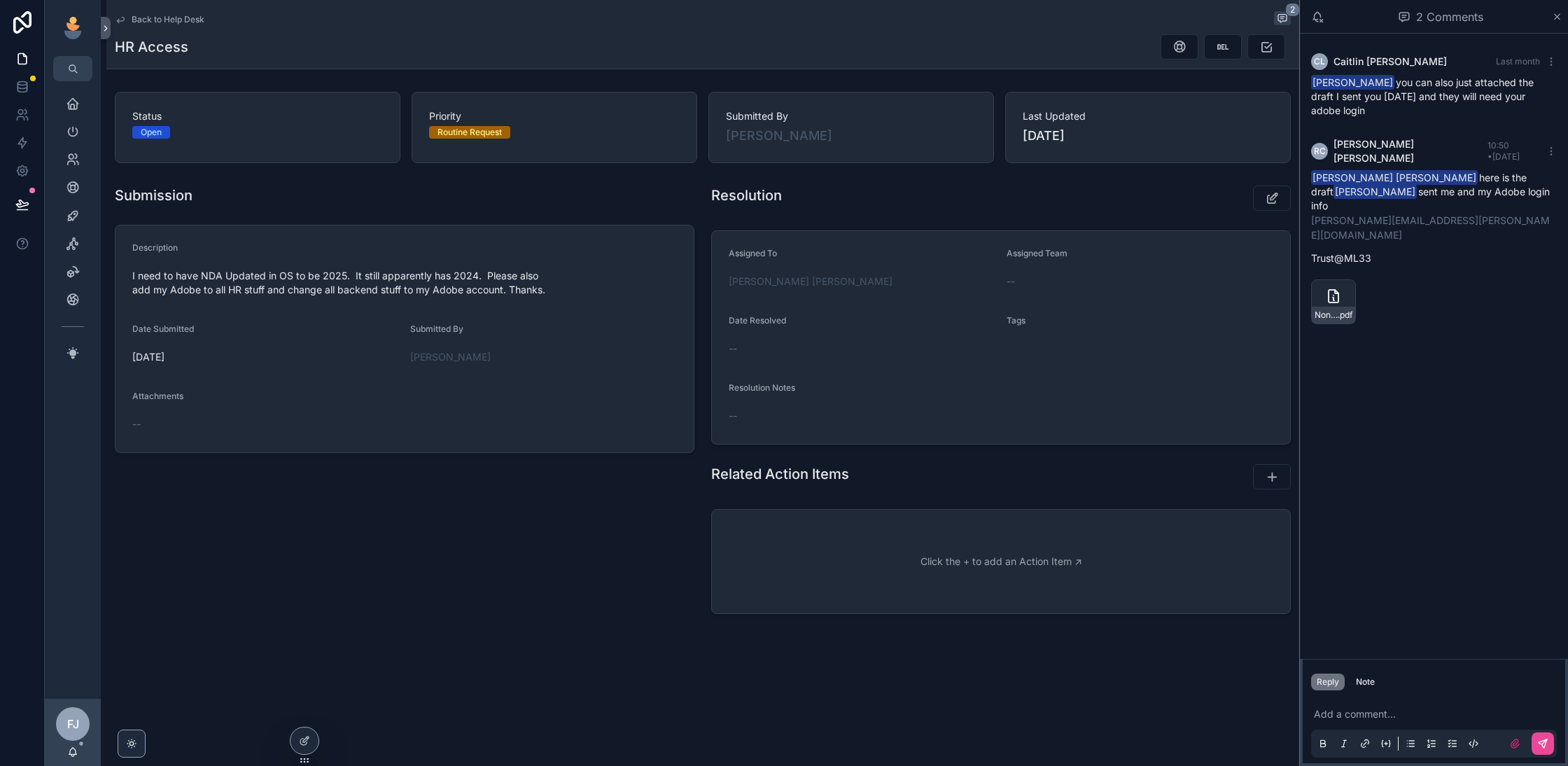
click at [1386, 705] on div "Add a comment..." at bounding box center [1435, 728] width 246 height 59
click at [1377, 719] on p "scrollable content" at bounding box center [1437, 714] width 246 height 14
click at [1424, 709] on span "**********" at bounding box center [1370, 714] width 110 height 10
click at [1492, 696] on span "**********" at bounding box center [1437, 700] width 247 height 38
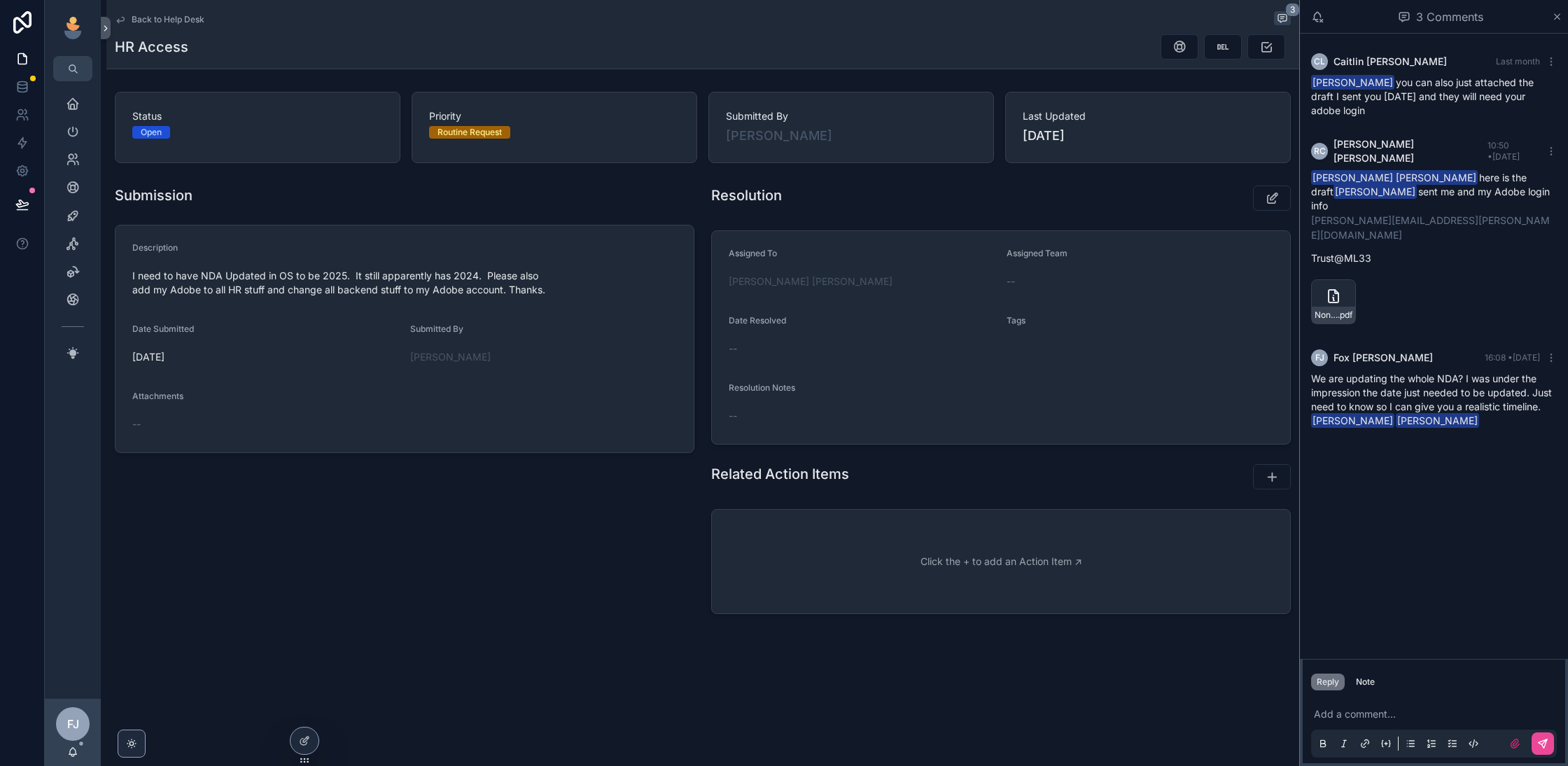
click at [154, 25] on div "Back to Help Desk 3" at bounding box center [703, 20] width 1176 height 17
click at [172, 19] on span "Back to Help Desk" at bounding box center [167, 20] width 73 height 11
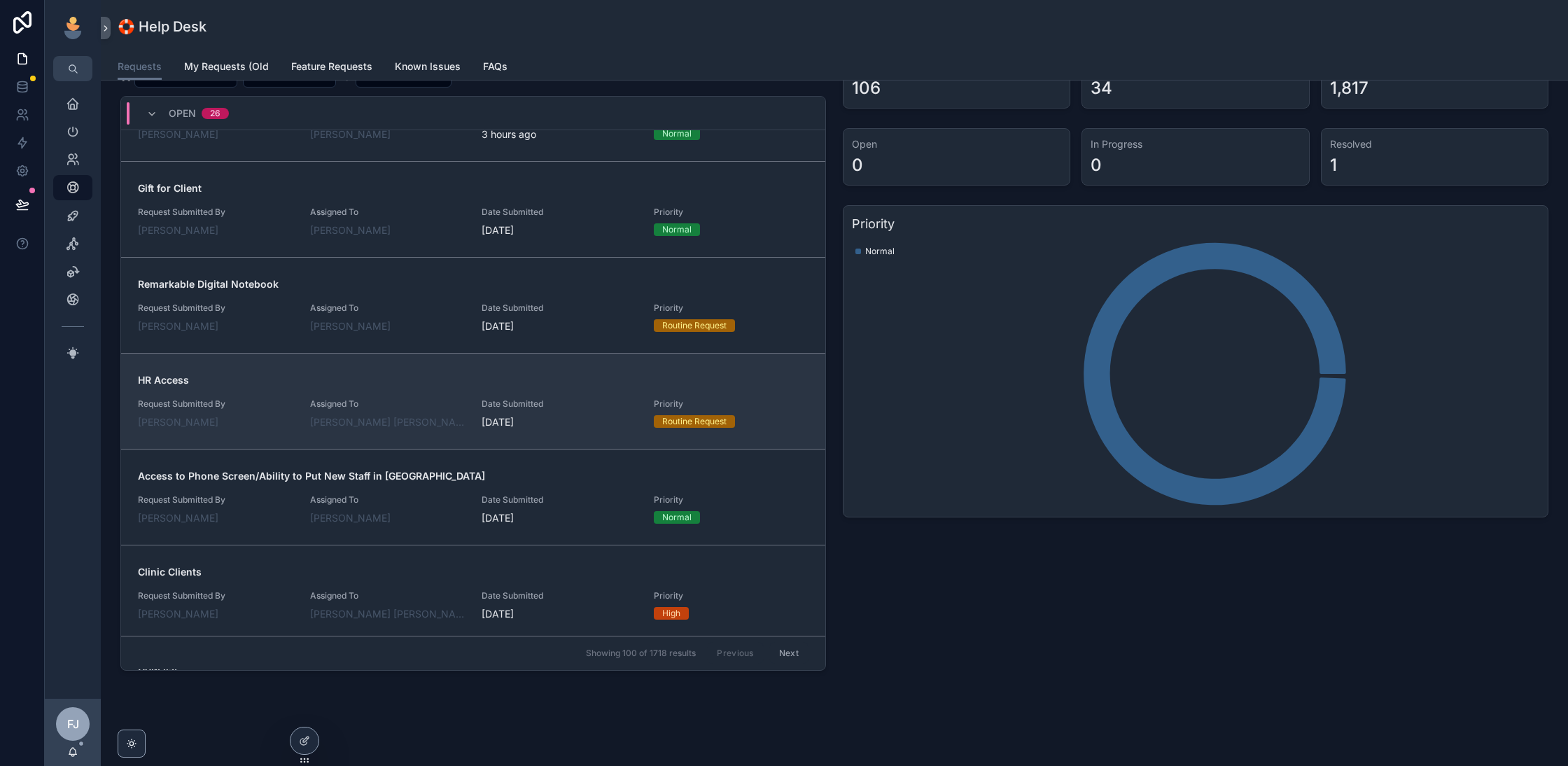
scroll to position [326, 0]
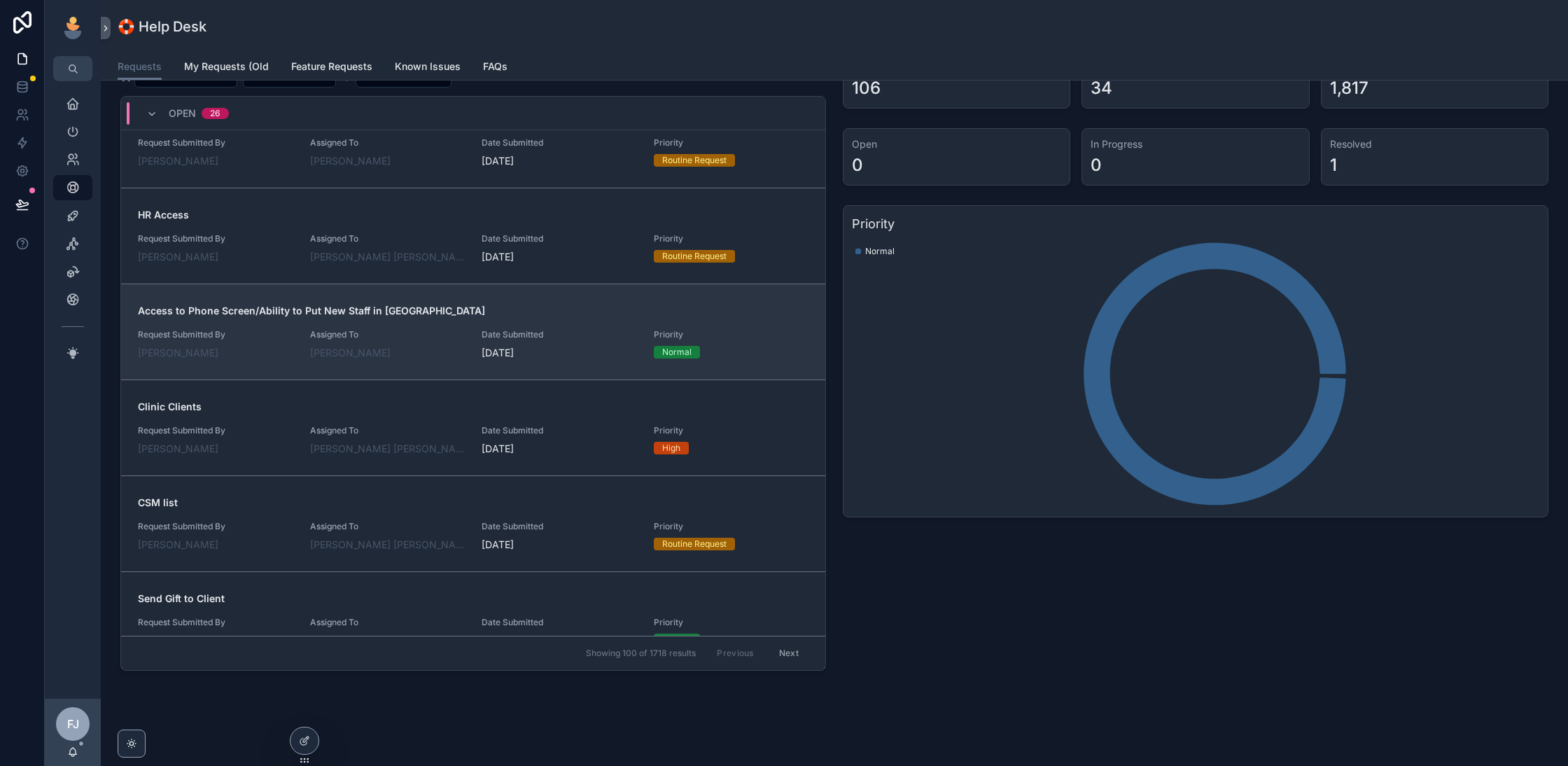
click at [442, 350] on div "[PERSON_NAME]" at bounding box center [388, 353] width 155 height 14
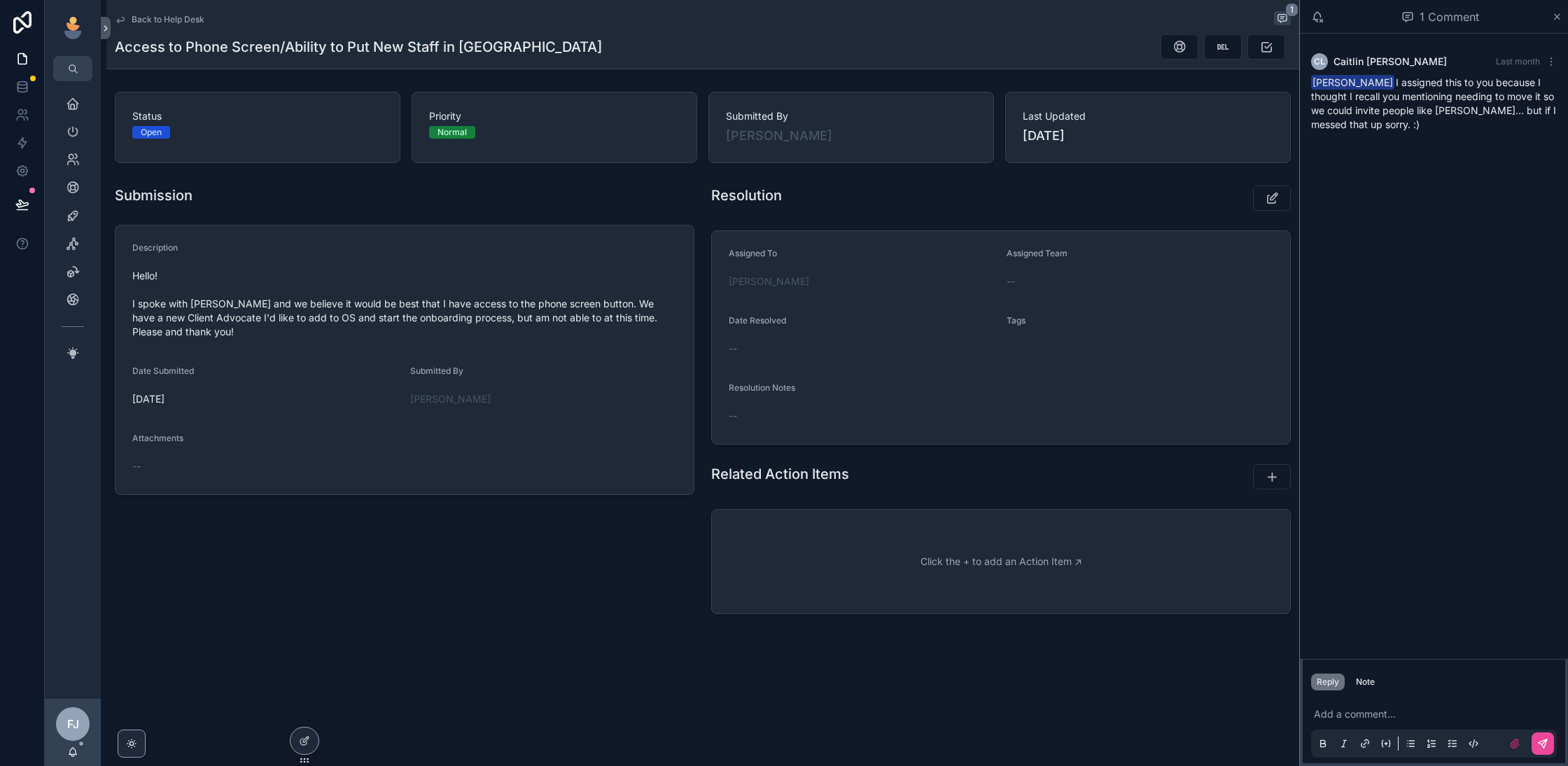
click at [144, 19] on span "Back to Help Desk" at bounding box center [167, 20] width 73 height 11
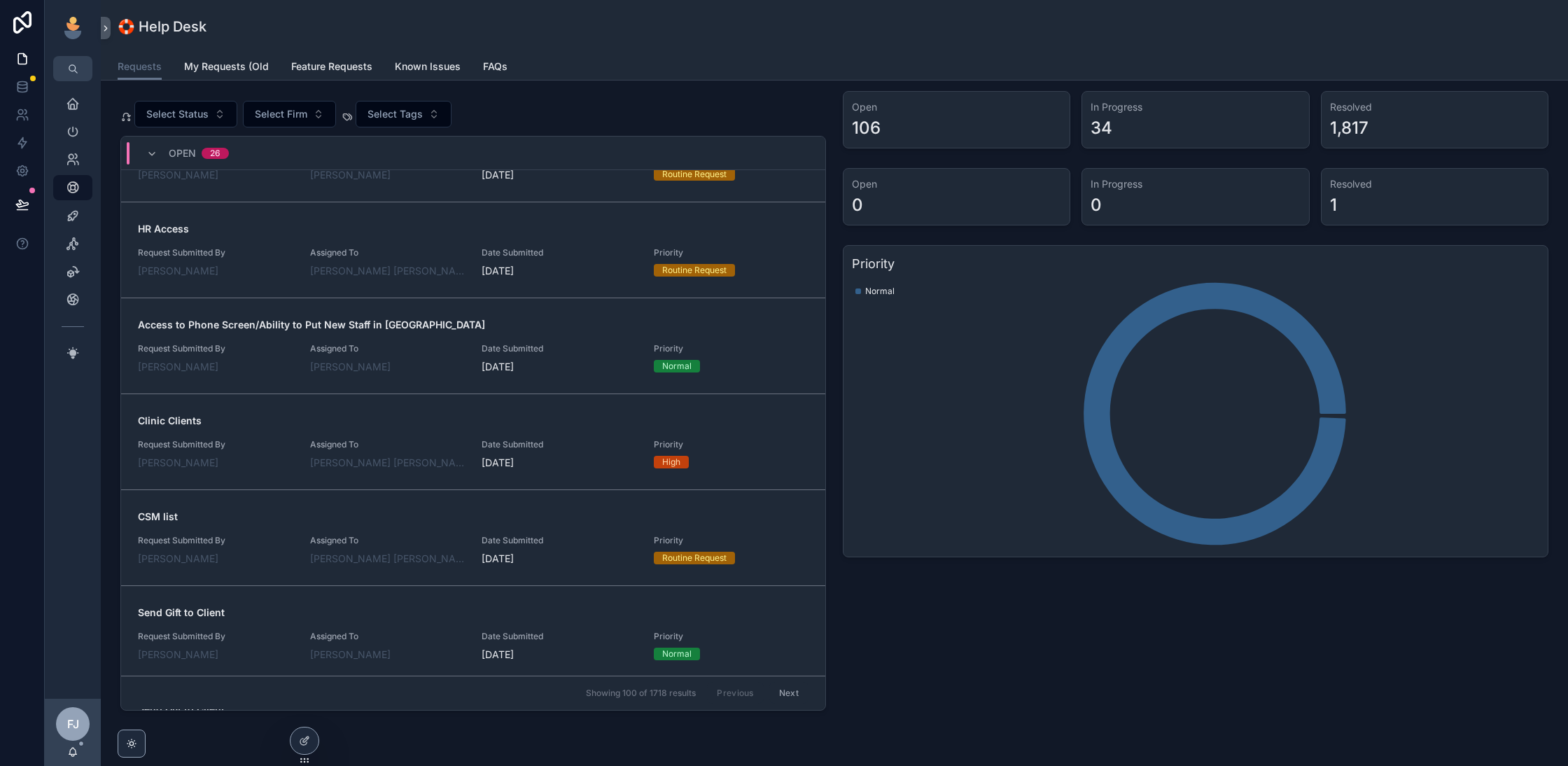
scroll to position [98, 0]
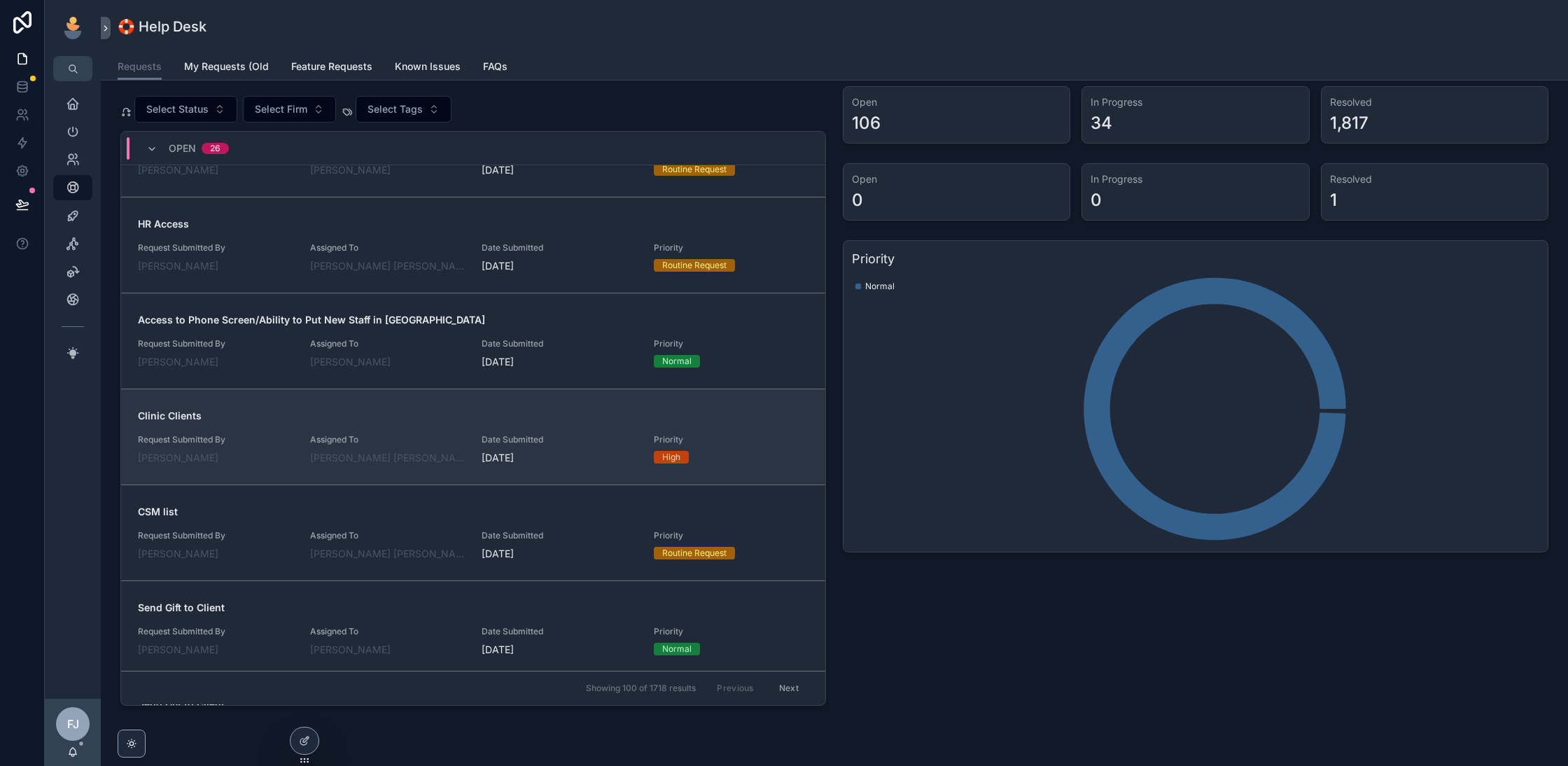
click at [431, 441] on div "Assigned To [PERSON_NAME] [PERSON_NAME]" at bounding box center [388, 450] width 155 height 31
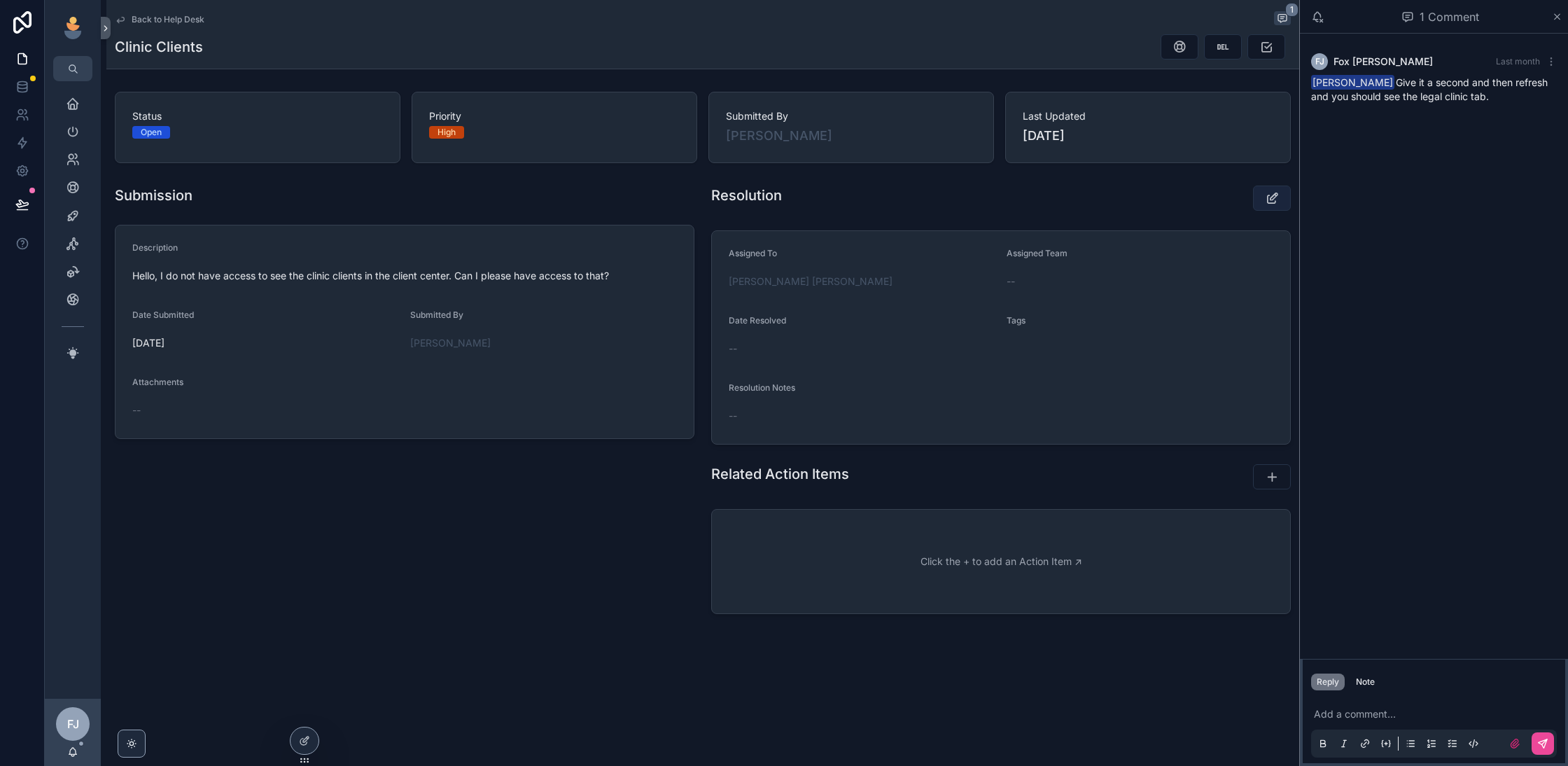
click at [1272, 196] on icon "scrollable content" at bounding box center [1272, 199] width 15 height 14
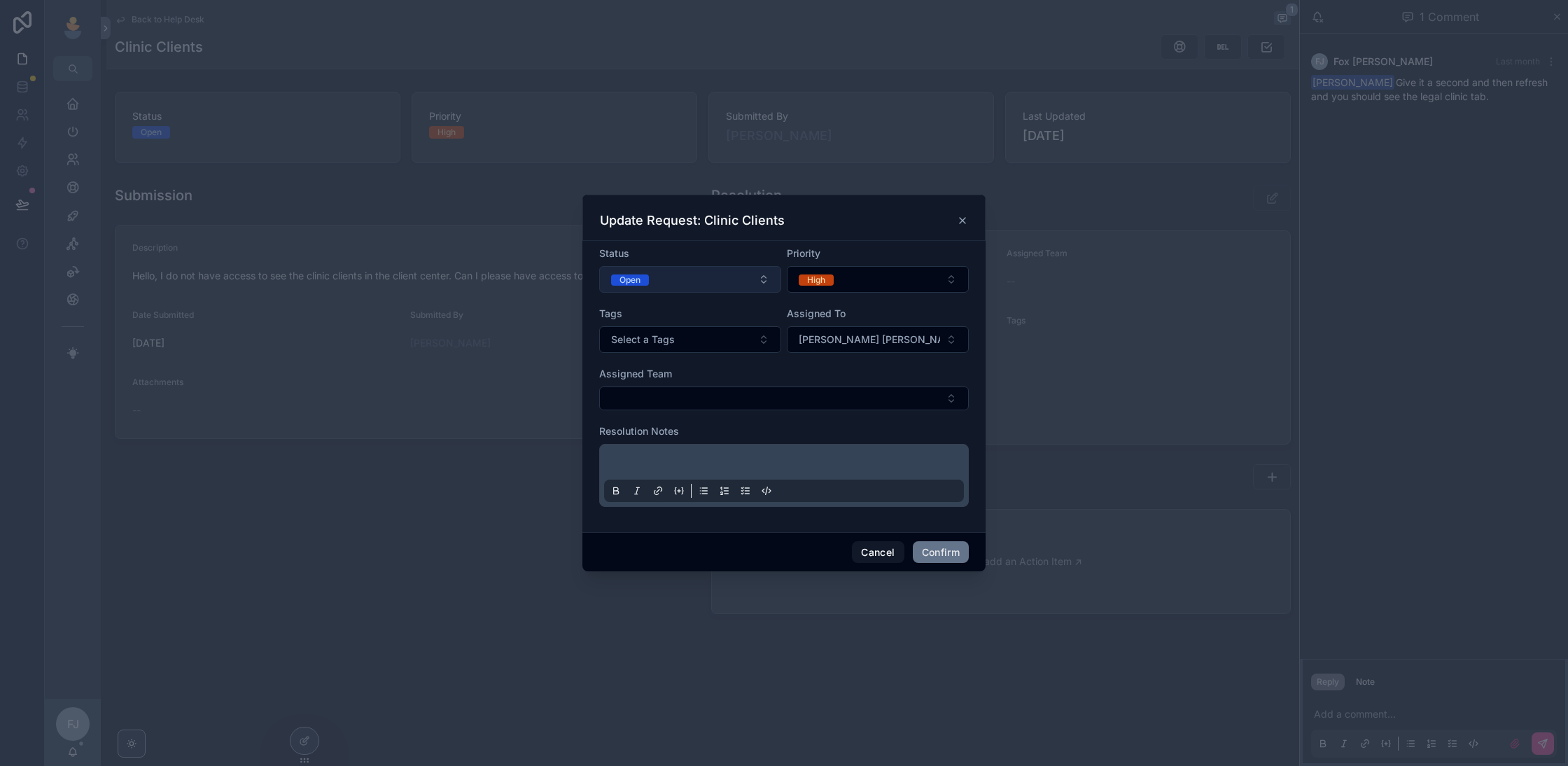
click at [718, 273] on button "Open" at bounding box center [690, 280] width 182 height 27
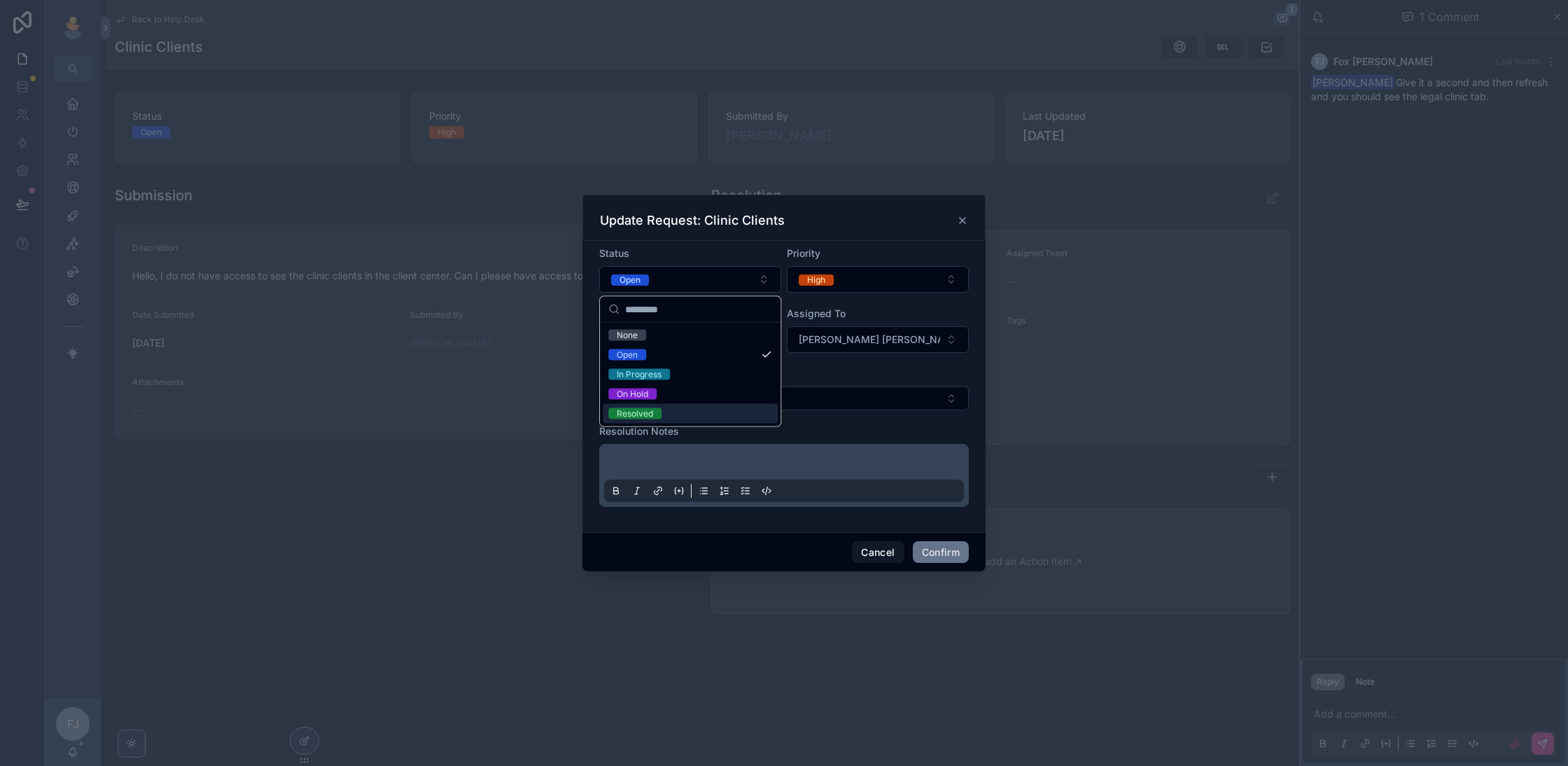
click at [712, 410] on div "Resolved" at bounding box center [690, 414] width 175 height 20
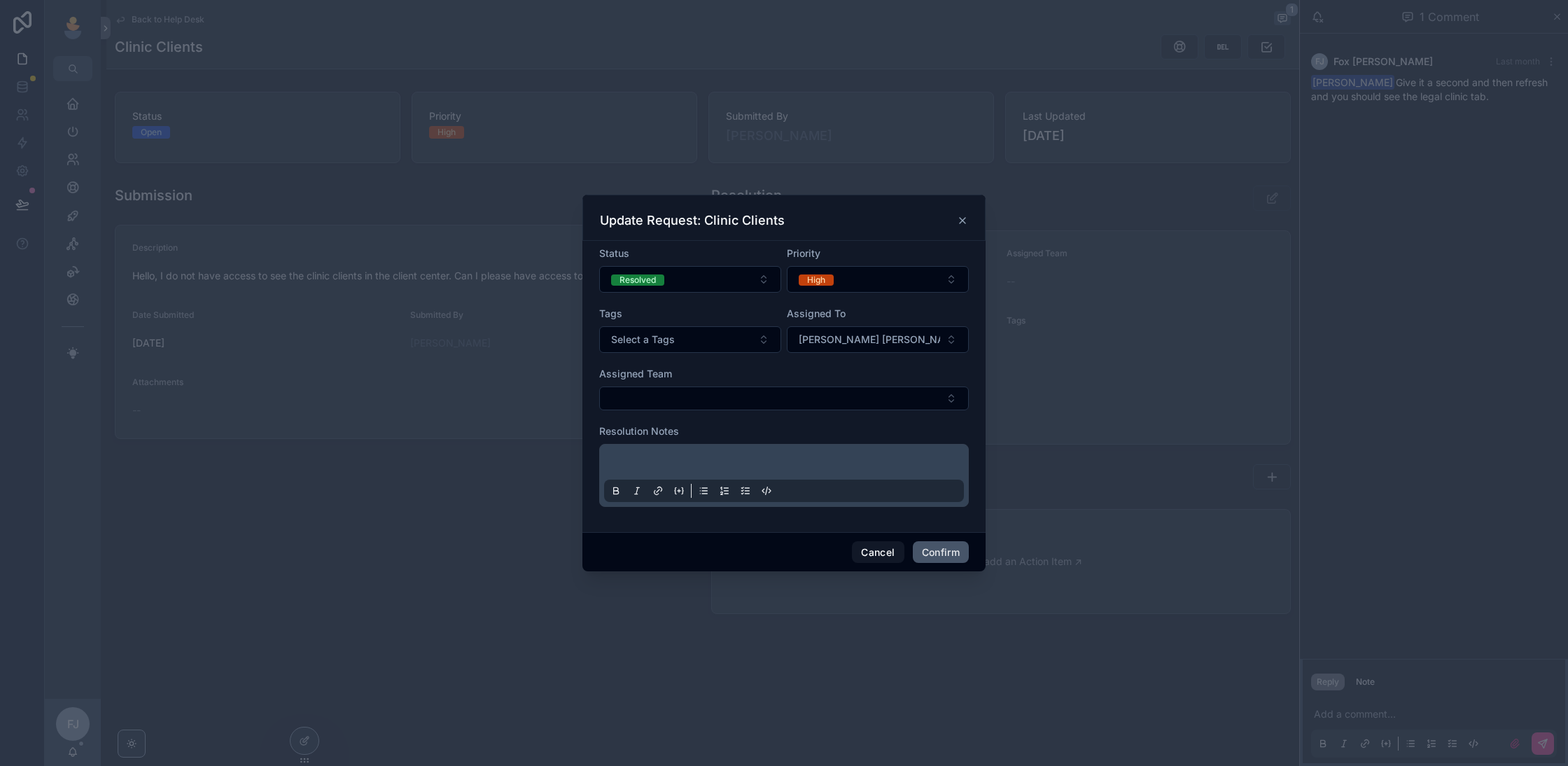
click at [954, 545] on button "Confirm" at bounding box center [941, 553] width 56 height 23
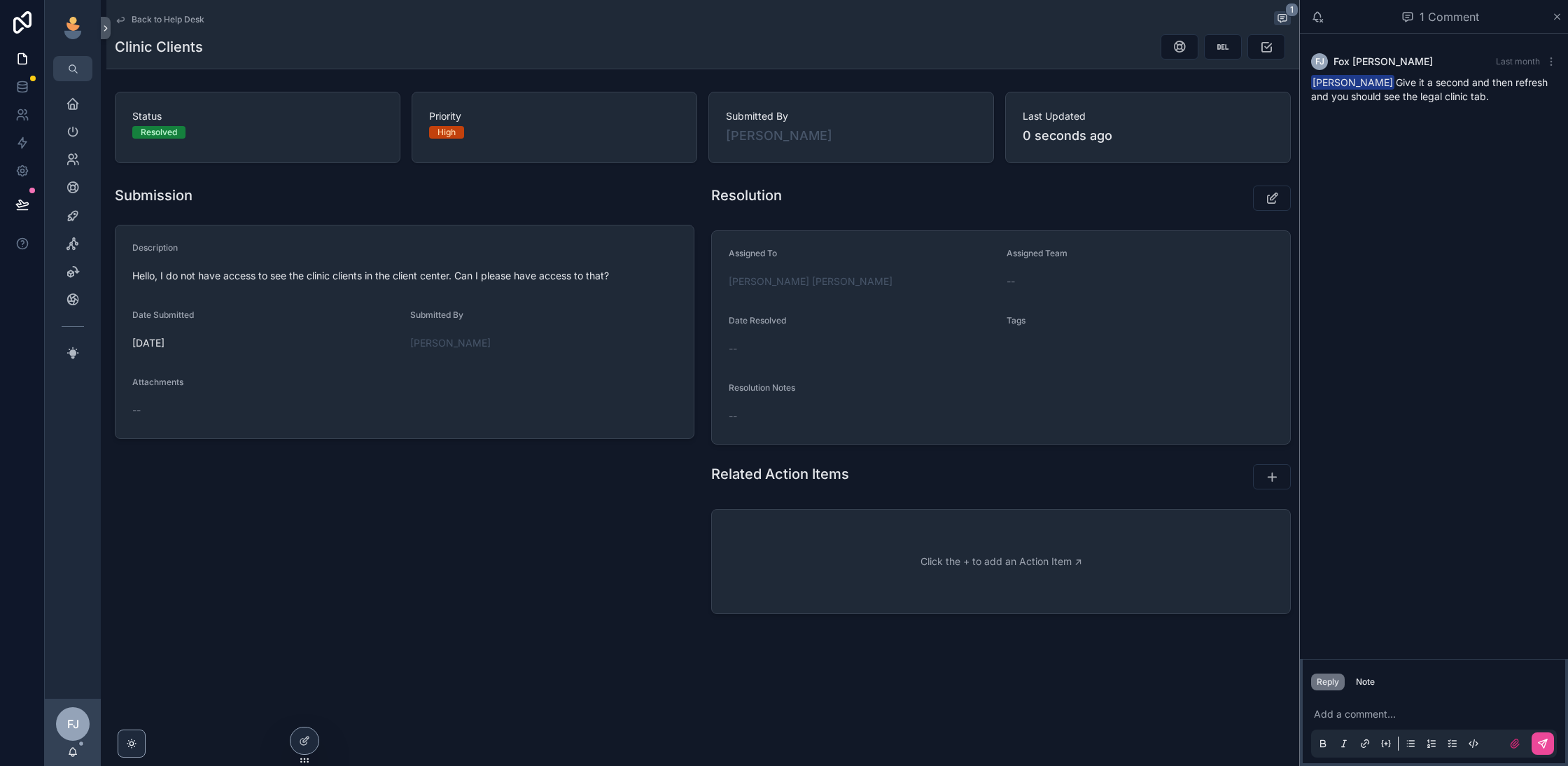
click at [159, 20] on span "Back to Help Desk" at bounding box center [167, 20] width 73 height 11
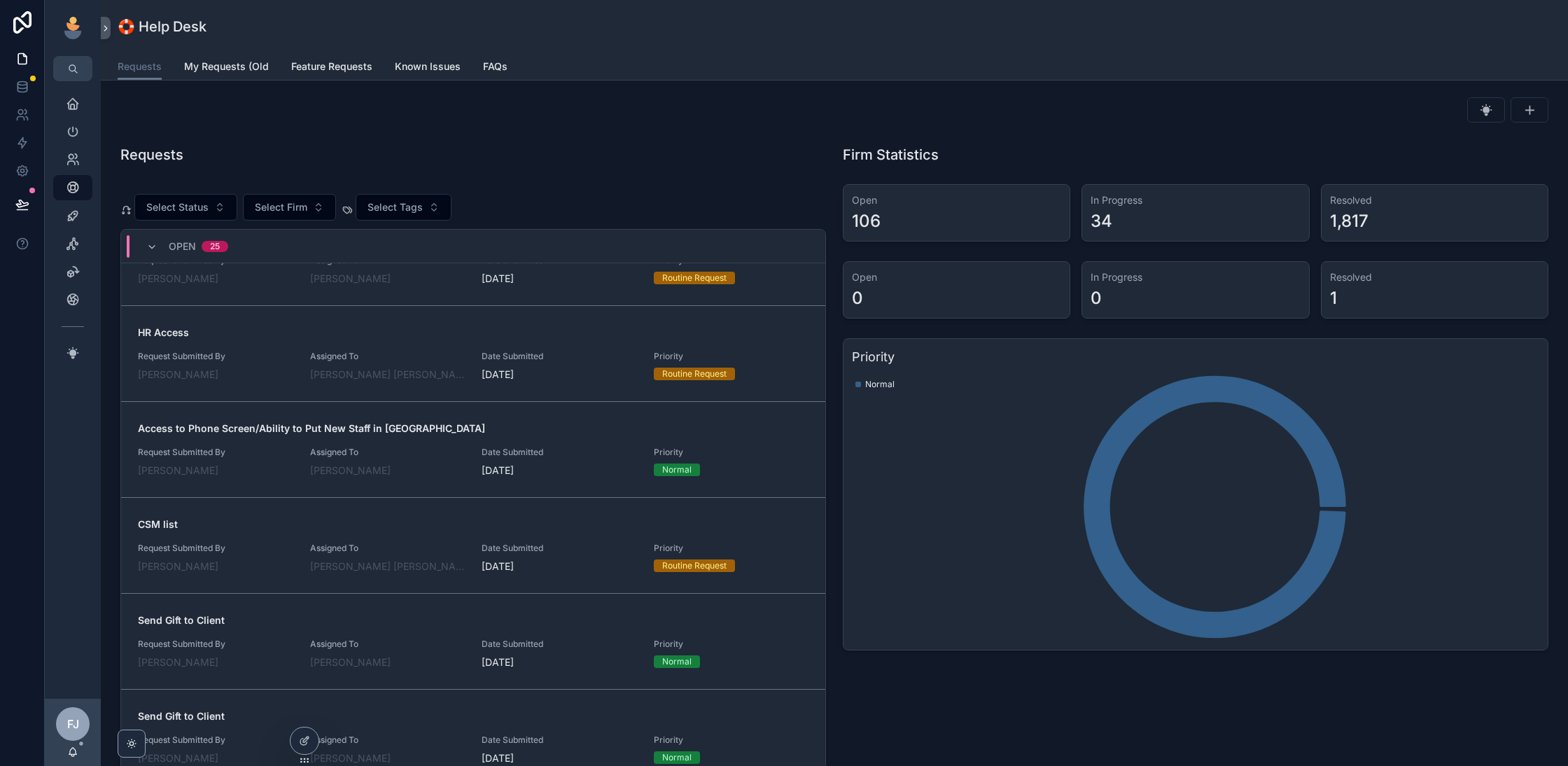
scroll to position [154, 0]
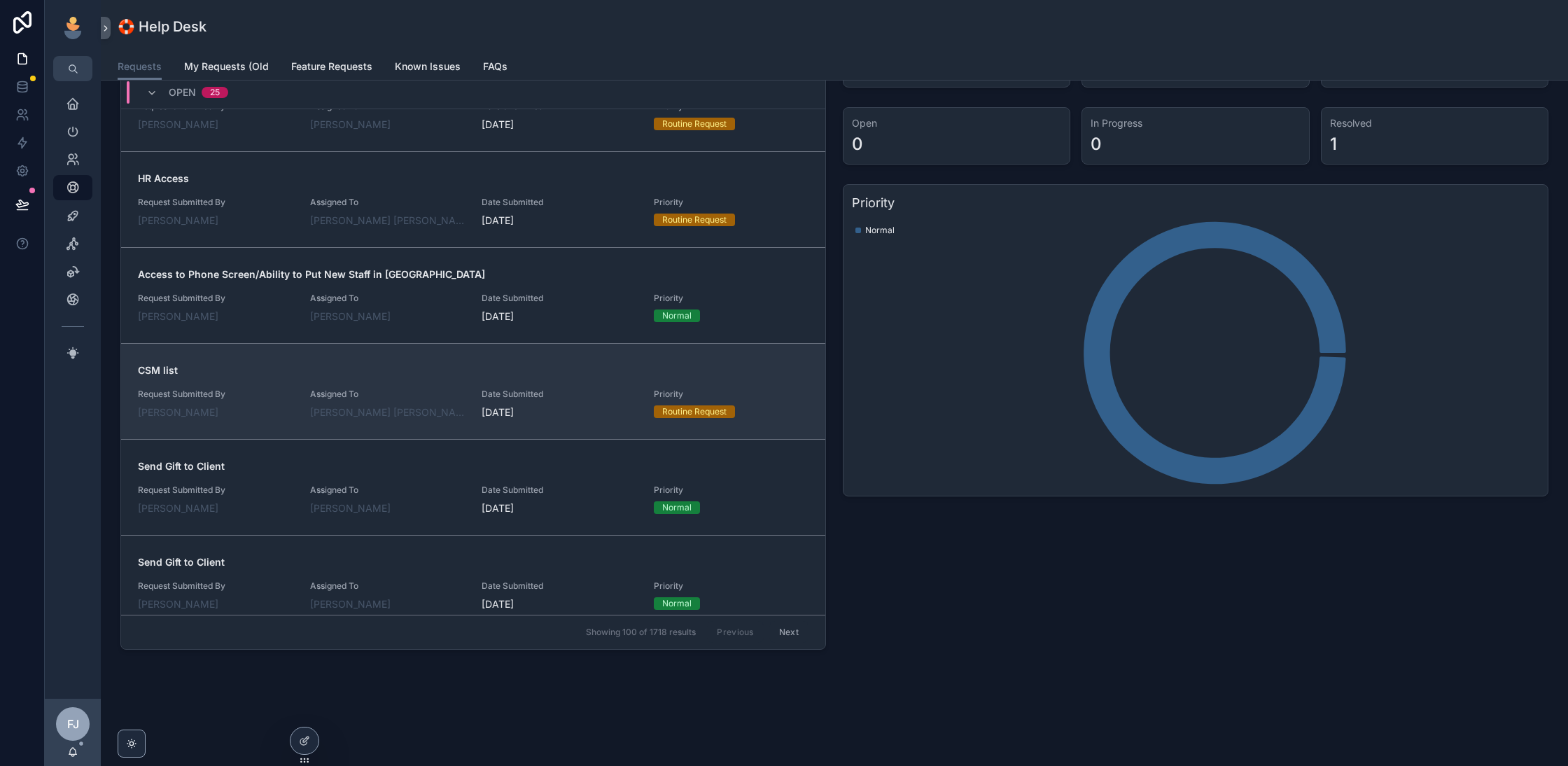
click at [429, 378] on div "CSM list Request Submitted By [PERSON_NAME] Assigned To Fox [PERSON_NAME] Date …" at bounding box center [473, 391] width 671 height 56
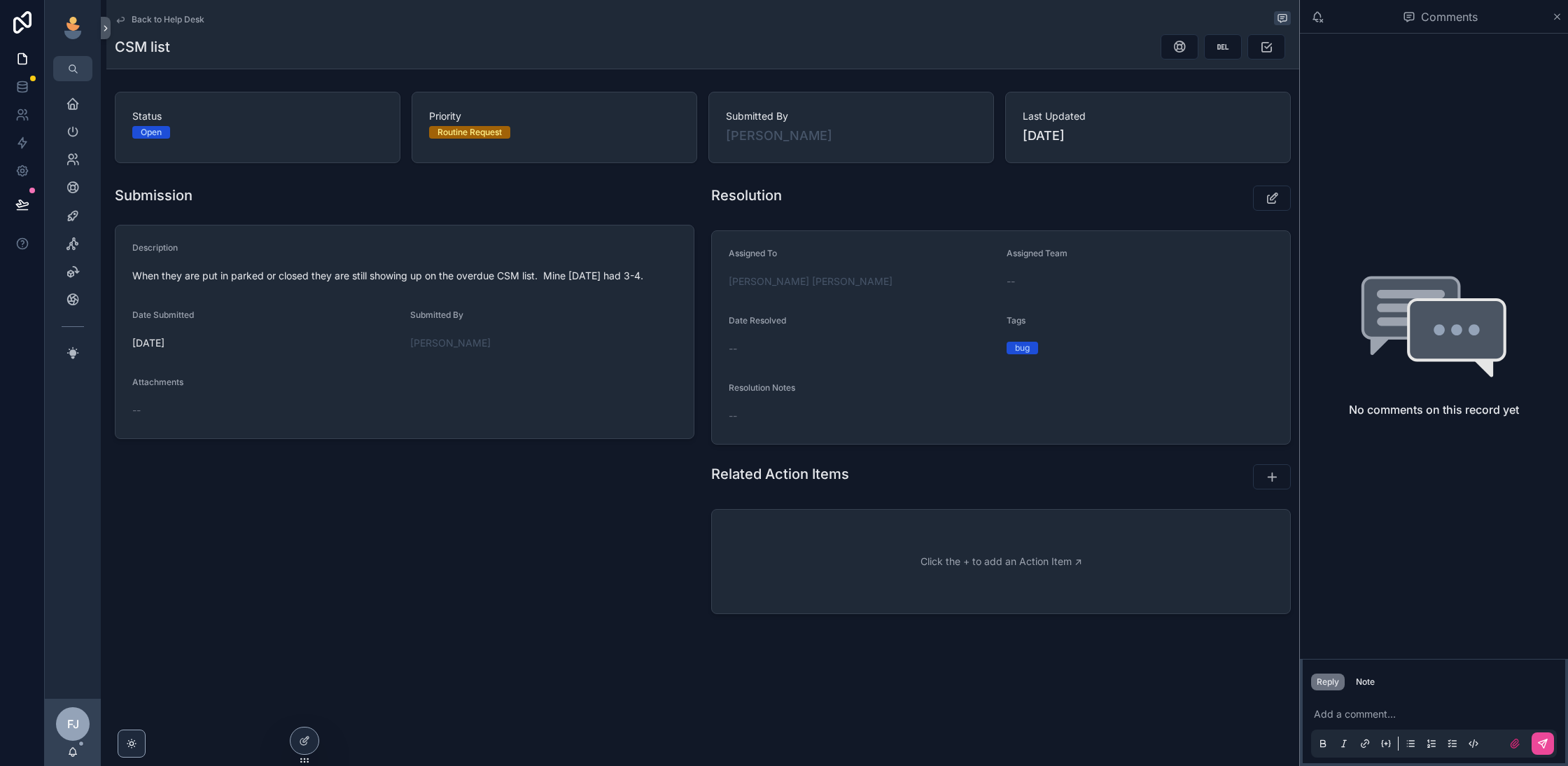
click at [170, 20] on span "Back to Help Desk" at bounding box center [167, 20] width 73 height 11
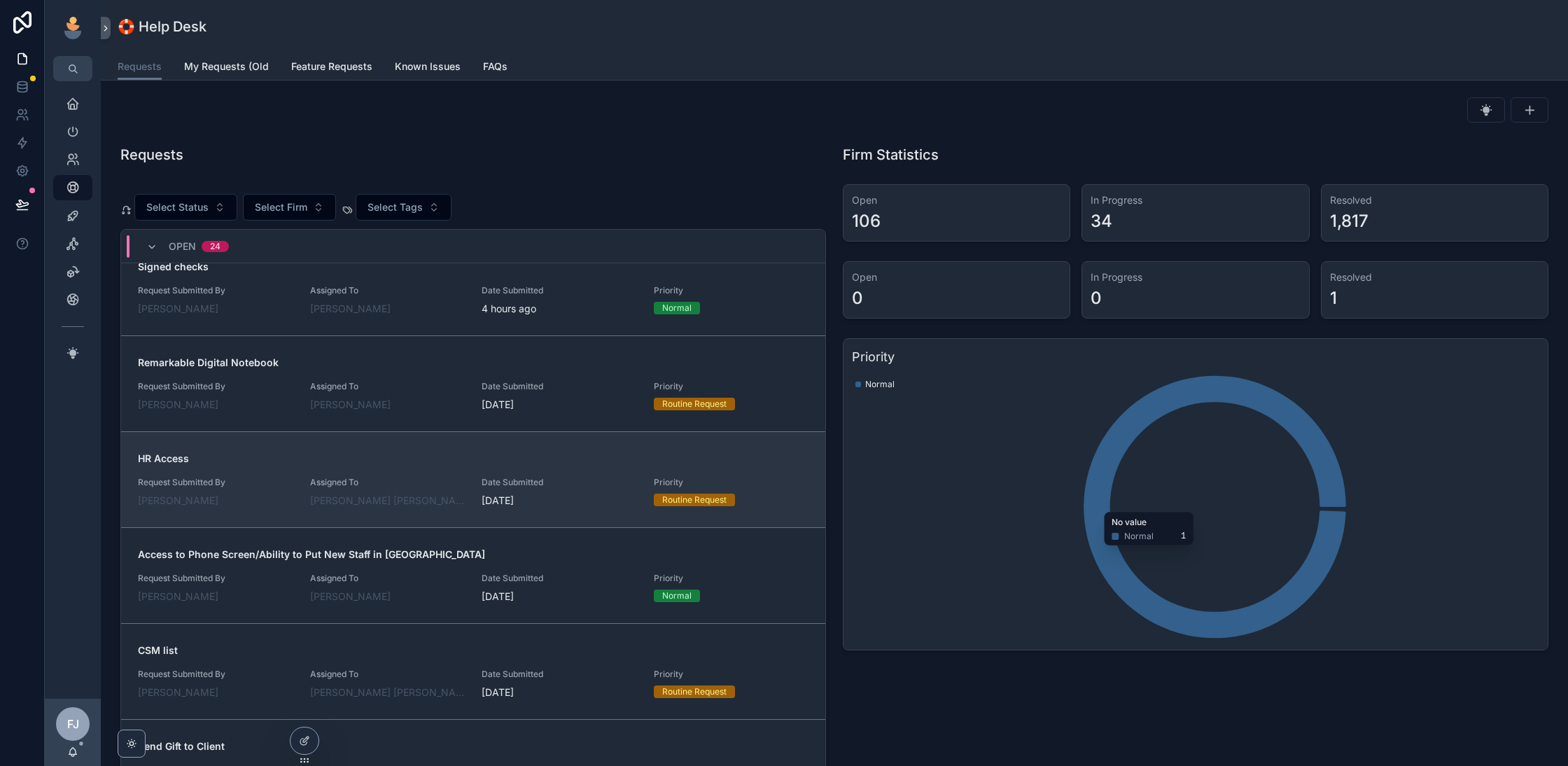
scroll to position [222, 0]
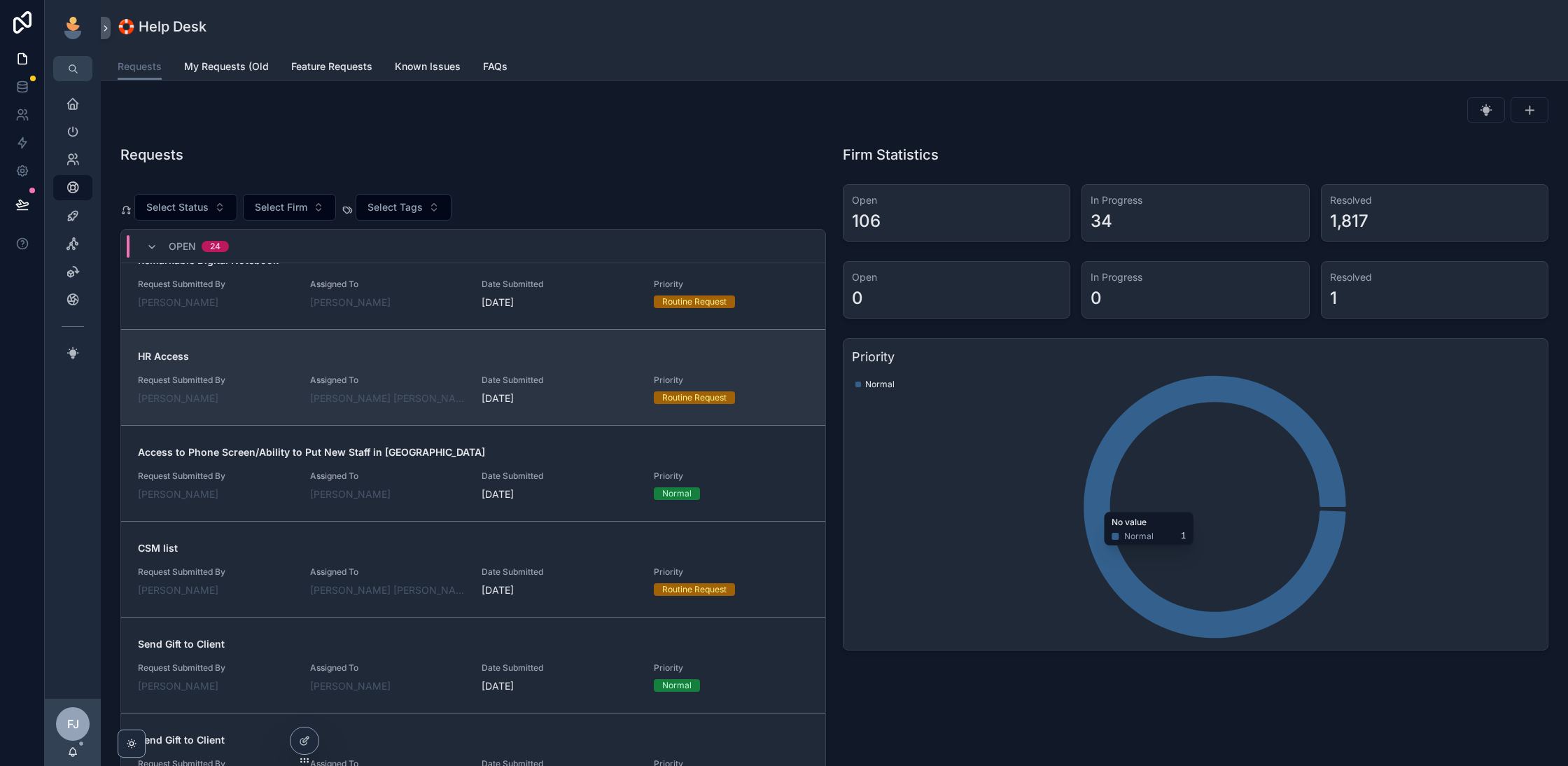
click at [446, 385] on div "Assigned To [PERSON_NAME] [PERSON_NAME]" at bounding box center [388, 390] width 155 height 31
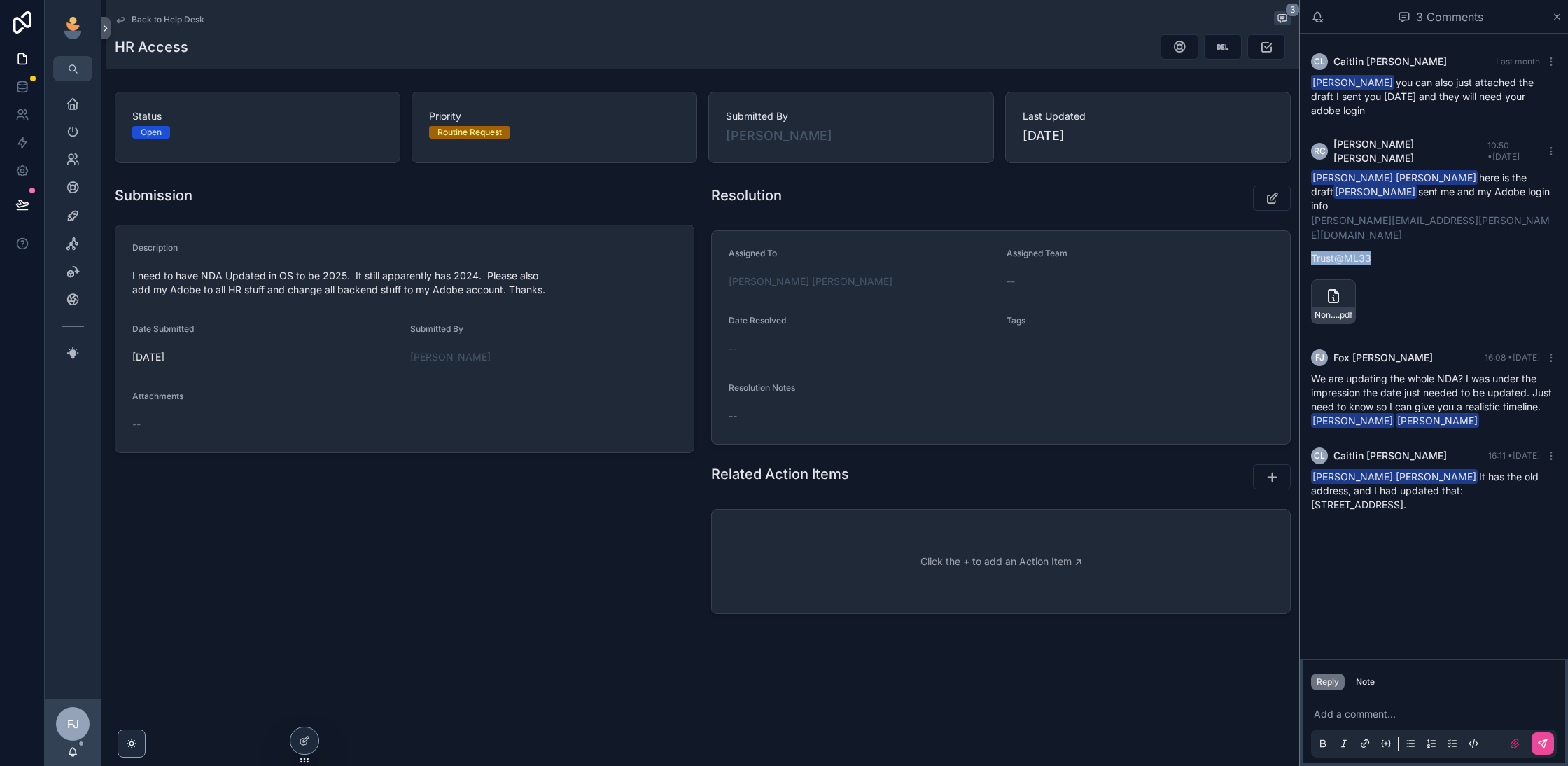
drag, startPoint x: 1376, startPoint y: 216, endPoint x: 1305, endPoint y: 216, distance: 71.0
click at [1305, 216] on div "RC [PERSON_NAME] 10:50 • [DATE] [PERSON_NAME] [PERSON_NAME] here is the draft […" at bounding box center [1435, 233] width 263 height 209
copy p "Trust@ML33"
click at [1322, 717] on p "scrollable content" at bounding box center [1437, 714] width 246 height 14
click at [1540, 746] on icon "scrollable content" at bounding box center [1543, 744] width 11 height 11
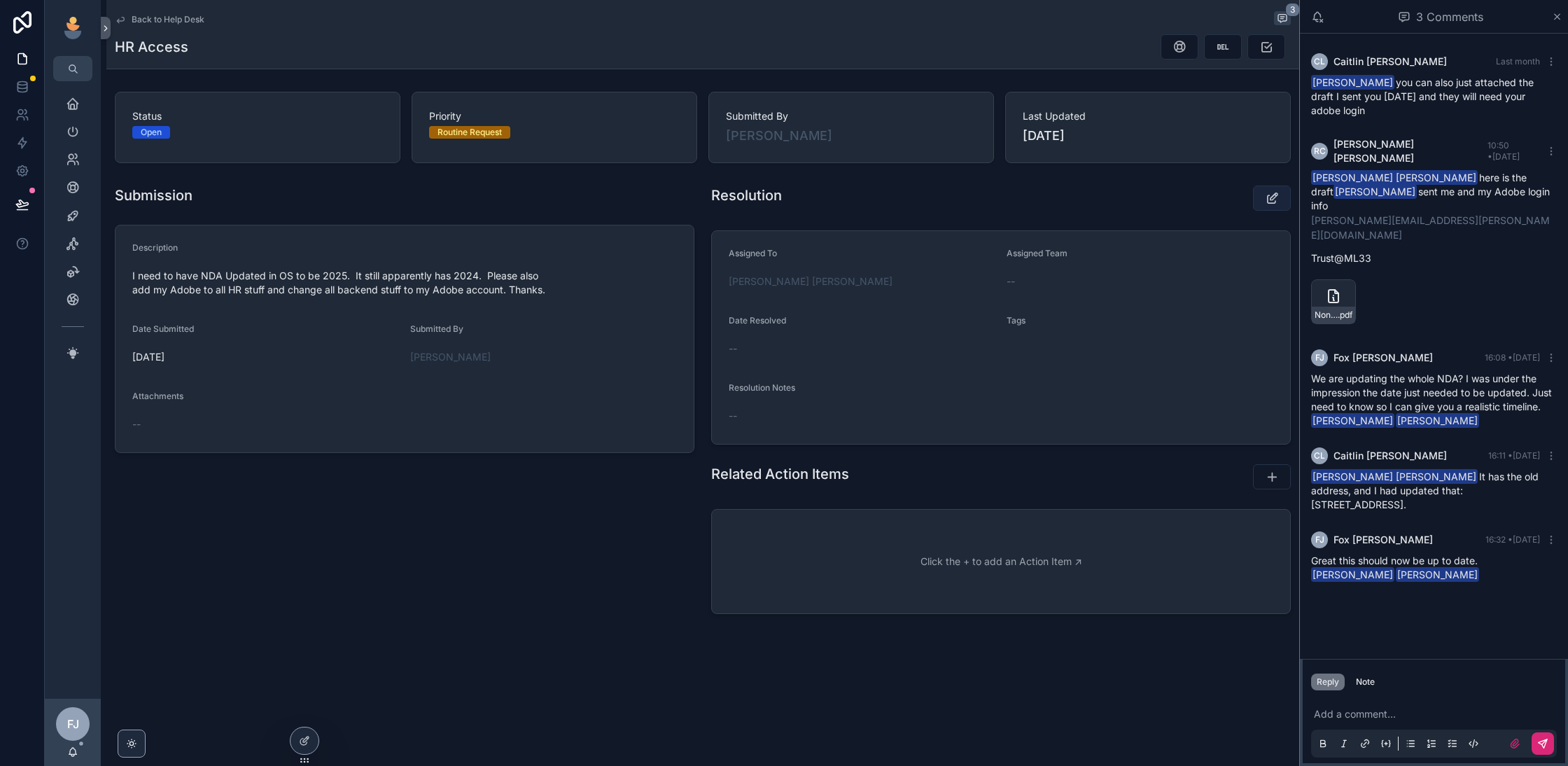
click at [1262, 204] on button "scrollable content" at bounding box center [1272, 199] width 38 height 25
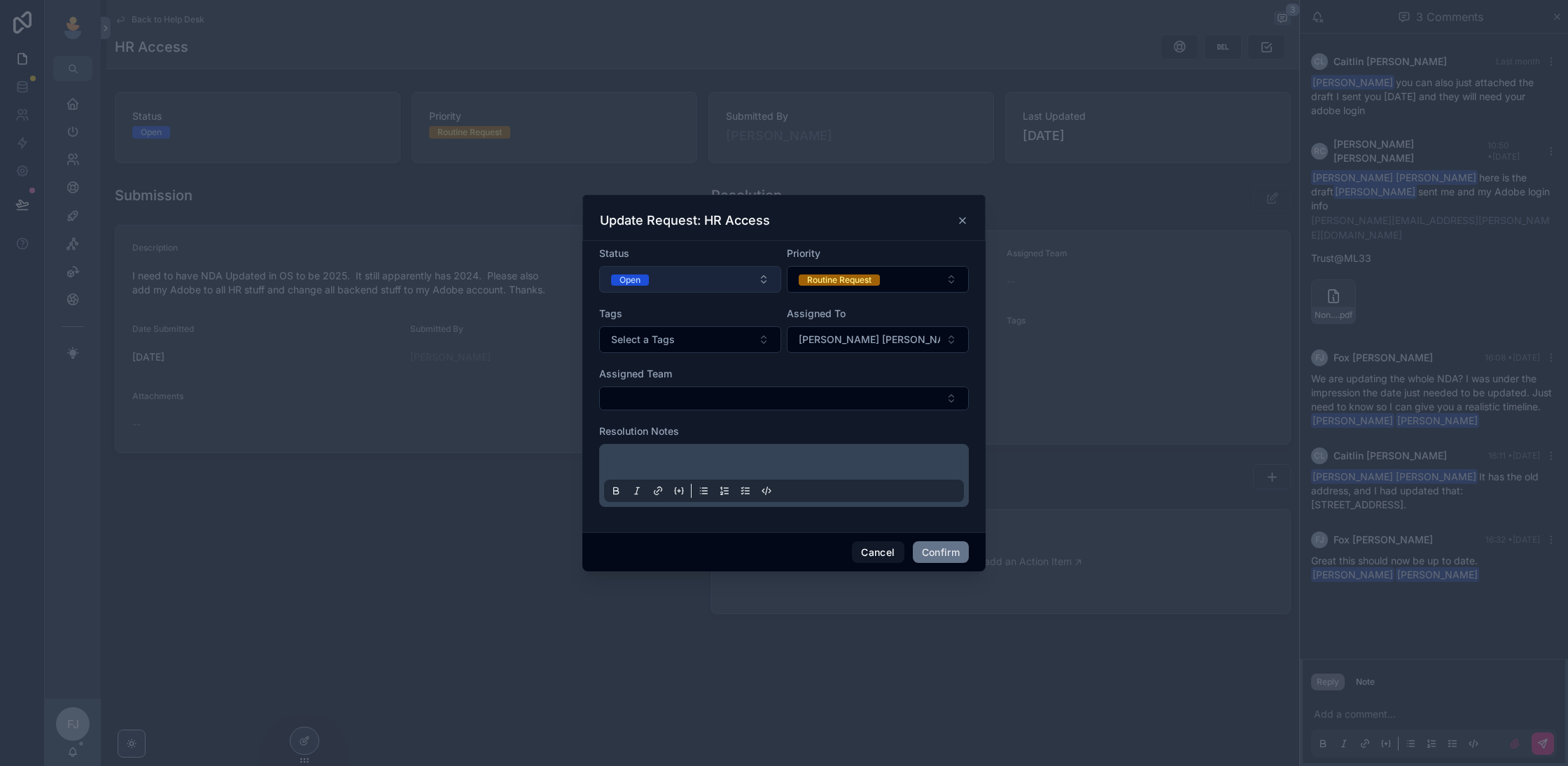
click at [712, 276] on button "Open" at bounding box center [690, 280] width 182 height 27
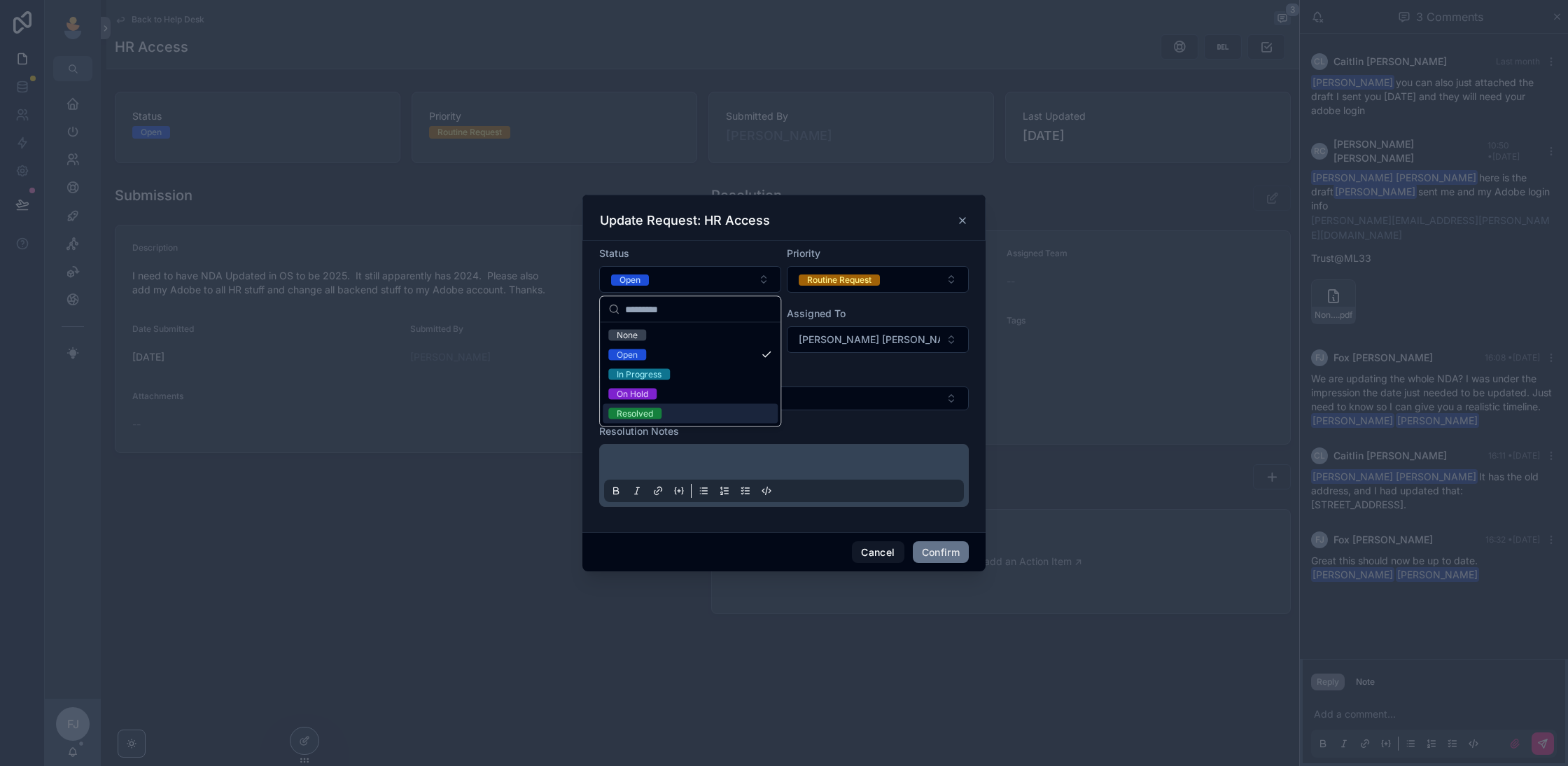
click at [695, 406] on div "Resolved" at bounding box center [690, 414] width 175 height 20
click at [733, 464] on p at bounding box center [786, 464] width 360 height 14
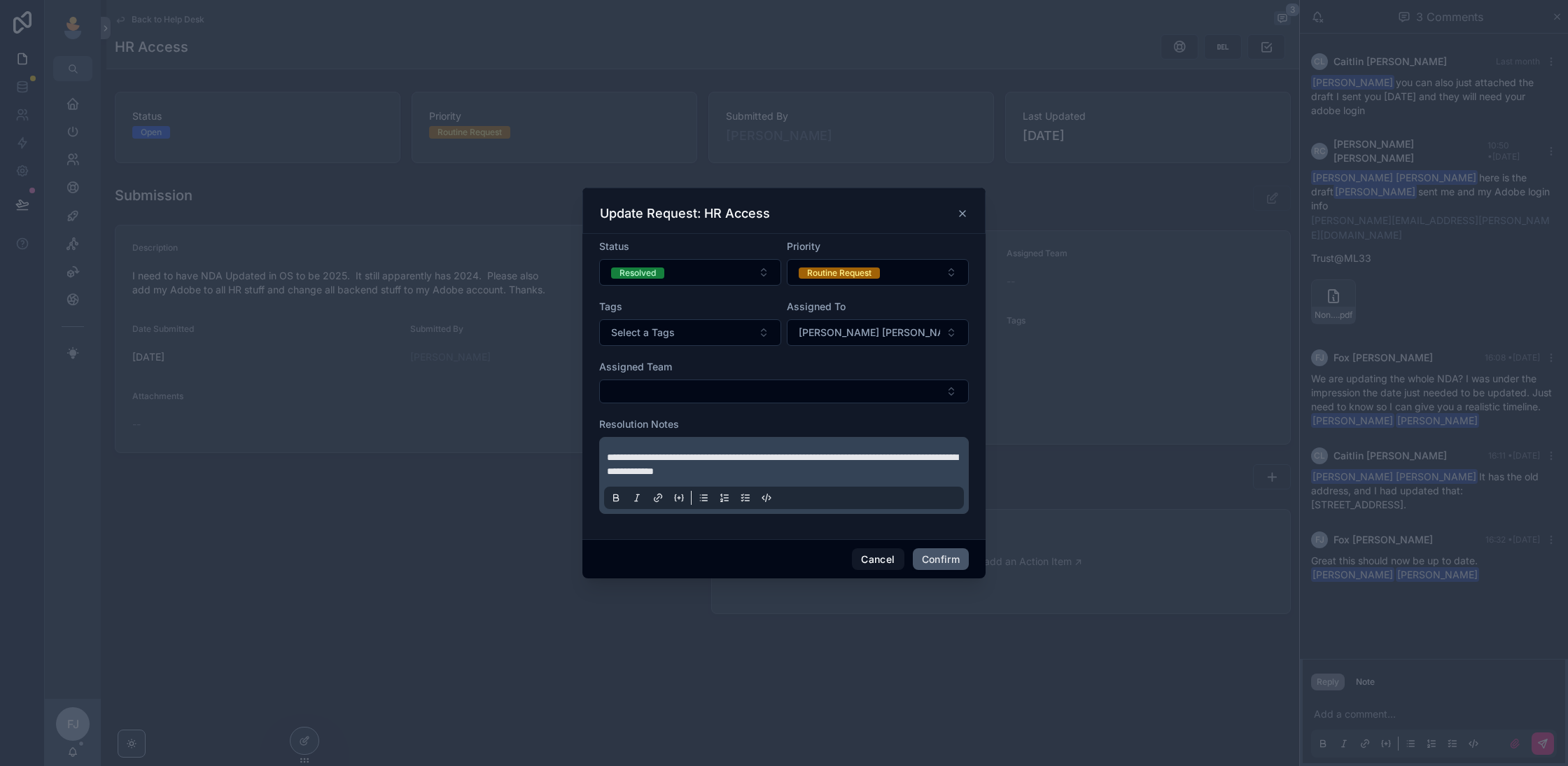
click at [927, 560] on button "Confirm" at bounding box center [941, 560] width 56 height 23
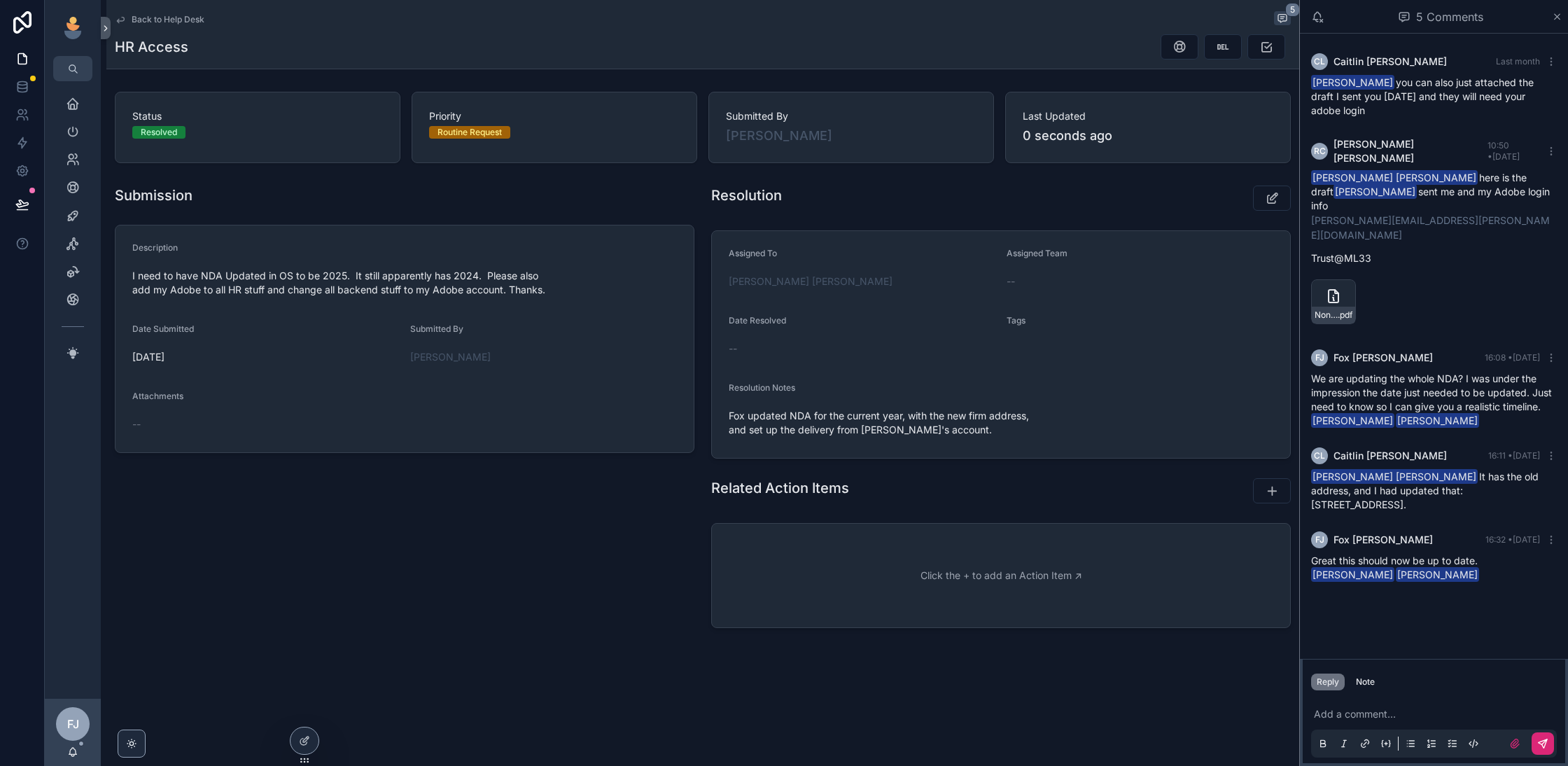
click at [185, 25] on span "Back to Help Desk" at bounding box center [167, 20] width 73 height 11
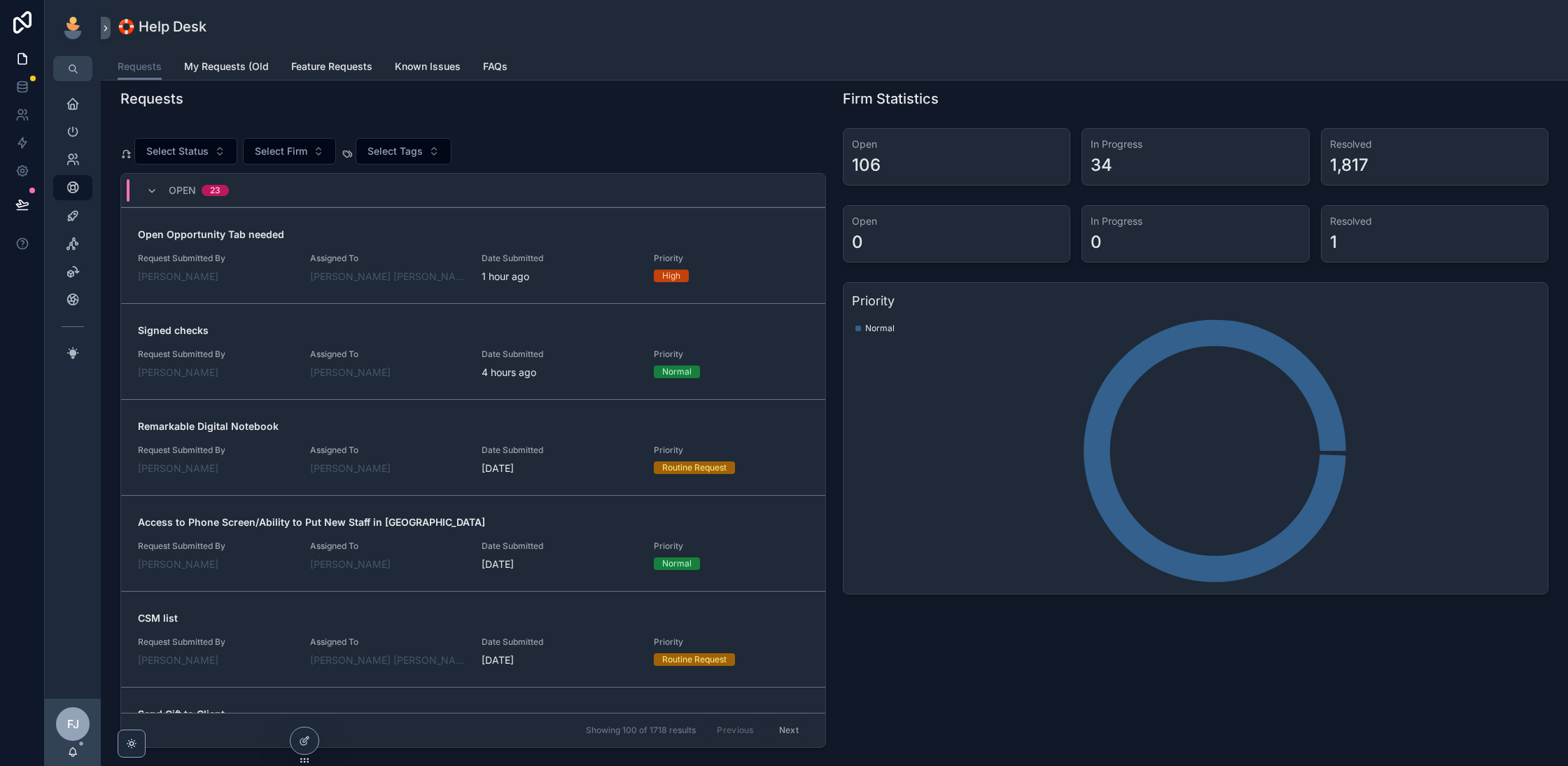
scroll to position [88, 0]
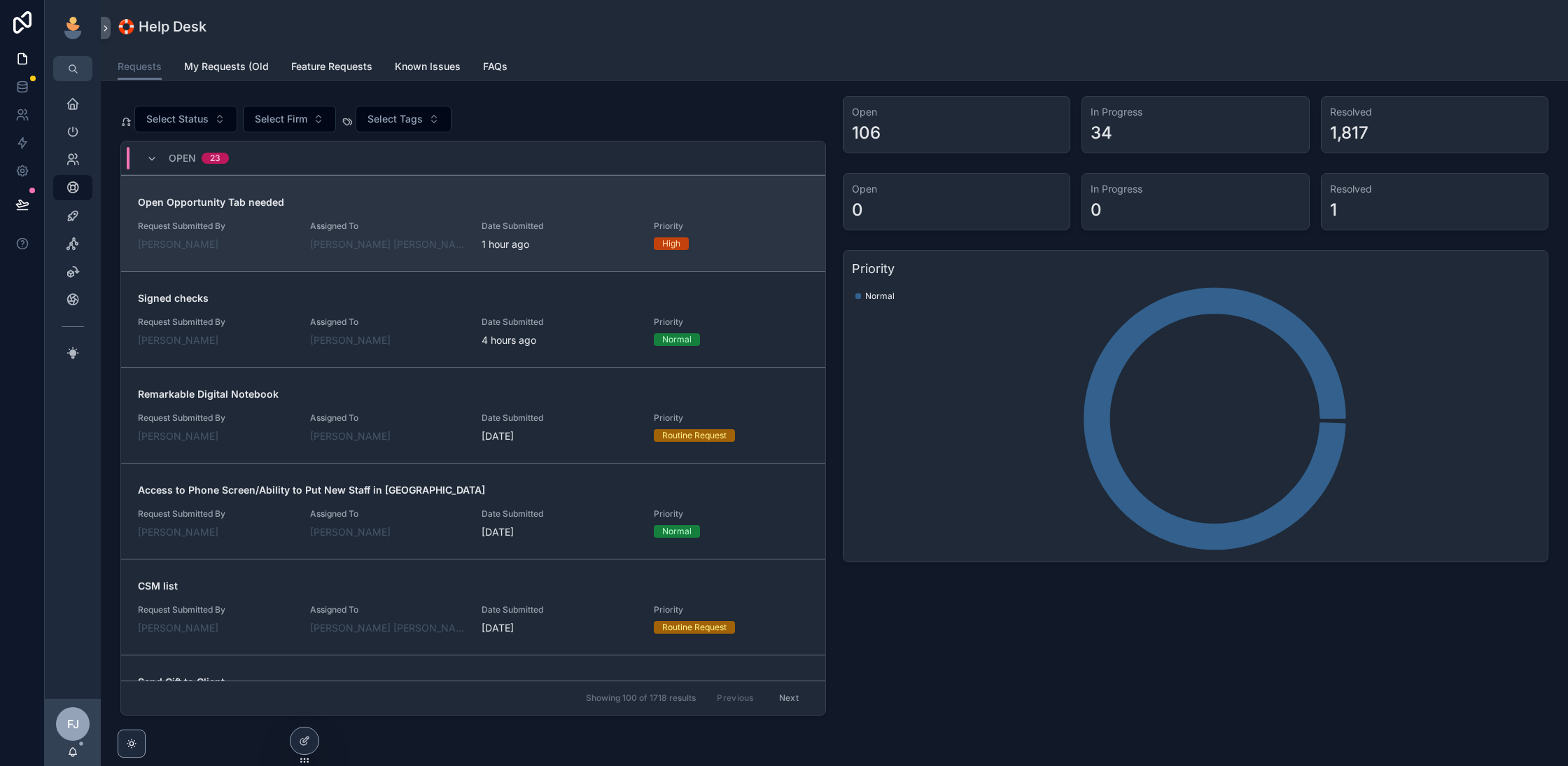
click at [562, 229] on span "Date Submitted" at bounding box center [559, 226] width 155 height 11
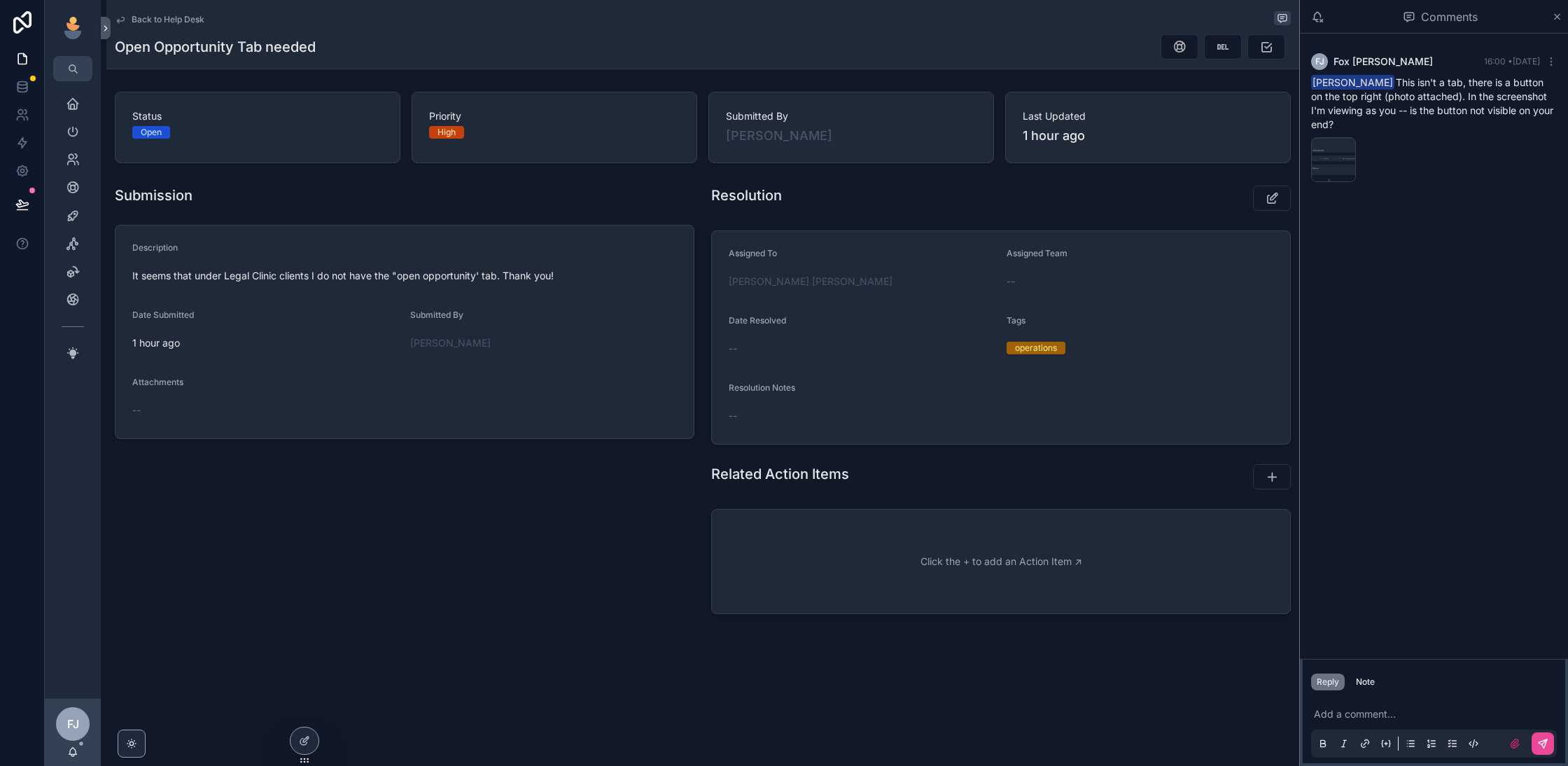
click at [176, 31] on div "Back to Help Desk Open Opportunity Tab needed" at bounding box center [703, 34] width 1176 height 69
click at [179, 23] on span "Back to Help Desk" at bounding box center [167, 20] width 73 height 11
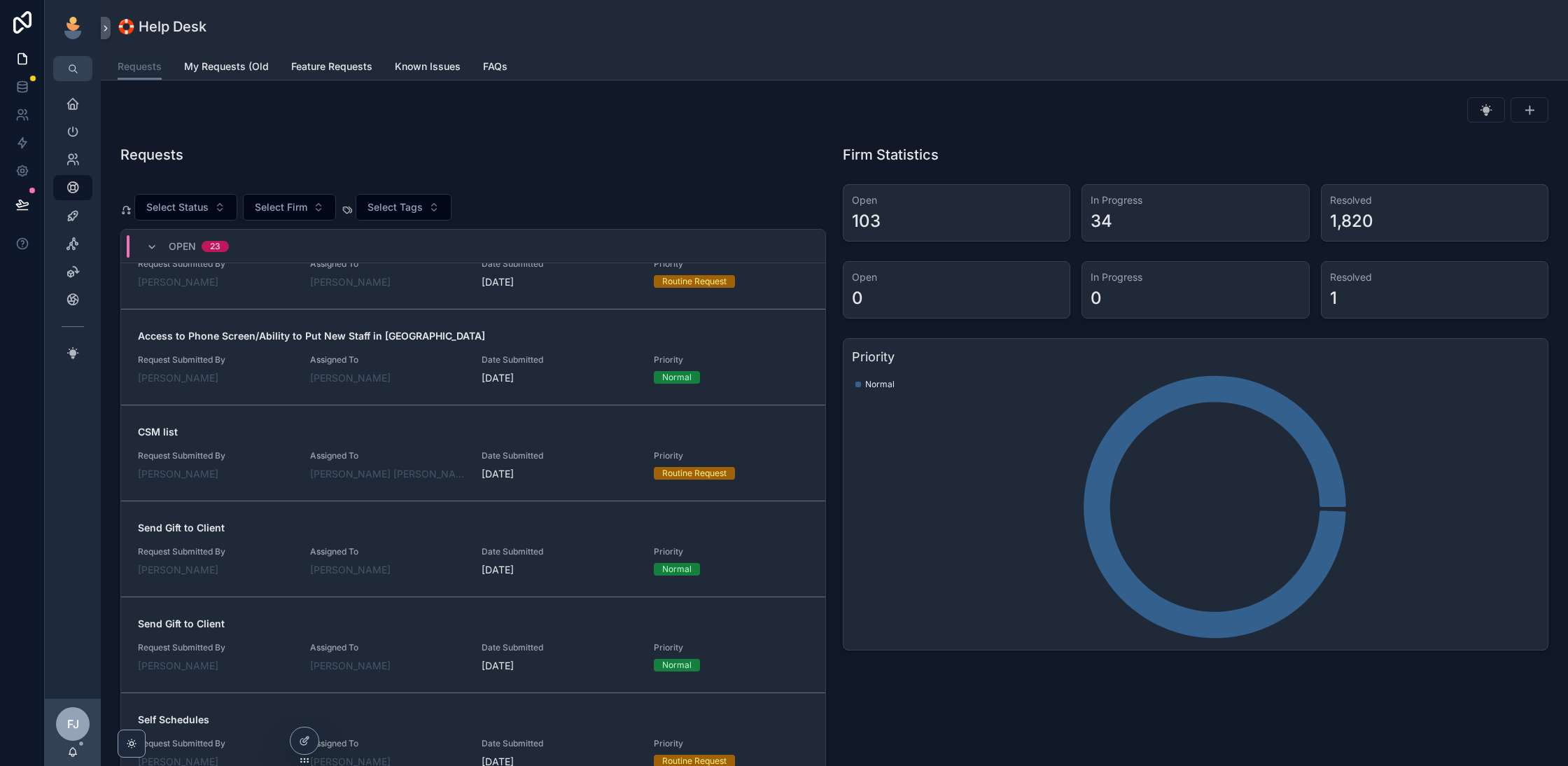
scroll to position [352, 0]
